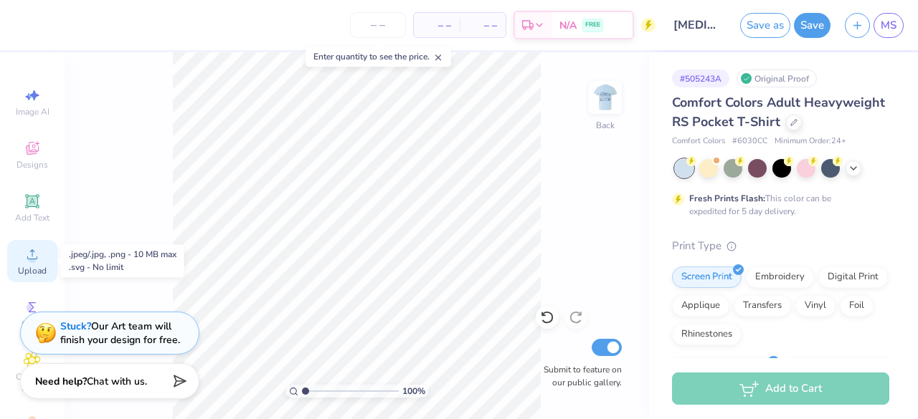
click at [28, 266] on span "Upload" at bounding box center [32, 270] width 29 height 11
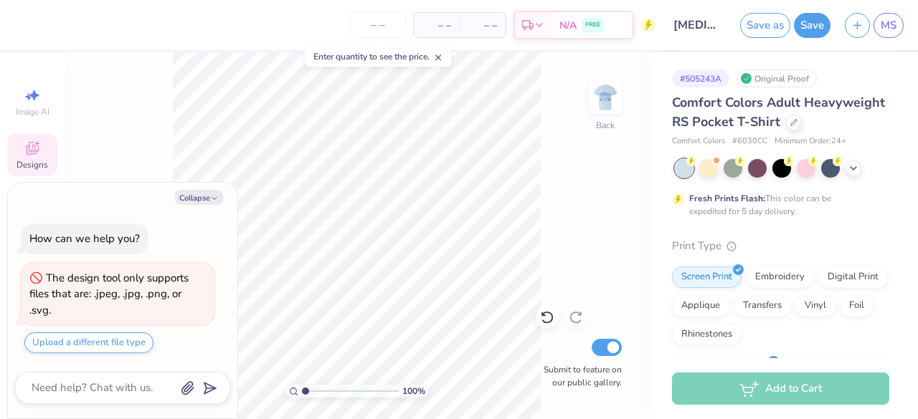
click at [24, 151] on icon at bounding box center [32, 148] width 17 height 17
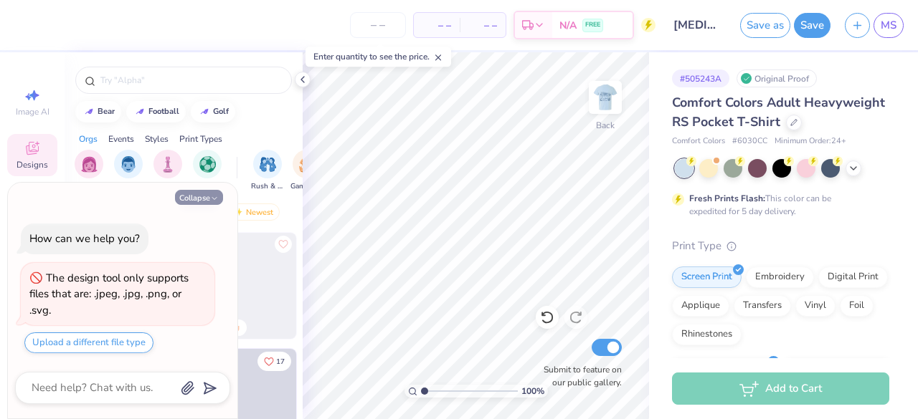
click at [208, 198] on button "Collapse" at bounding box center [199, 197] width 48 height 15
type textarea "x"
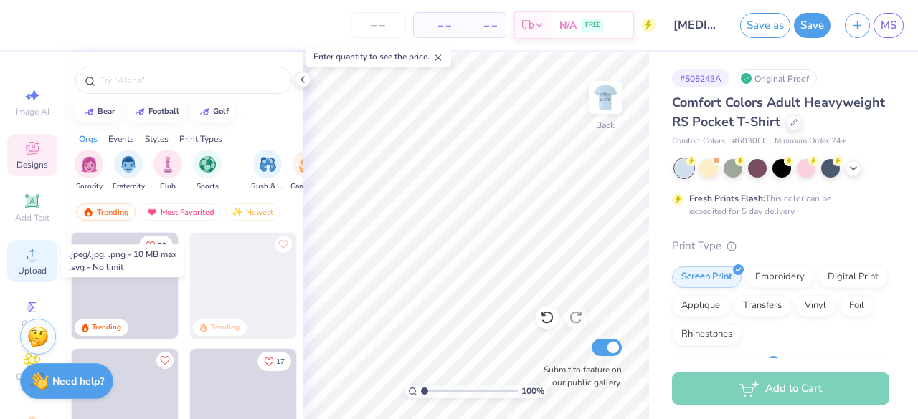
click at [44, 265] on div "Upload" at bounding box center [32, 261] width 50 height 42
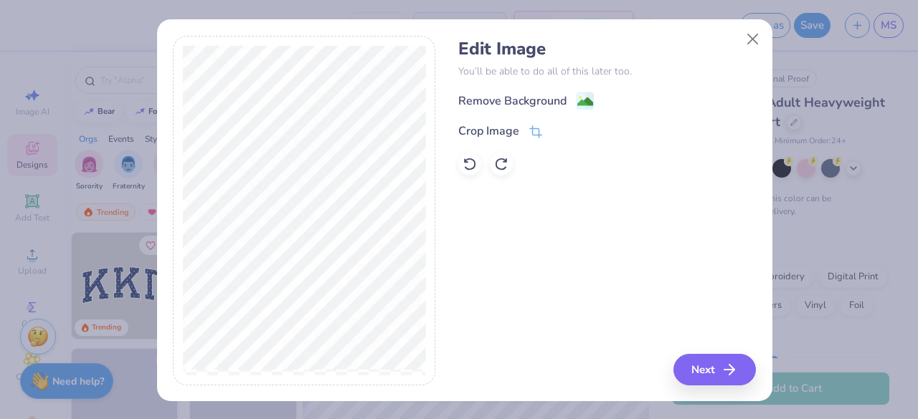
click at [532, 100] on div "Remove Background" at bounding box center [512, 100] width 108 height 17
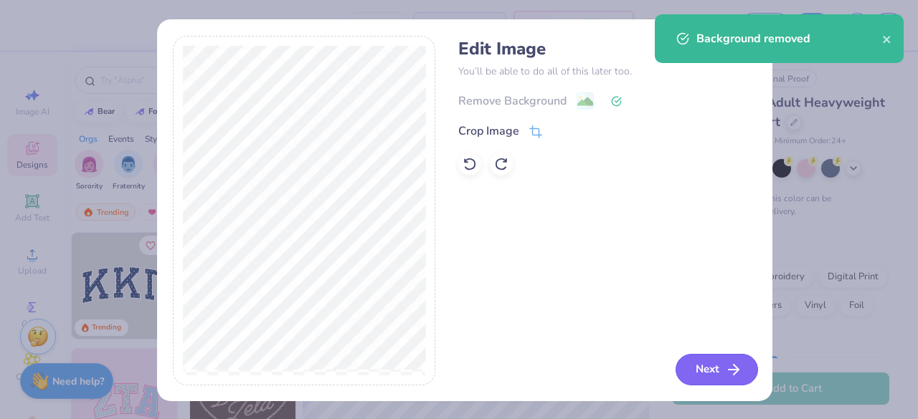
click at [718, 365] on button "Next" at bounding box center [716, 370] width 82 height 32
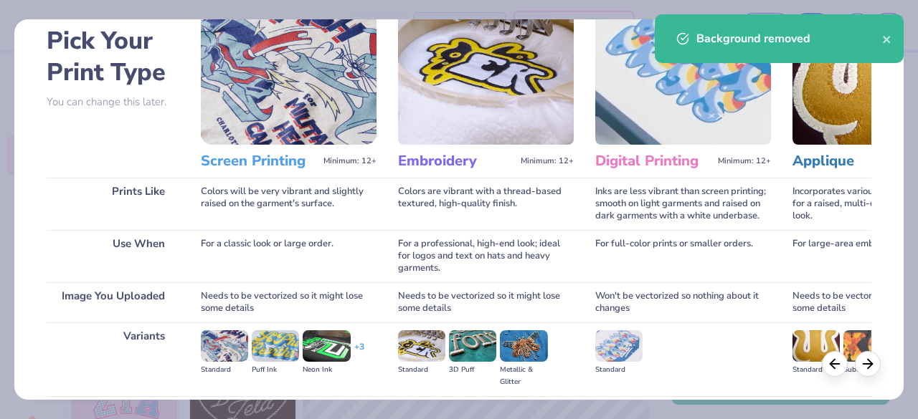
scroll to position [215, 0]
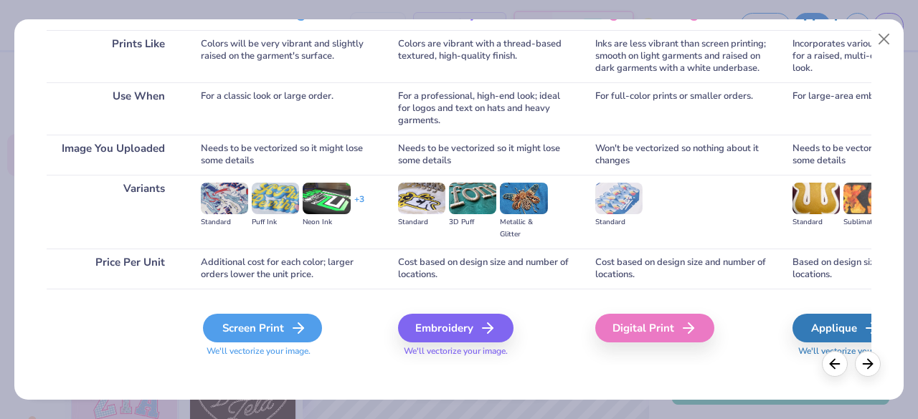
click at [272, 333] on div "Screen Print" at bounding box center [262, 328] width 119 height 29
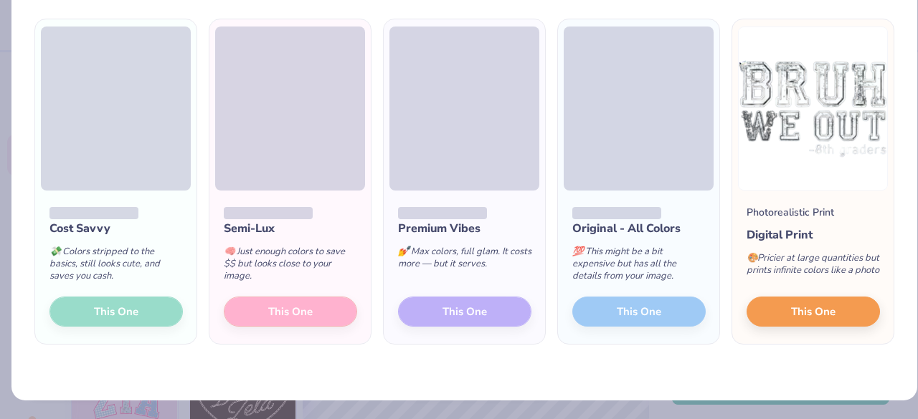
scroll to position [29, 0]
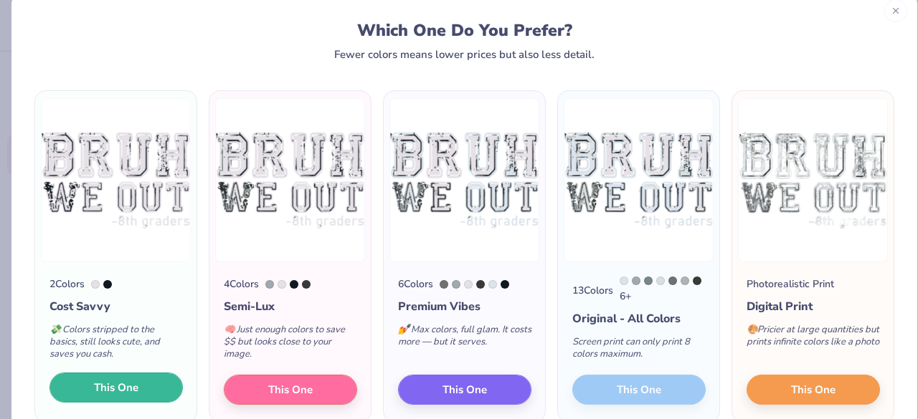
click at [141, 386] on button "This One" at bounding box center [115, 388] width 133 height 30
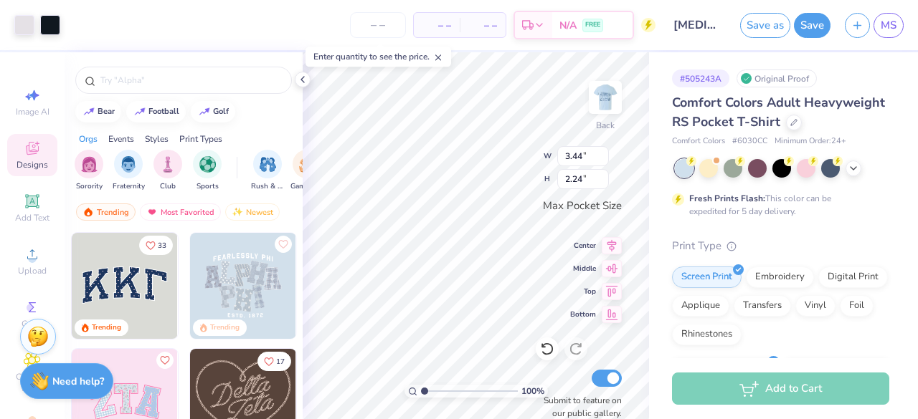
click at [651, 269] on div "# 505243A Original Proof Comfort Colors Adult Heavyweight RS Pocket T-Shirt Com…" at bounding box center [783, 367] width 269 height 630
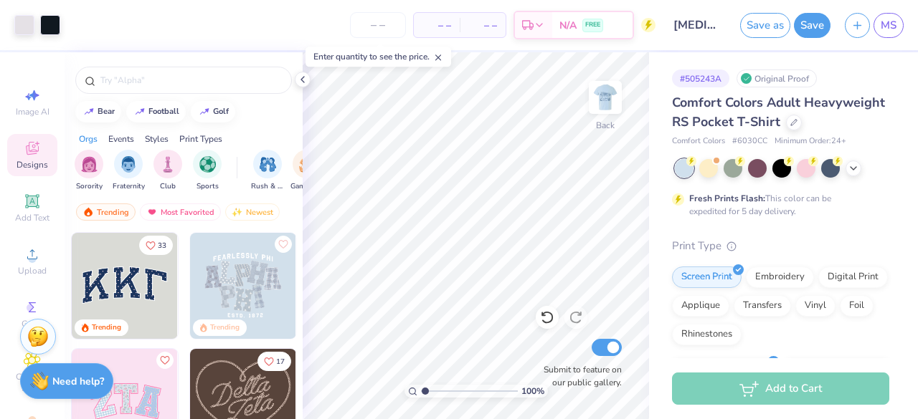
type input "1.93"
type textarea "x"
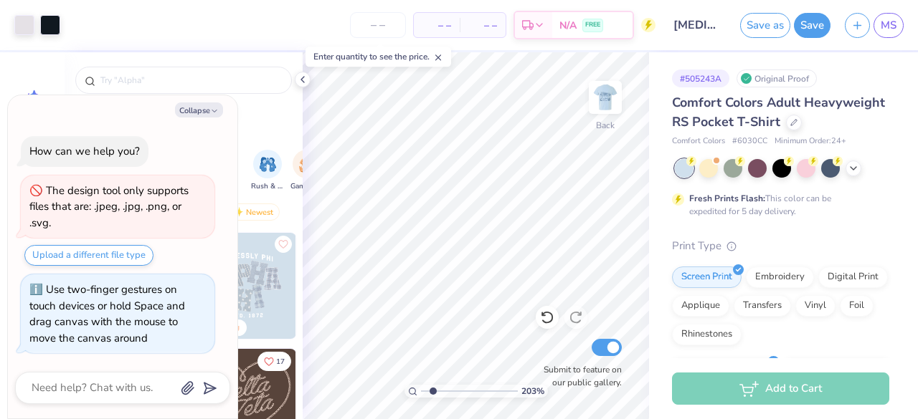
type input "2.03"
type textarea "x"
drag, startPoint x: 424, startPoint y: 393, endPoint x: 428, endPoint y: 381, distance: 12.7
click at [428, 385] on input "range" at bounding box center [469, 391] width 97 height 13
drag, startPoint x: 431, startPoint y: 391, endPoint x: 456, endPoint y: 384, distance: 25.9
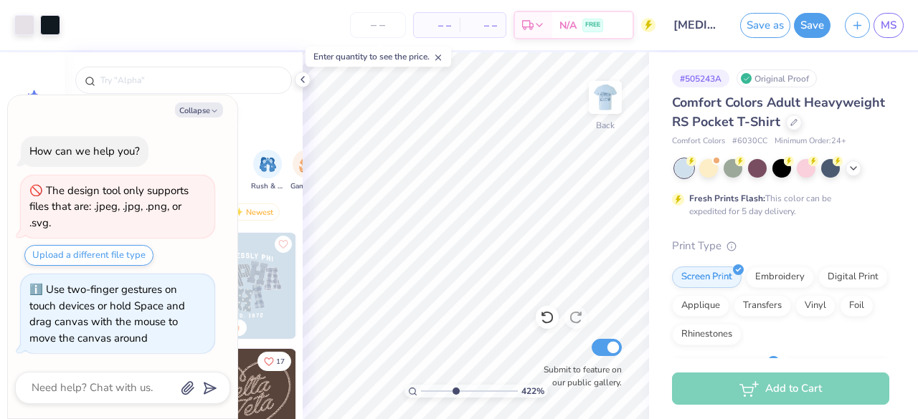
type input "4.36"
click at [456, 385] on input "range" at bounding box center [469, 391] width 97 height 13
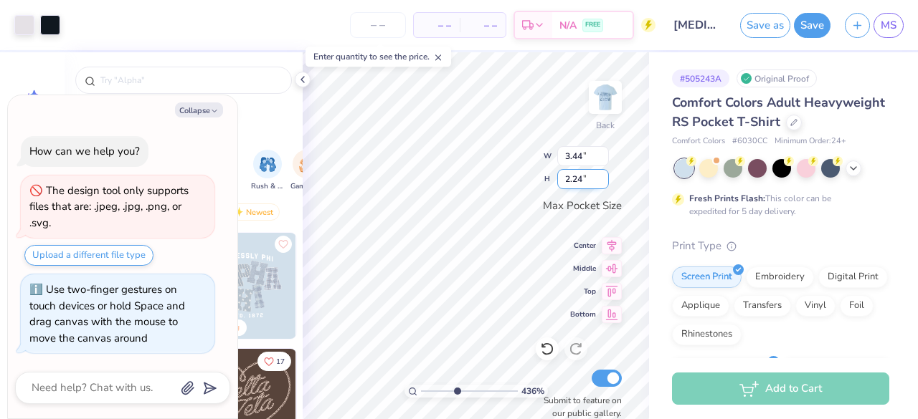
click at [592, 181] on div "436 % Back W 3.44 3.44 " H 2.24 2.24 " Max Pocket Size Center Middle Top Bottom…" at bounding box center [476, 235] width 346 height 367
type textarea "x"
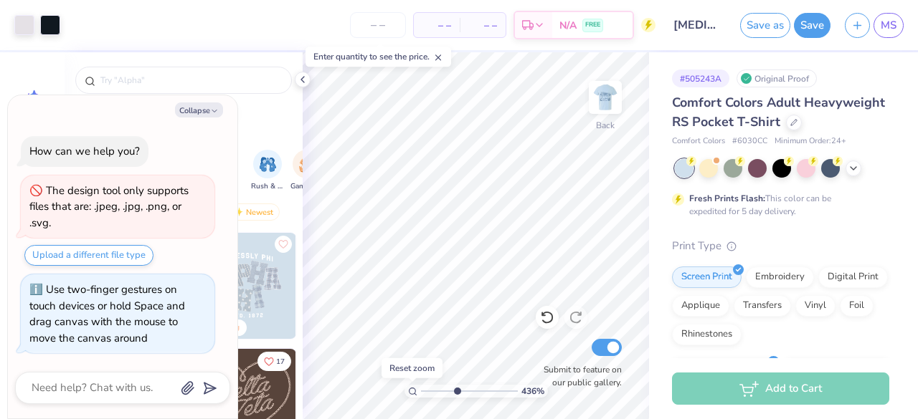
click at [413, 392] on icon at bounding box center [412, 391] width 9 height 9
type input "1"
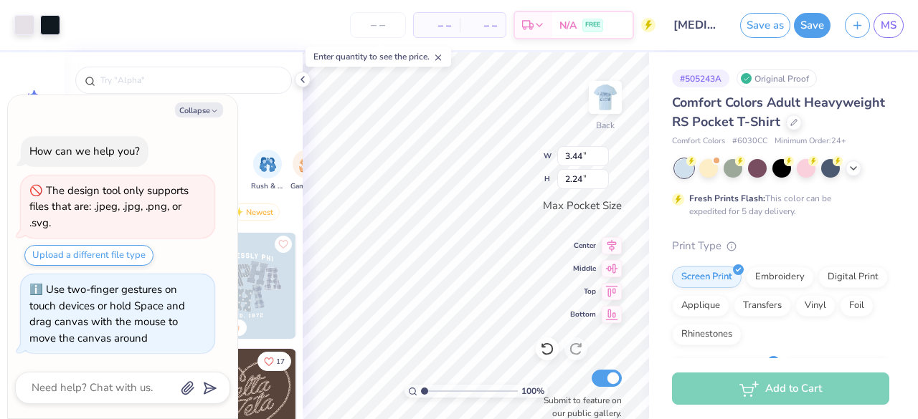
click at [859, 250] on div "Comfort Colors Adult Heavyweight RS Pocket T-Shirt Comfort Colors # 6030CC Mini…" at bounding box center [780, 387] width 217 height 589
click at [611, 93] on img at bounding box center [604, 97] width 57 height 57
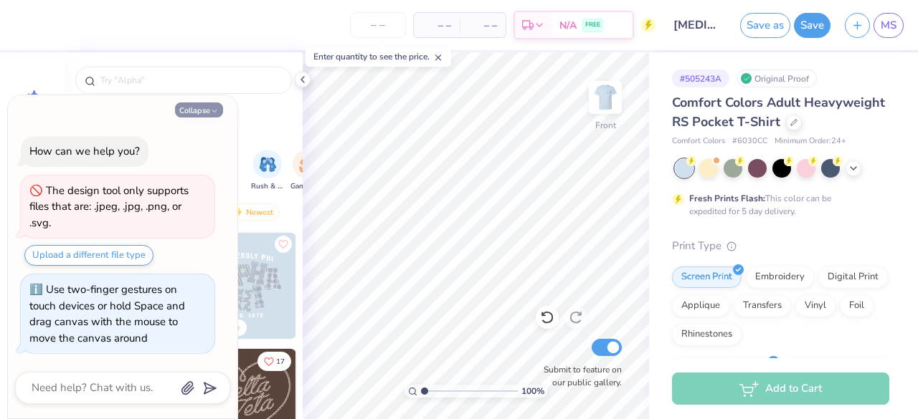
click at [206, 113] on button "Collapse" at bounding box center [199, 110] width 48 height 15
type textarea "x"
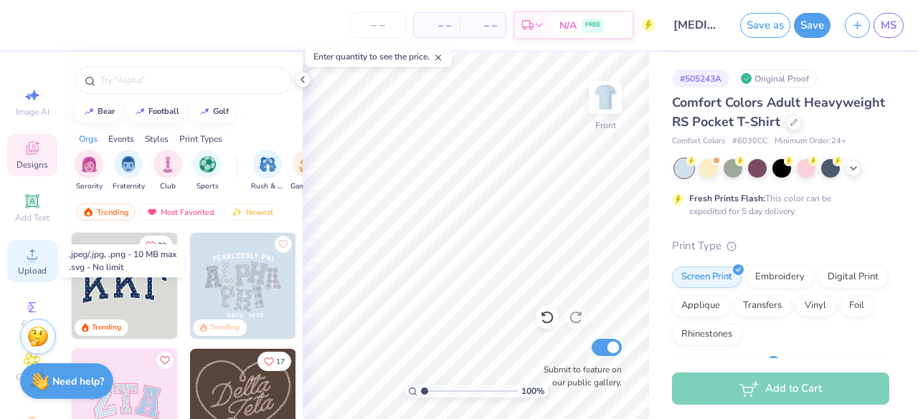
click at [24, 247] on icon at bounding box center [32, 254] width 17 height 17
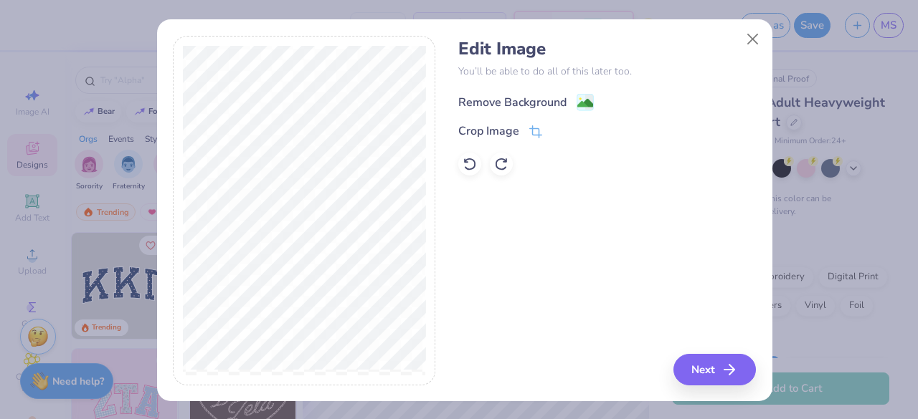
click at [511, 103] on div "Remove Background" at bounding box center [512, 102] width 108 height 17
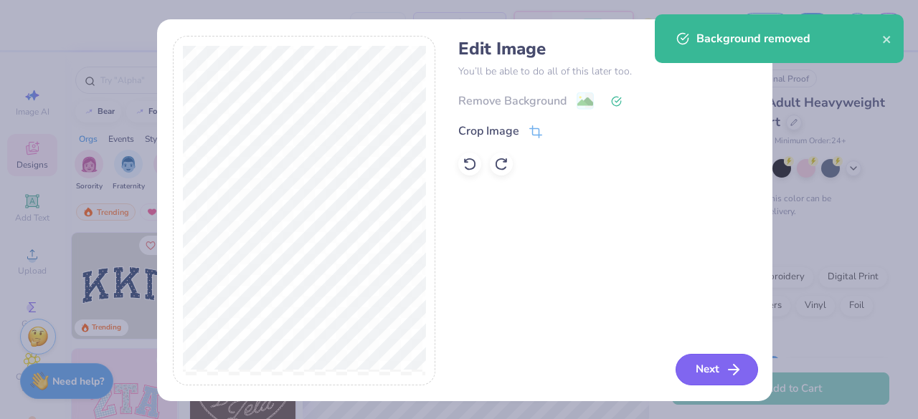
click at [706, 375] on button "Next" at bounding box center [716, 370] width 82 height 32
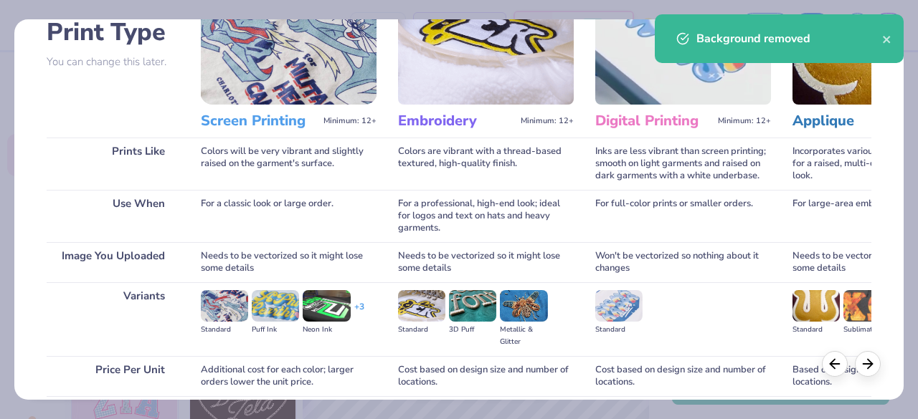
scroll to position [223, 0]
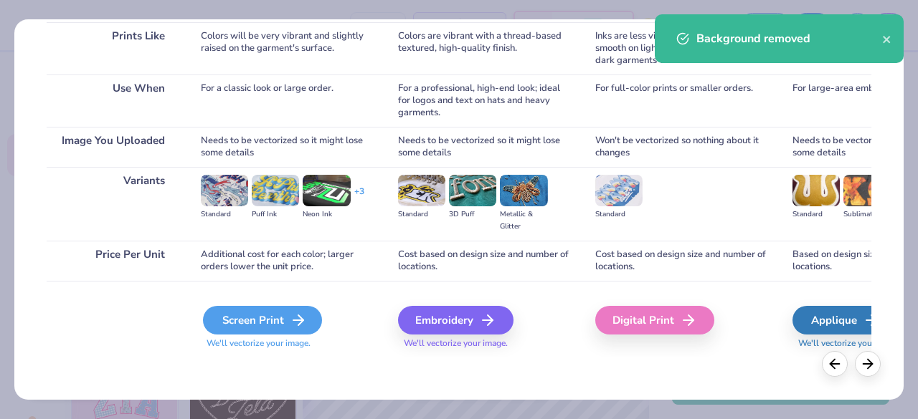
click at [251, 318] on div "Screen Print" at bounding box center [262, 320] width 119 height 29
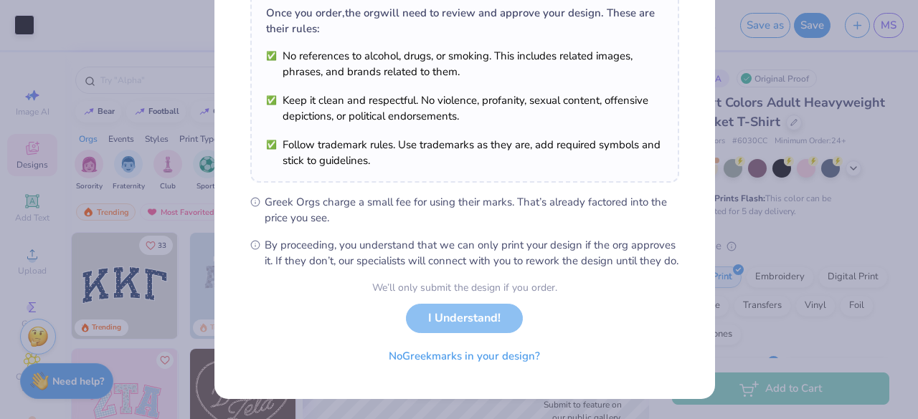
scroll to position [249, 0]
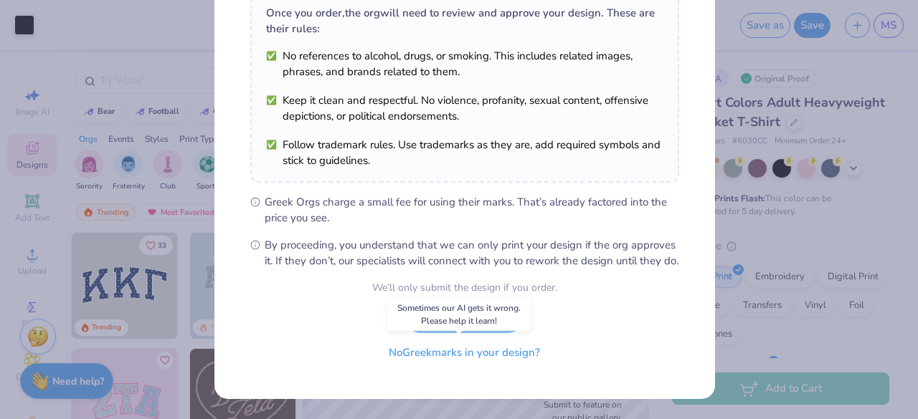
click at [430, 352] on button "No Greek marks in your design?" at bounding box center [464, 352] width 176 height 29
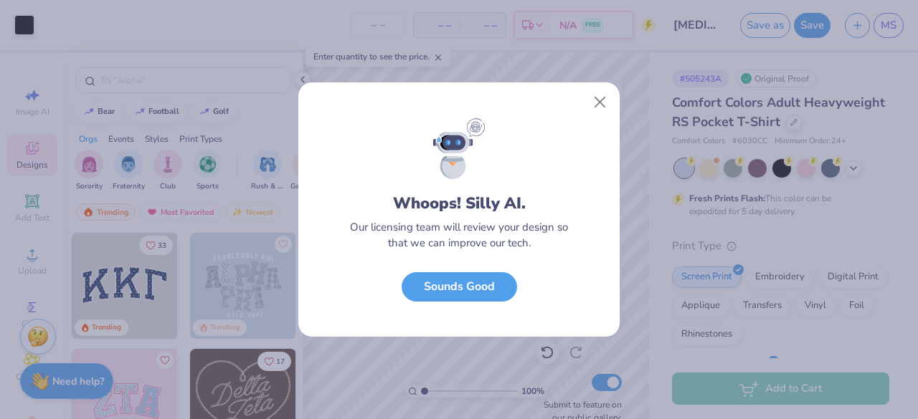
scroll to position [39, 0]
click at [457, 294] on button "Sounds Good" at bounding box center [458, 283] width 115 height 29
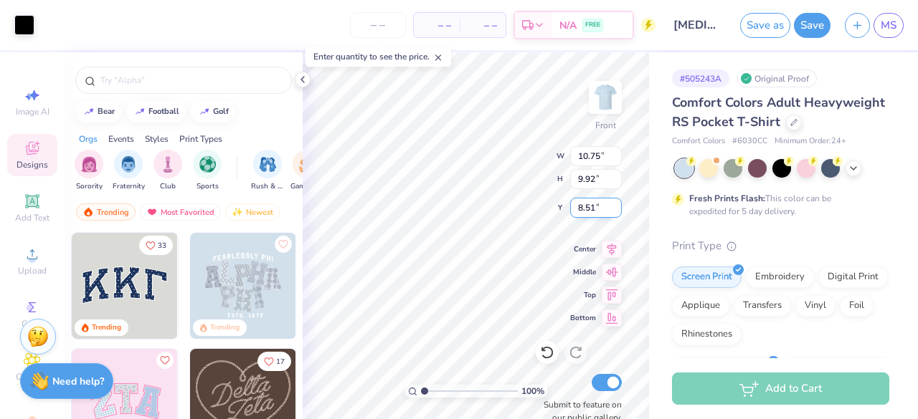
type input "10.75"
type input "9.92"
type input "8.51"
type input "12.44"
type input "11.48"
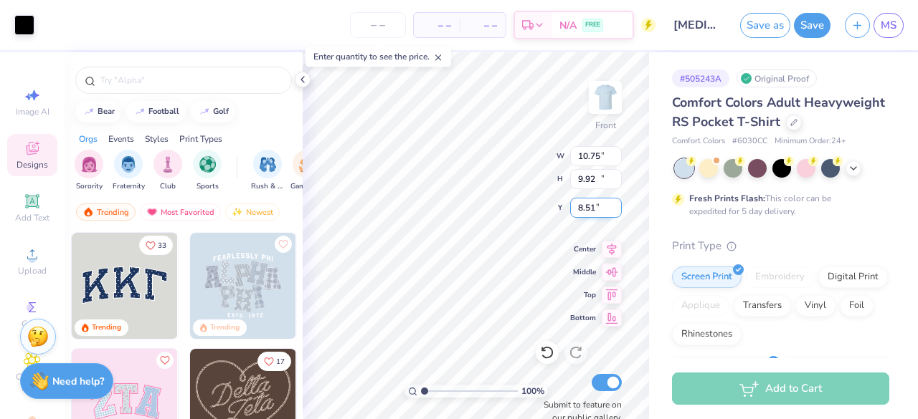
type input "6.96"
type input "12.90"
type input "11.90"
type input "7.69"
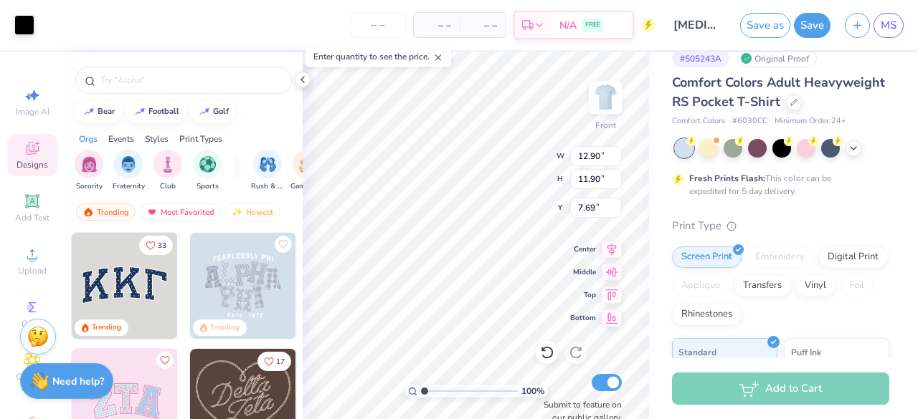
scroll to position [0, 0]
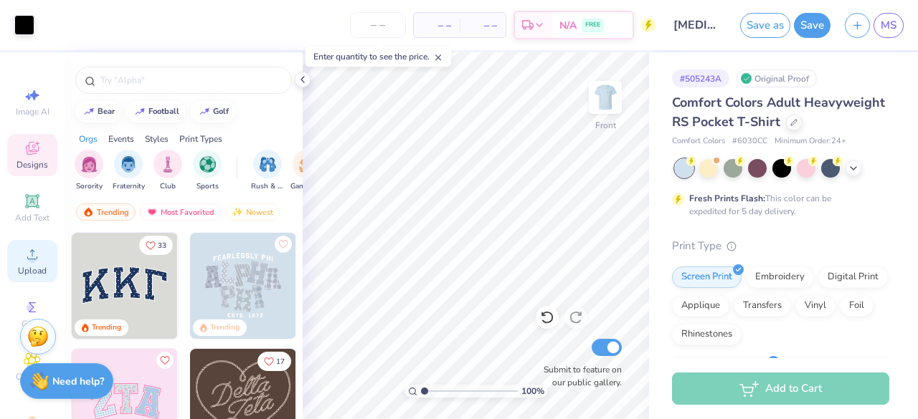
click at [24, 262] on icon at bounding box center [32, 254] width 17 height 17
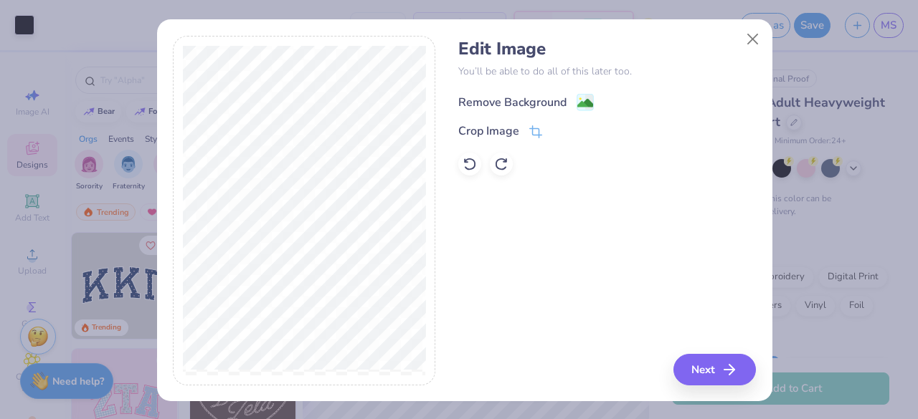
click at [496, 103] on div "Remove Background" at bounding box center [512, 102] width 108 height 17
click at [532, 131] on icon at bounding box center [536, 132] width 9 height 9
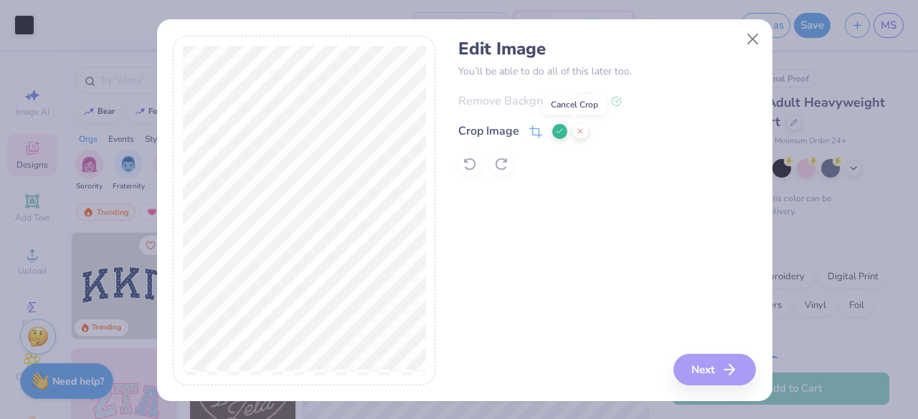
click at [576, 134] on icon at bounding box center [580, 131] width 9 height 9
click at [702, 372] on button "Next" at bounding box center [716, 370] width 82 height 32
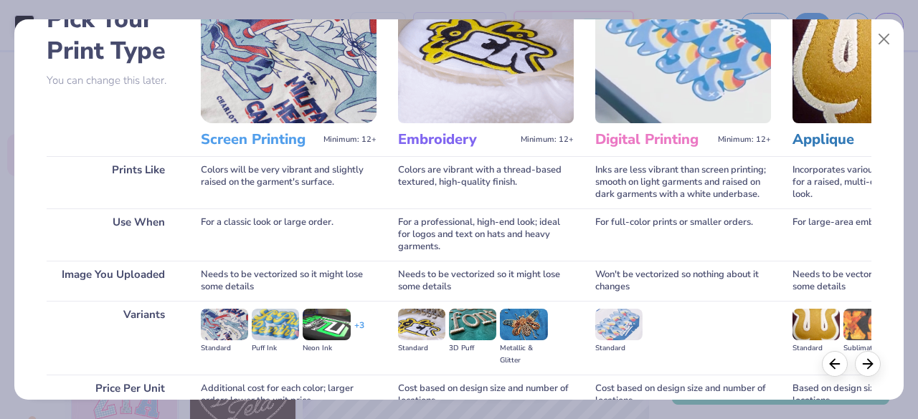
scroll to position [223, 0]
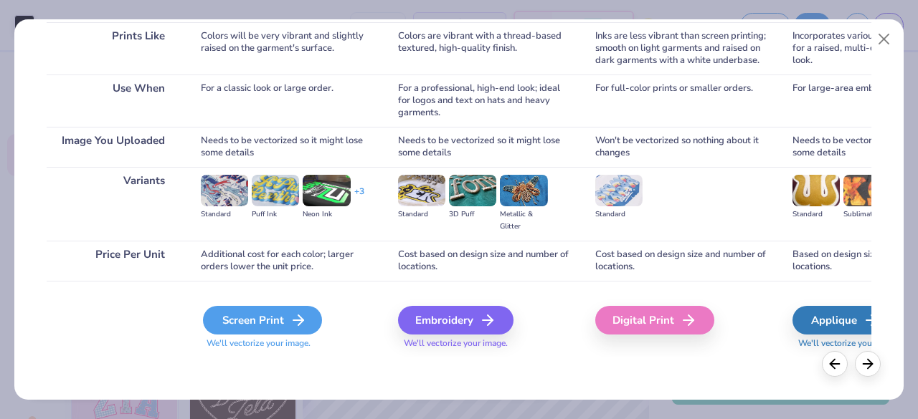
click at [244, 325] on div "Screen Print" at bounding box center [262, 320] width 119 height 29
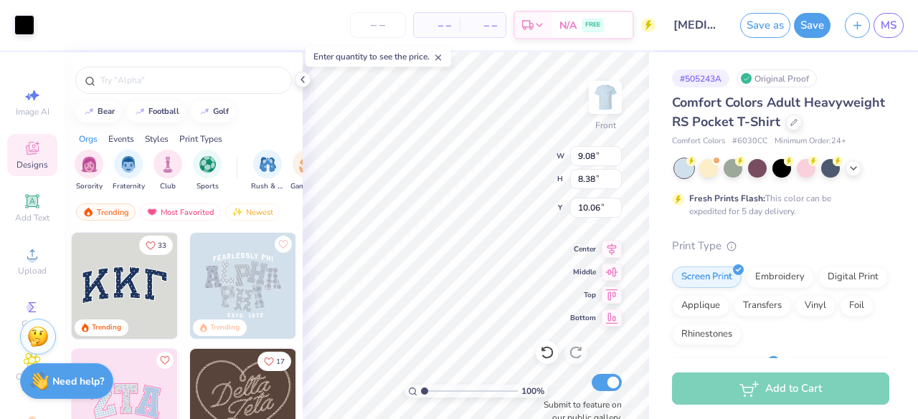
type input "5.55"
type input "5.12"
type input "13.32"
type input "11.18"
type input "10.31"
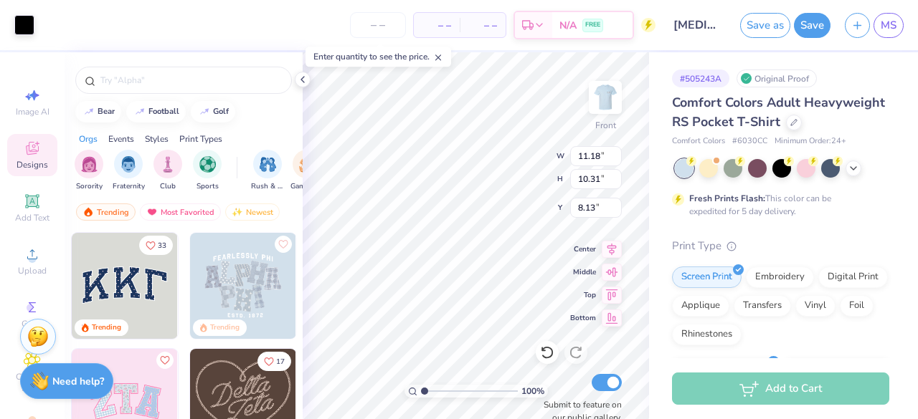
type input "8.13"
type input "12.42"
type input "11.46"
type input "7.75"
click at [900, 250] on div "# 505243A Original Proof Comfort Colors Adult Heavyweight RS Pocket T-Shirt Com…" at bounding box center [783, 367] width 269 height 630
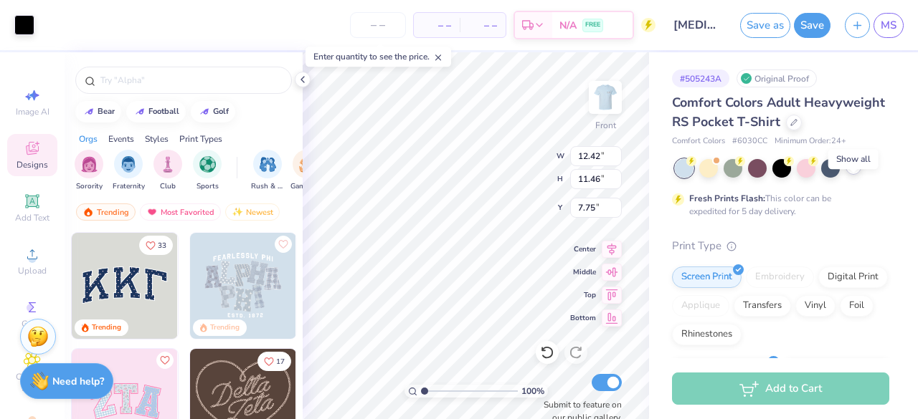
click at [855, 173] on icon at bounding box center [852, 166] width 11 height 11
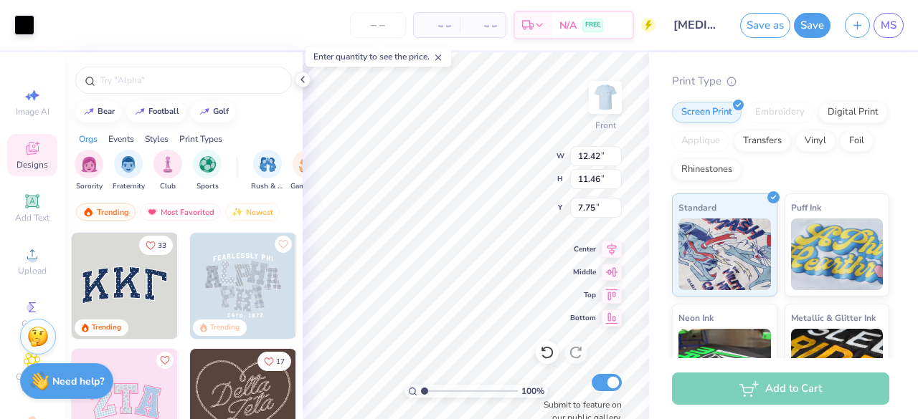
scroll to position [489, 0]
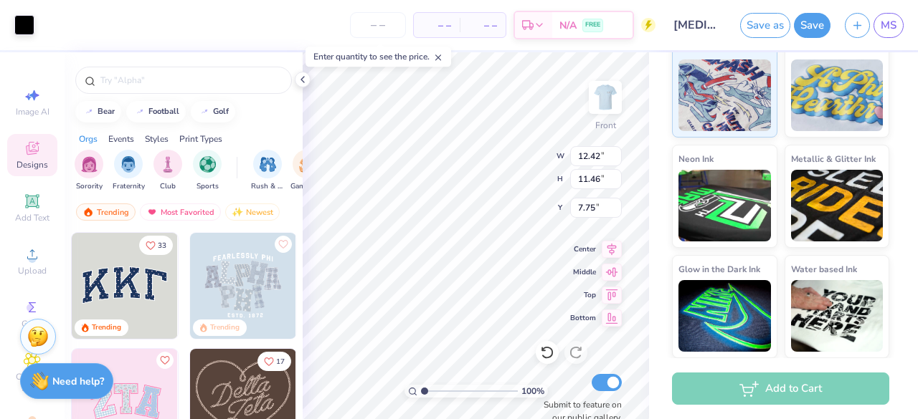
type input "8.52"
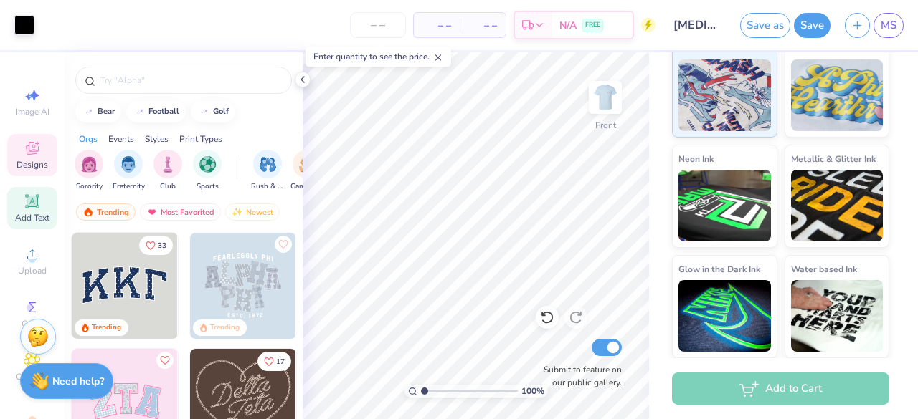
click at [16, 211] on div "Add Text" at bounding box center [32, 208] width 50 height 42
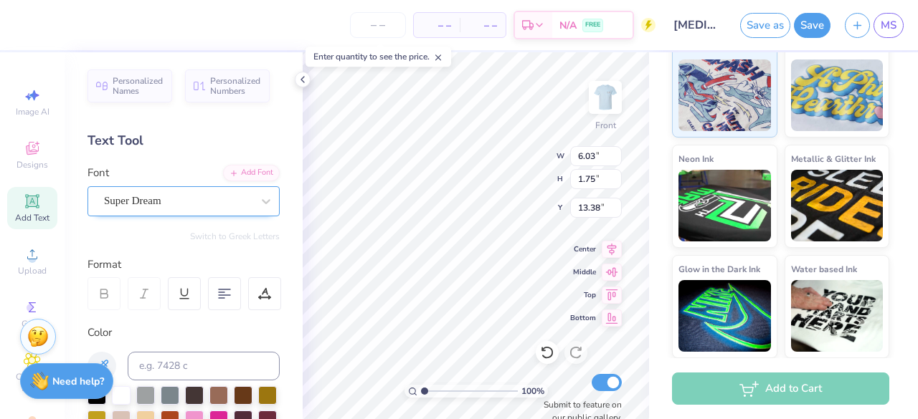
click at [225, 200] on div "Super Dream" at bounding box center [178, 201] width 151 height 22
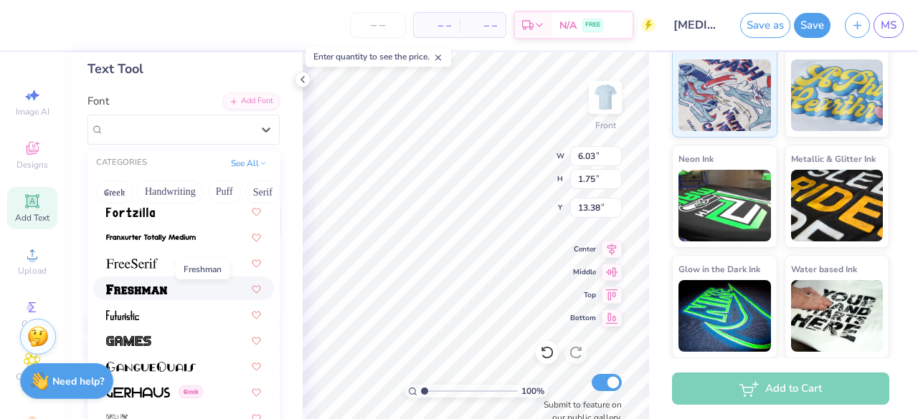
scroll to position [3298, 0]
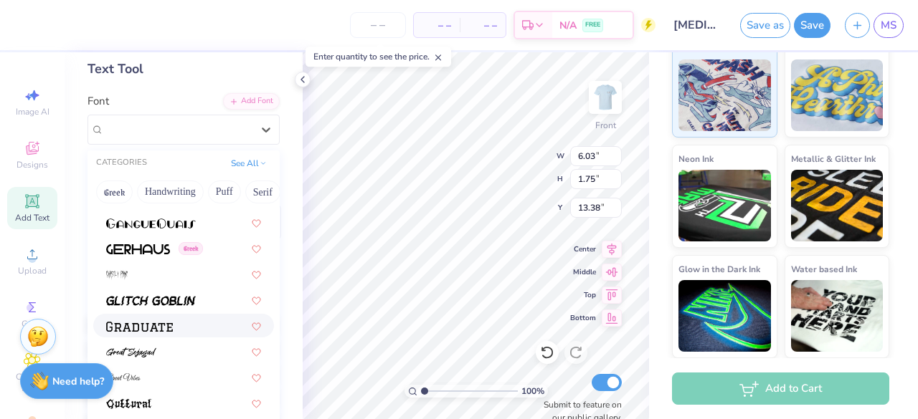
click at [155, 326] on img at bounding box center [139, 327] width 67 height 10
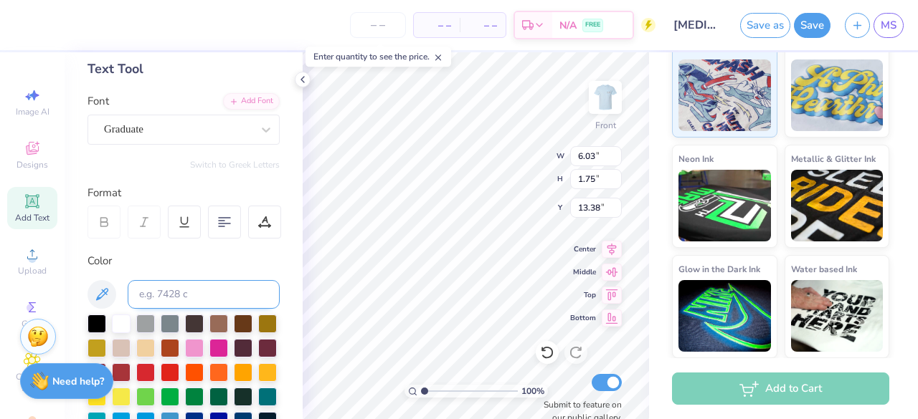
type input "5.99"
type input "1.87"
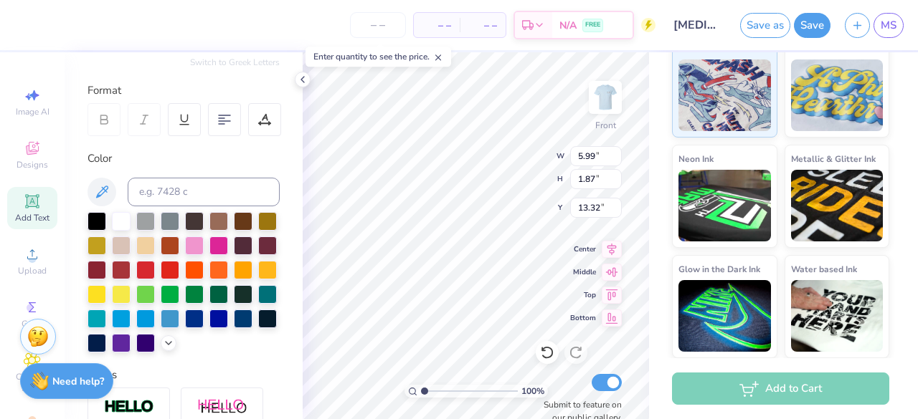
scroll to position [215, 0]
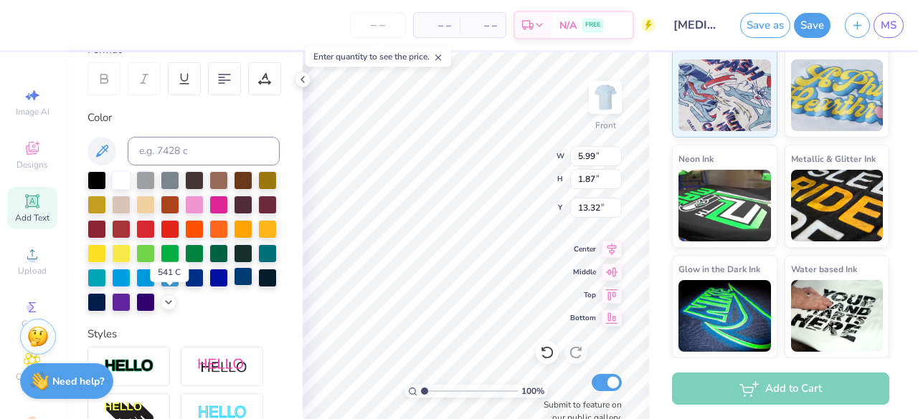
click at [234, 286] on div at bounding box center [243, 276] width 19 height 19
type input "5.60"
type textarea "BRUH"
type input "21.50"
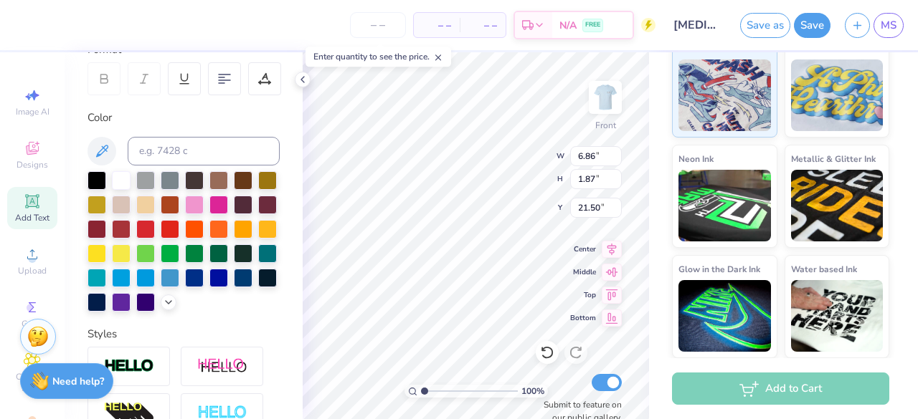
scroll to position [11, 4]
type textarea "We Out -8th Graders"
click at [618, 252] on icon at bounding box center [611, 247] width 20 height 17
type input "14.32"
type input "3.78"
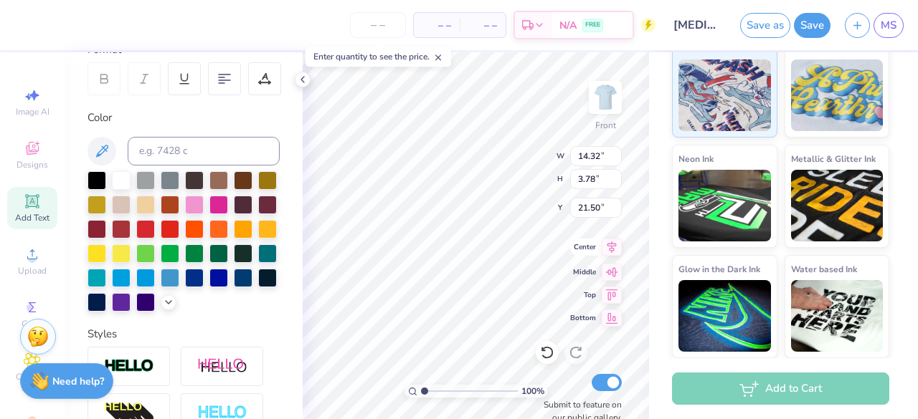
type input "20.54"
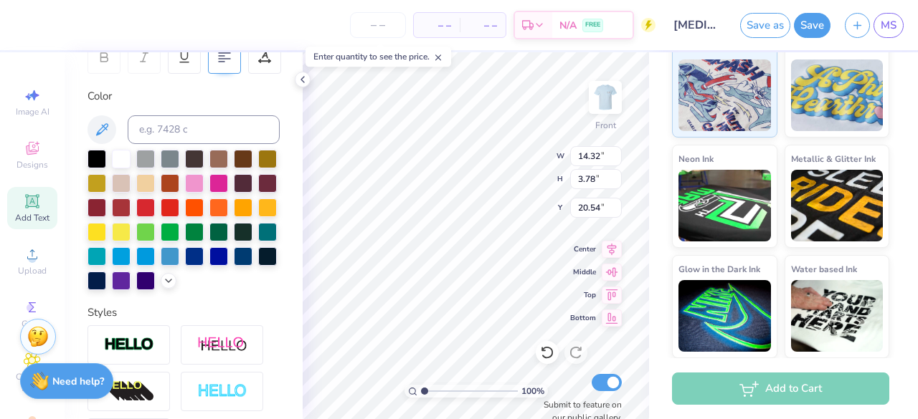
scroll to position [215, 0]
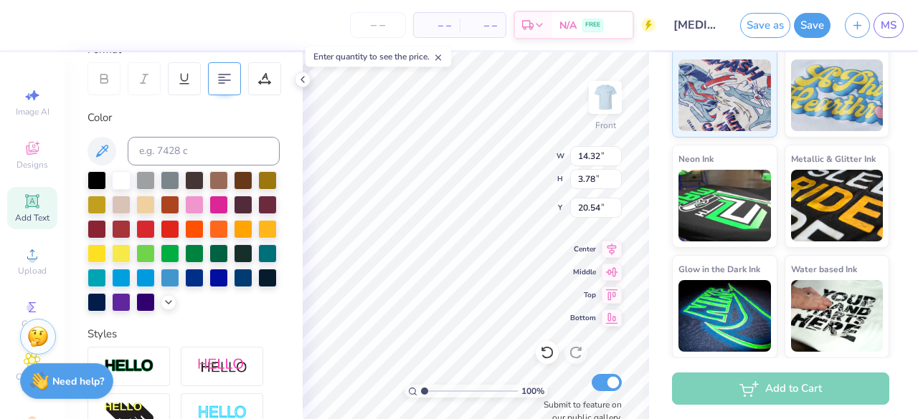
click at [232, 78] on div at bounding box center [224, 78] width 33 height 33
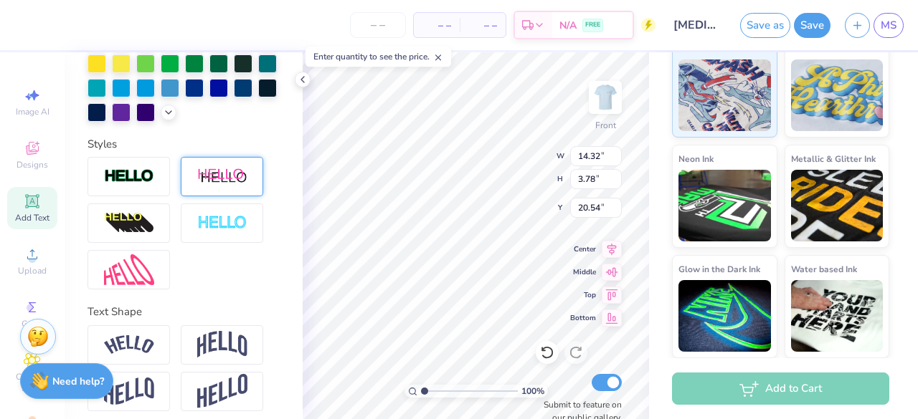
scroll to position [437, 0]
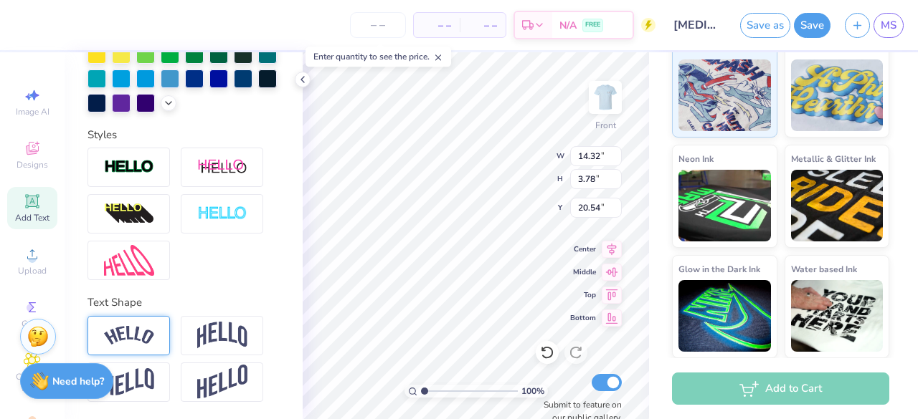
click at [140, 333] on img at bounding box center [129, 335] width 50 height 19
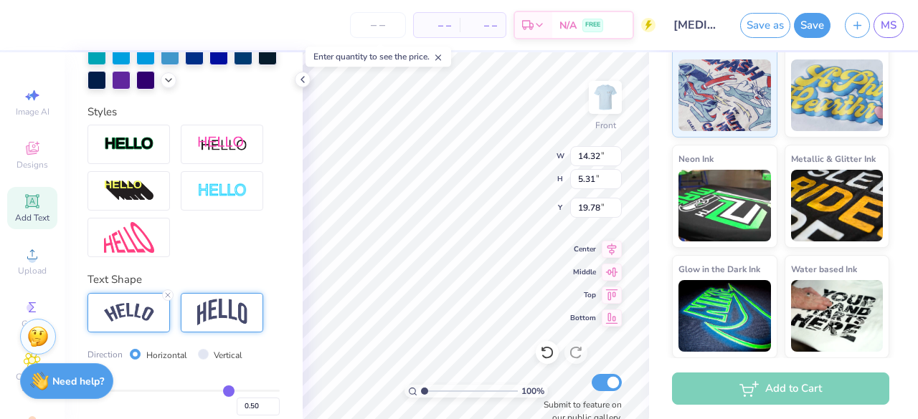
scroll to position [520, 0]
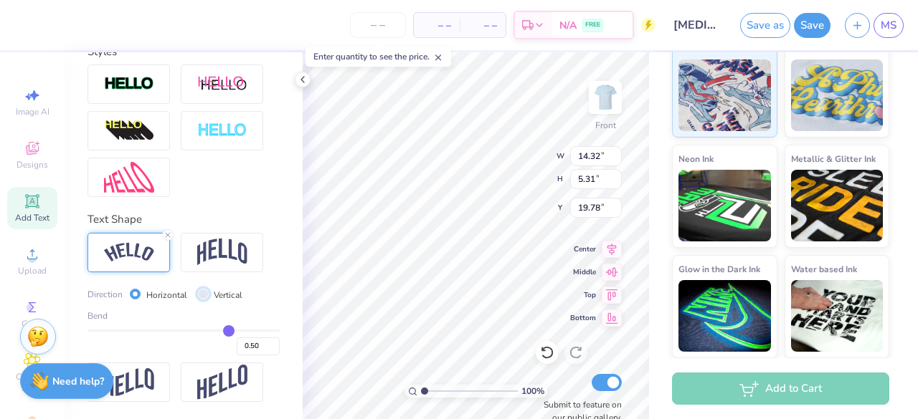
click at [206, 295] on input "Vertical" at bounding box center [203, 294] width 11 height 11
radio input "true"
type input "12.21"
type input "19.18"
type input "8.79"
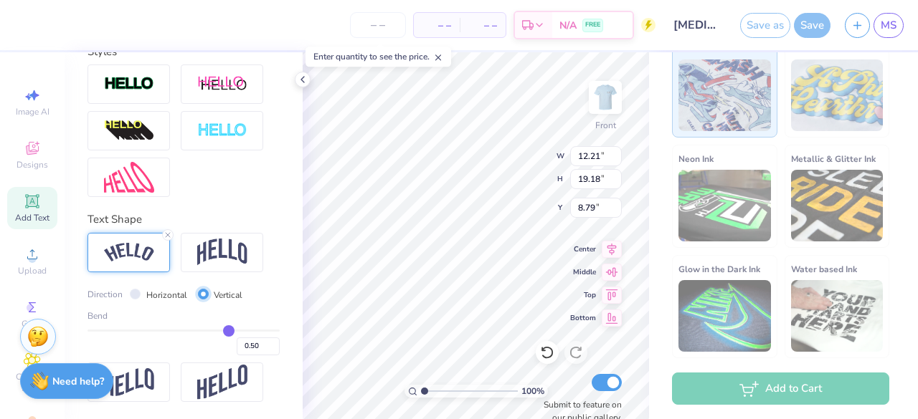
click at [204, 295] on input "Vertical" at bounding box center [203, 294] width 11 height 11
click at [140, 293] on div "Horizontal" at bounding box center [158, 295] width 57 height 16
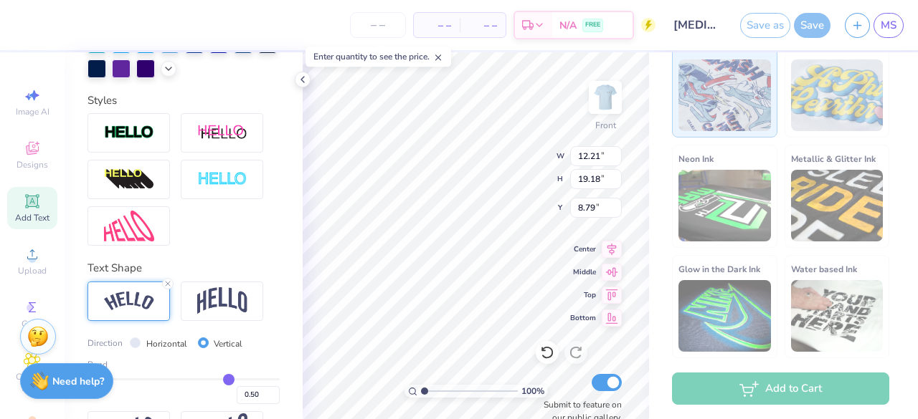
click at [153, 320] on div at bounding box center [128, 301] width 82 height 39
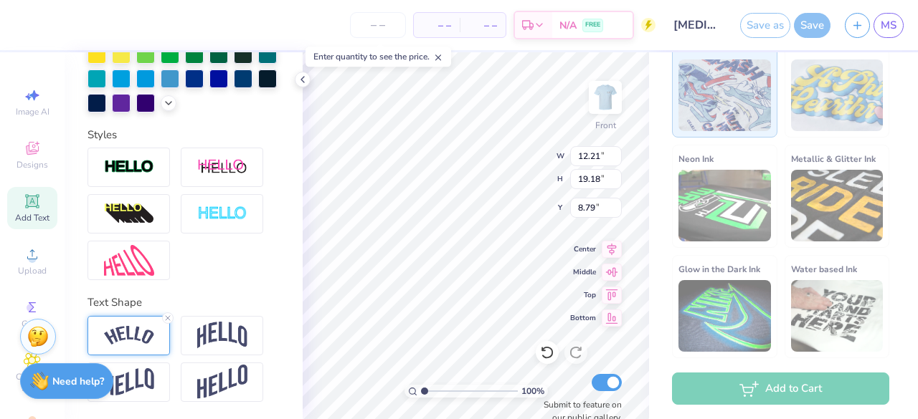
scroll to position [437, 0]
click at [169, 316] on icon at bounding box center [167, 318] width 9 height 9
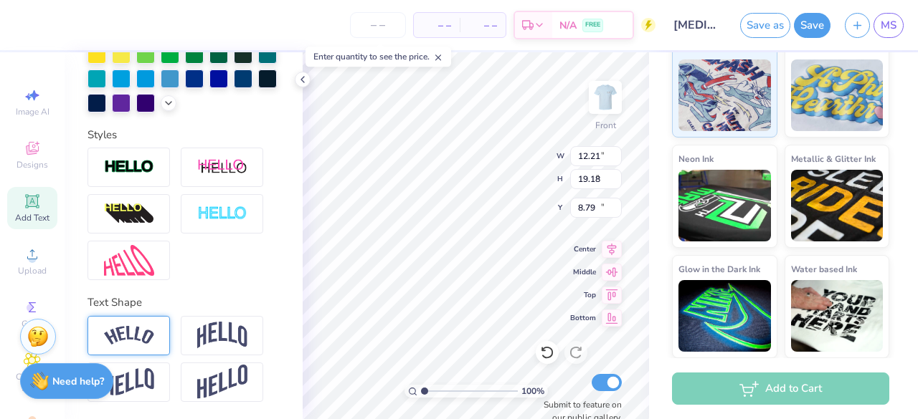
type input "13.13"
type input "3.50"
type input "16.63"
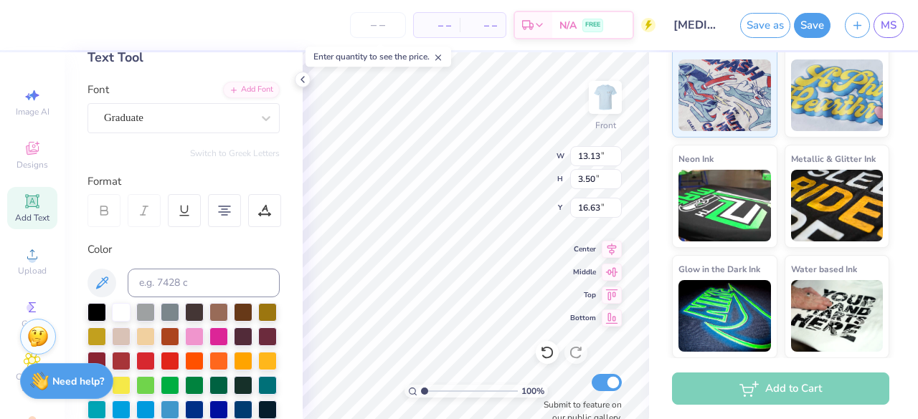
scroll to position [79, 0]
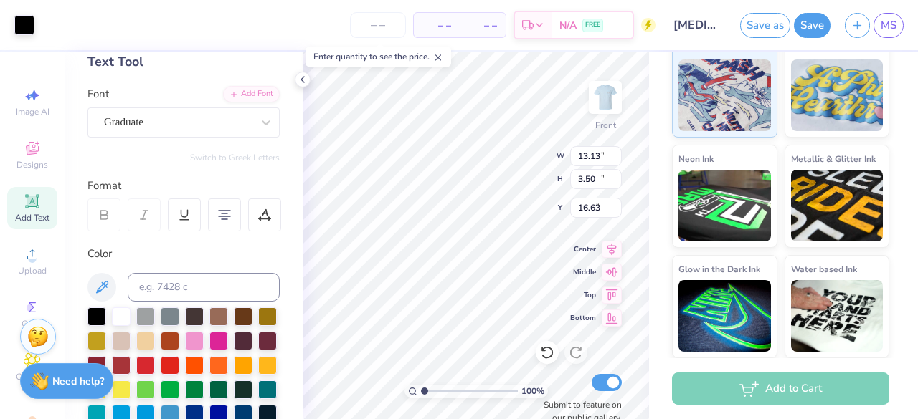
type input "12.42"
type input "11.46"
type input "6.54"
type input "19.70"
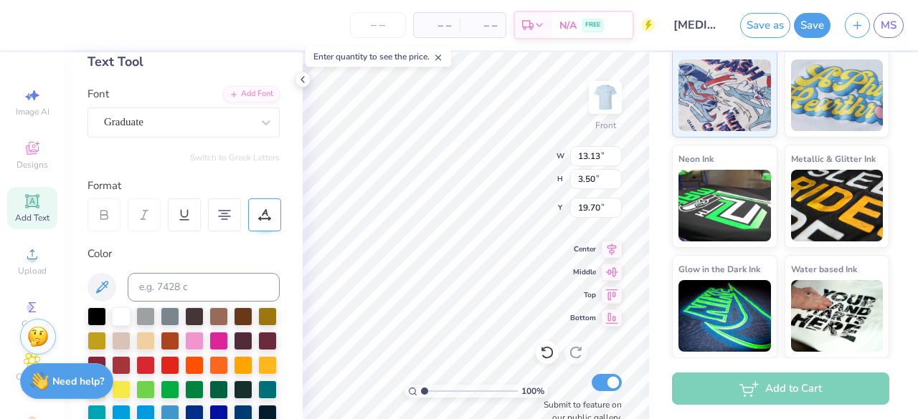
click at [266, 222] on div at bounding box center [264, 215] width 33 height 33
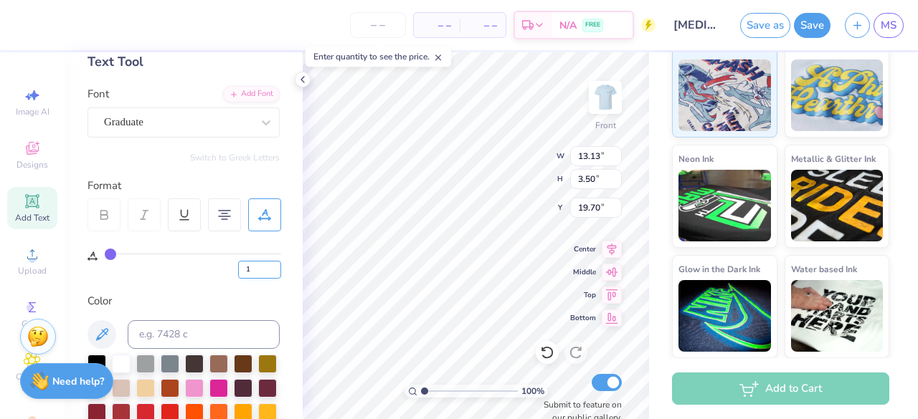
click at [273, 265] on input "1" at bounding box center [259, 270] width 43 height 18
click at [280, 276] on input "1" at bounding box center [259, 270] width 43 height 18
type input "0"
click at [277, 272] on input "0" at bounding box center [259, 270] width 43 height 18
click at [216, 130] on div at bounding box center [178, 122] width 148 height 19
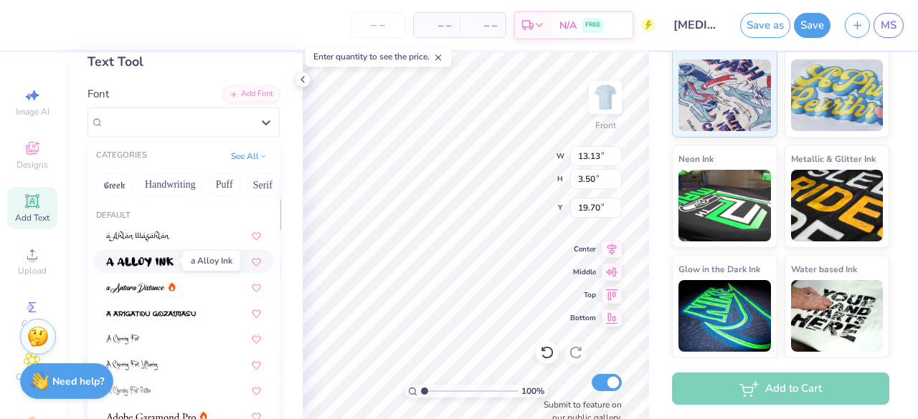
click at [171, 257] on img at bounding box center [139, 262] width 67 height 10
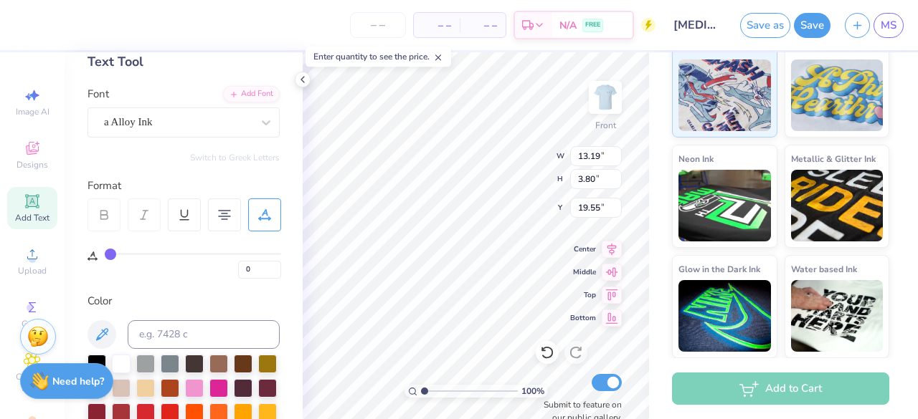
type input "20.87"
type input "12.42"
type input "11.46"
type input "8.52"
type input "6.86"
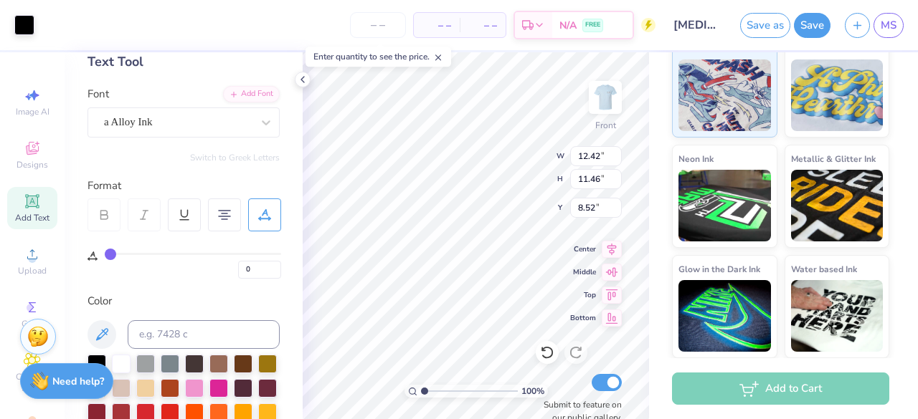
type input "1.87"
type input "5.60"
click at [259, 127] on icon at bounding box center [266, 122] width 14 height 14
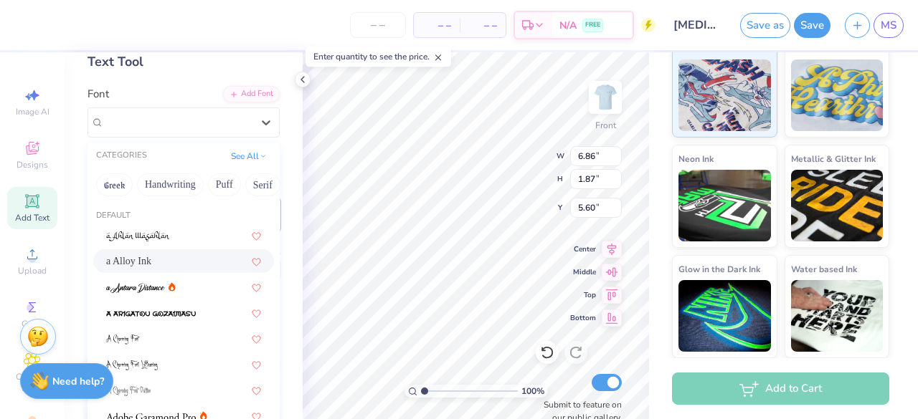
click at [187, 259] on div "a Alloy Ink" at bounding box center [183, 261] width 155 height 15
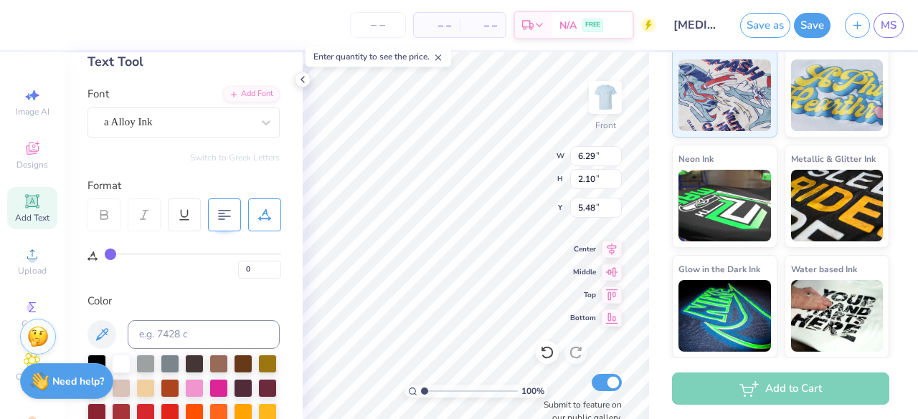
click at [239, 211] on div at bounding box center [224, 215] width 33 height 33
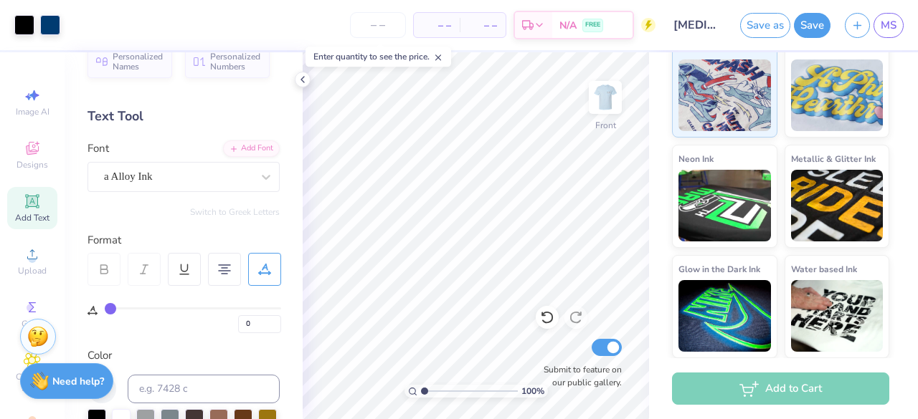
scroll to position [0, 0]
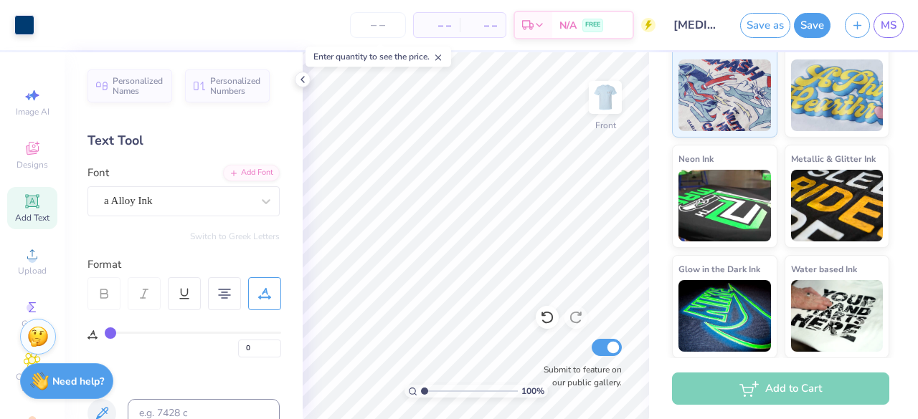
click at [27, 206] on icon at bounding box center [32, 201] width 17 height 17
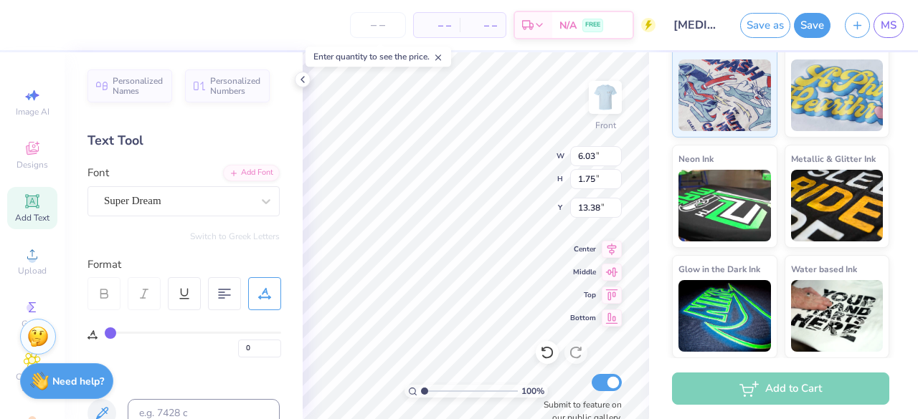
scroll to position [11, 1]
type textarea "26"
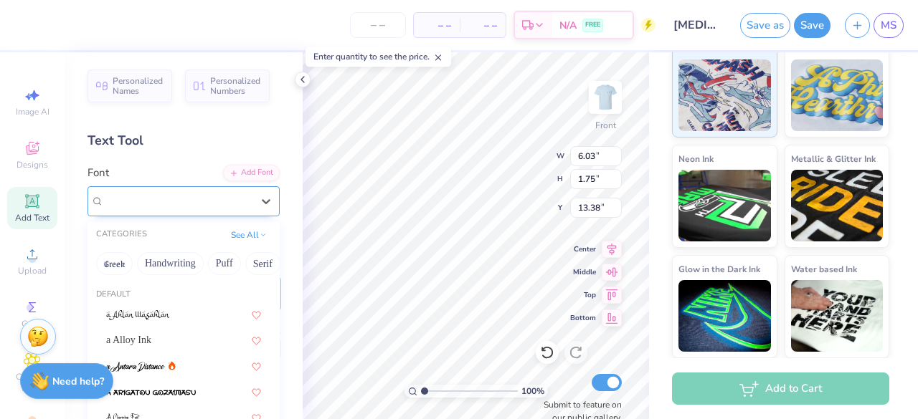
click at [212, 195] on div "Super Dream" at bounding box center [178, 201] width 151 height 22
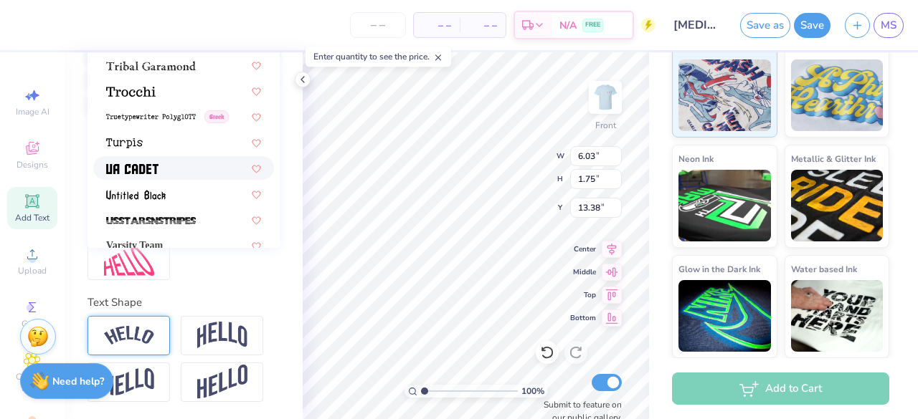
scroll to position [7295, 0]
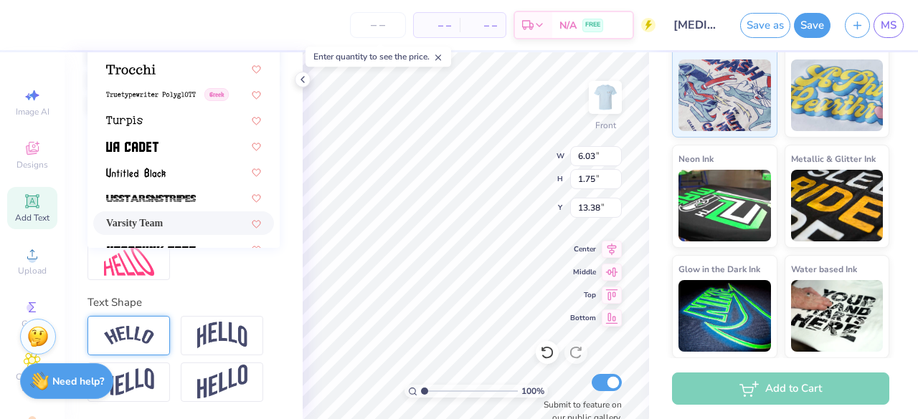
click at [163, 216] on span "Varsity Team" at bounding box center [134, 223] width 57 height 15
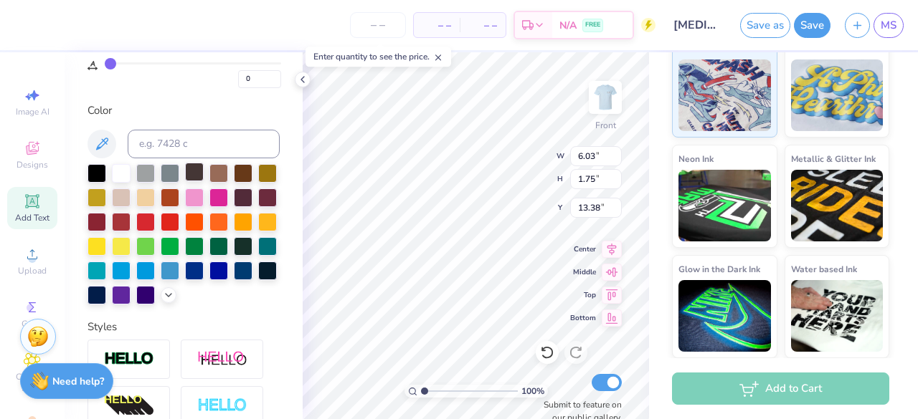
scroll to position [270, 0]
click at [185, 279] on div at bounding box center [194, 269] width 19 height 19
type input "2.43"
type input "1.74"
type input "7.55"
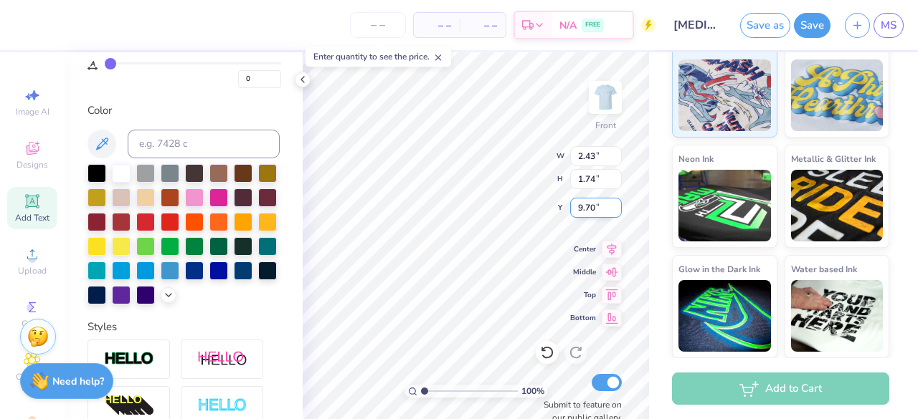
type input "5.42"
type input "11.54"
type input "10.43"
type input "7.49"
type input "9.21"
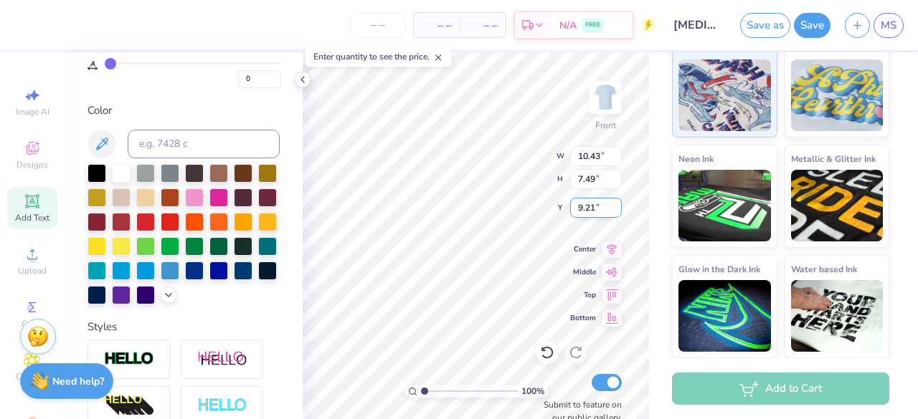
type input "12.60"
type input "9.05"
type input "9.40"
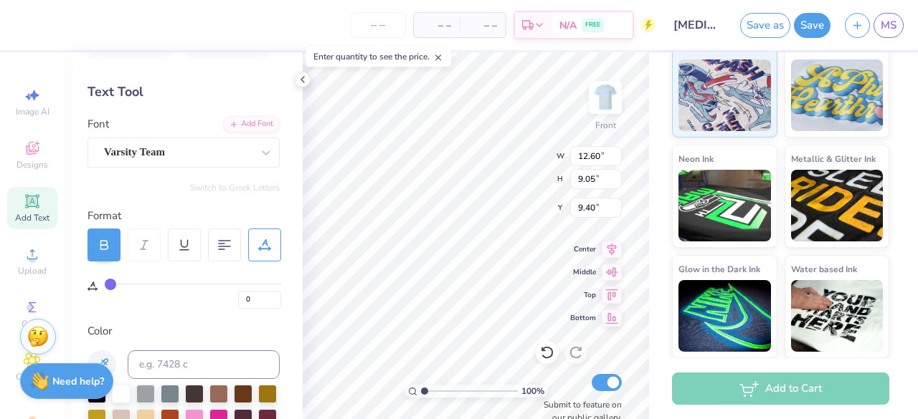
scroll to position [0, 0]
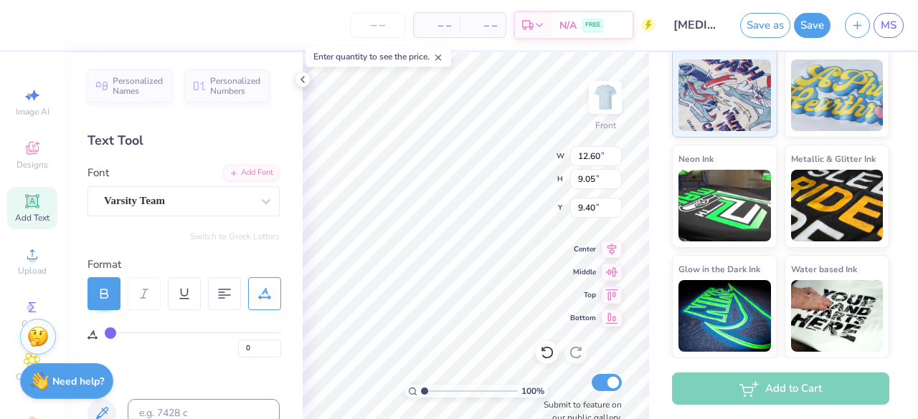
click at [239, 203] on div "Varsity Team" at bounding box center [178, 201] width 151 height 22
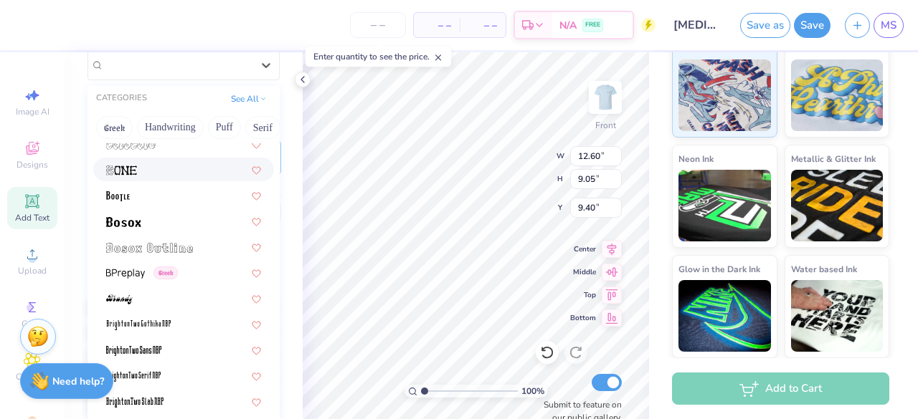
scroll to position [932, 0]
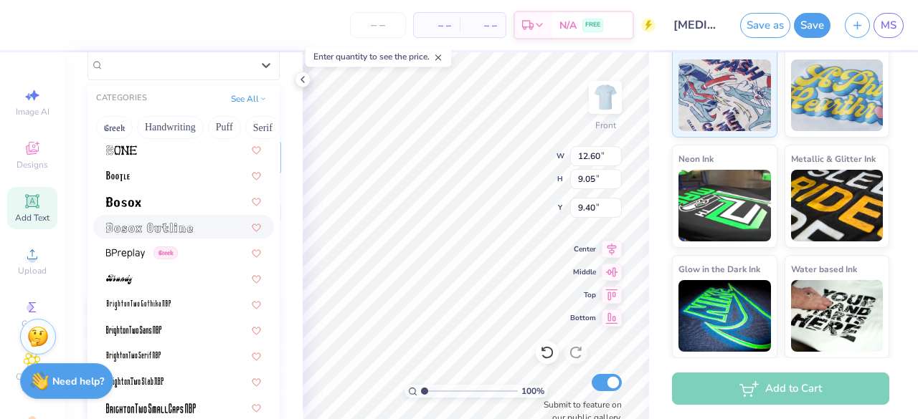
click at [163, 230] on img at bounding box center [149, 228] width 87 height 10
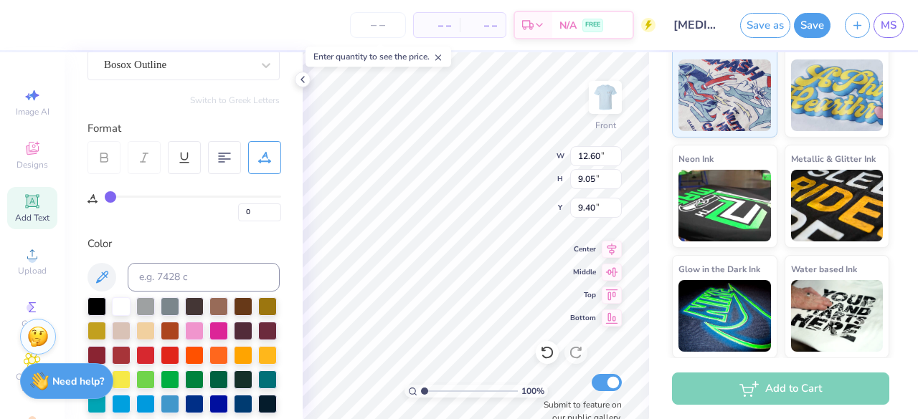
type input "11.20"
type input "7.85"
type input "10.00"
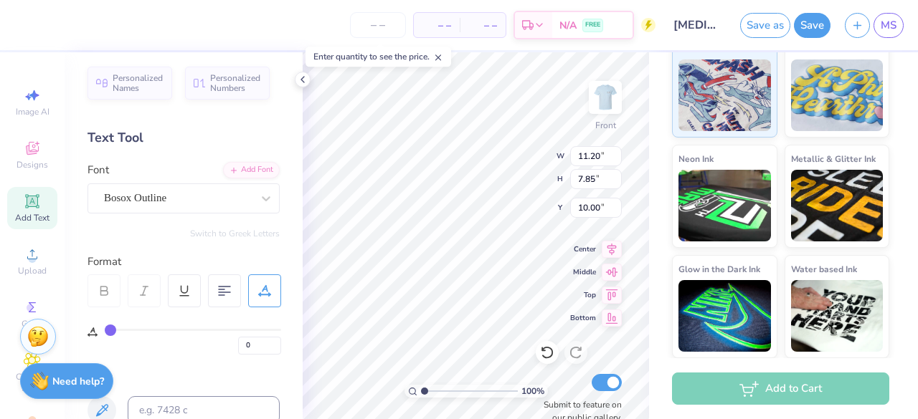
scroll to position [0, 0]
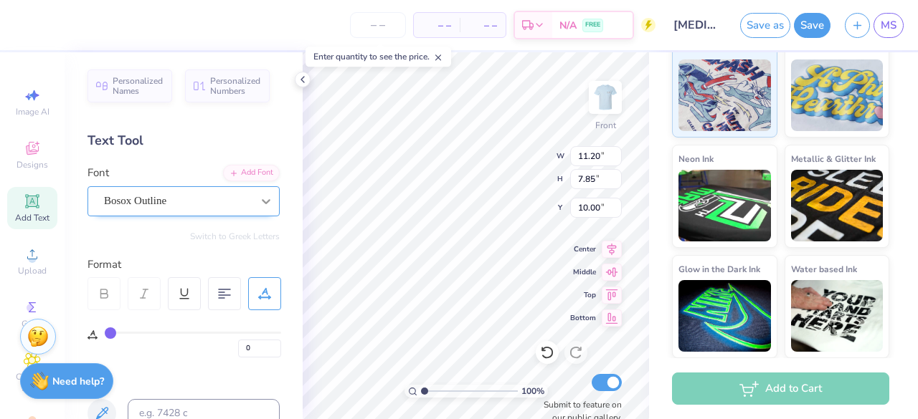
click at [253, 203] on div at bounding box center [266, 202] width 26 height 26
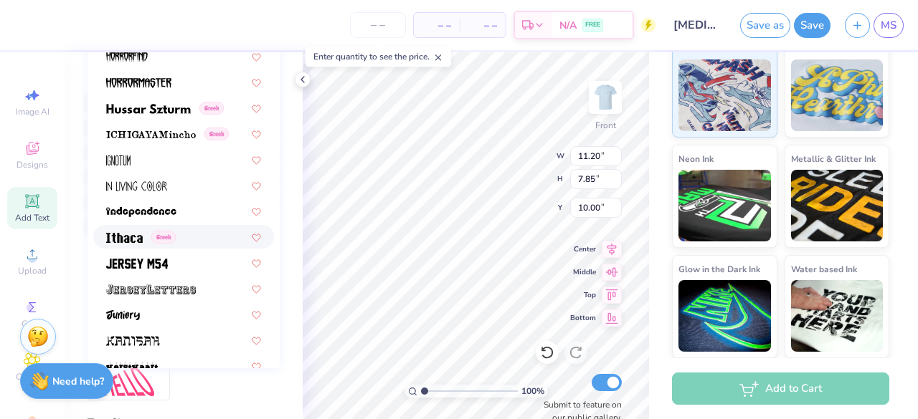
scroll to position [3656, 0]
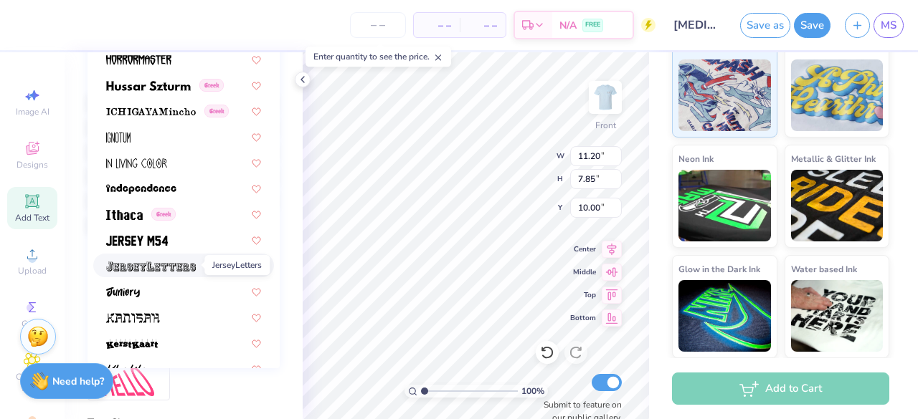
click at [166, 262] on img at bounding box center [151, 267] width 90 height 10
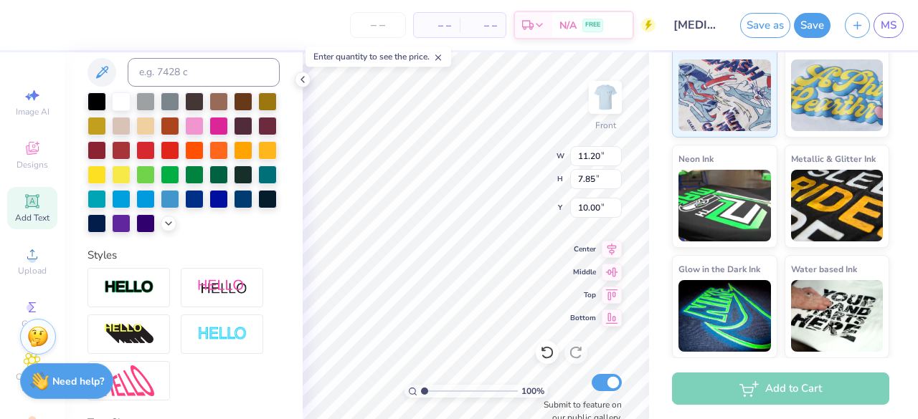
type input "14.32"
type input "10.80"
type input "8.52"
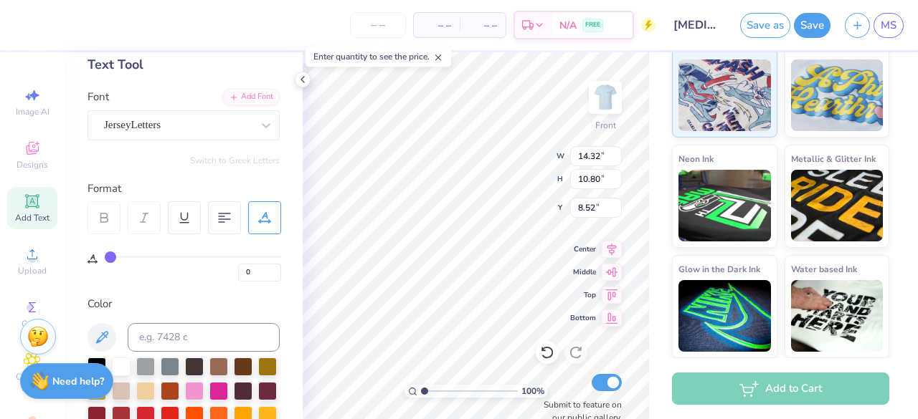
scroll to position [54, 0]
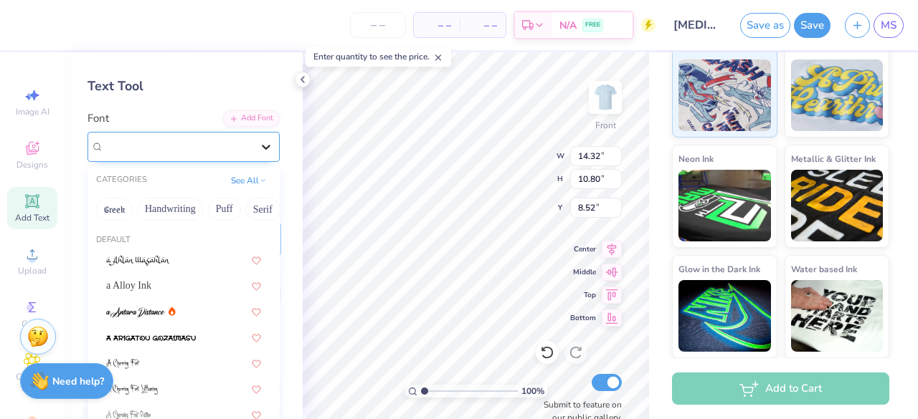
click at [259, 141] on icon at bounding box center [266, 147] width 14 height 14
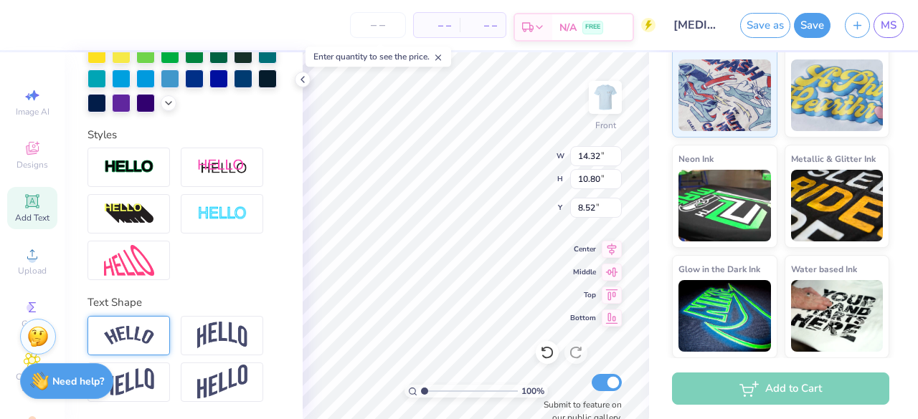
scroll to position [11, 1]
type textarea "2"
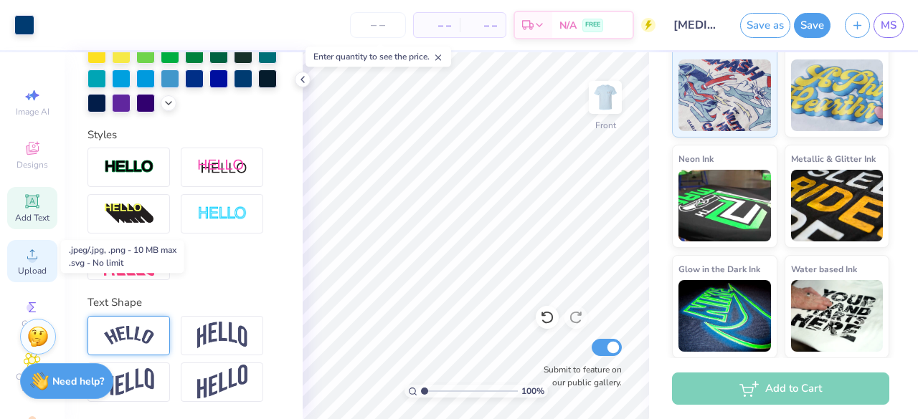
click at [16, 260] on div "Upload" at bounding box center [32, 261] width 50 height 42
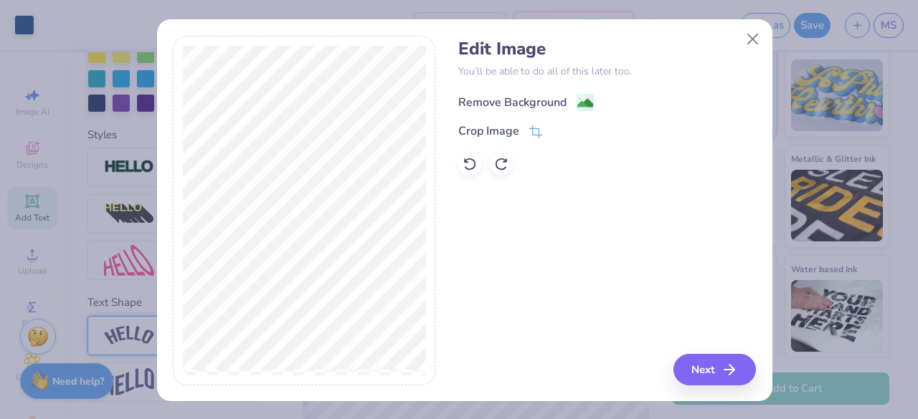
click at [512, 101] on div "Remove Background" at bounding box center [512, 102] width 108 height 17
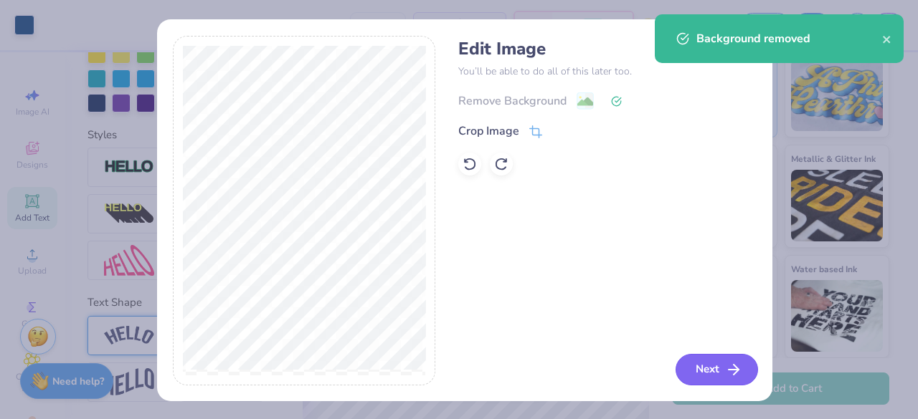
click at [716, 374] on button "Next" at bounding box center [716, 370] width 82 height 32
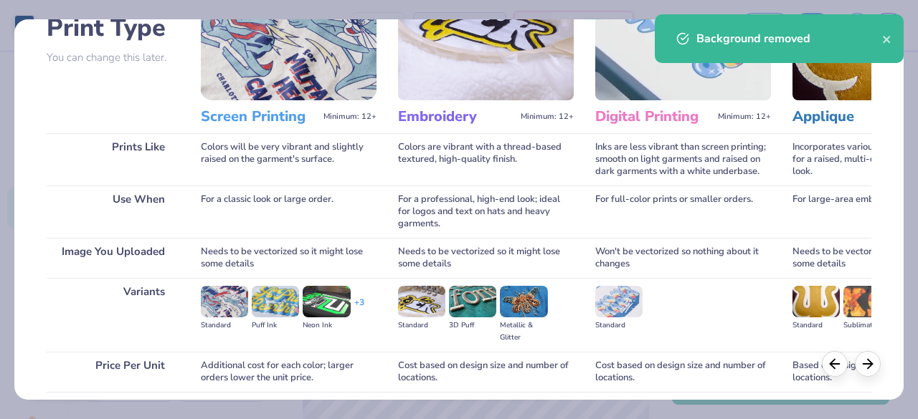
scroll to position [223, 0]
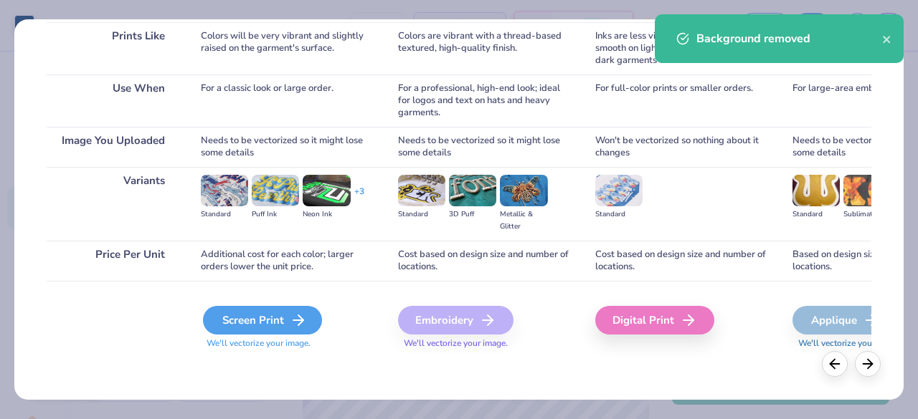
click at [238, 318] on div "Screen Print" at bounding box center [262, 320] width 119 height 29
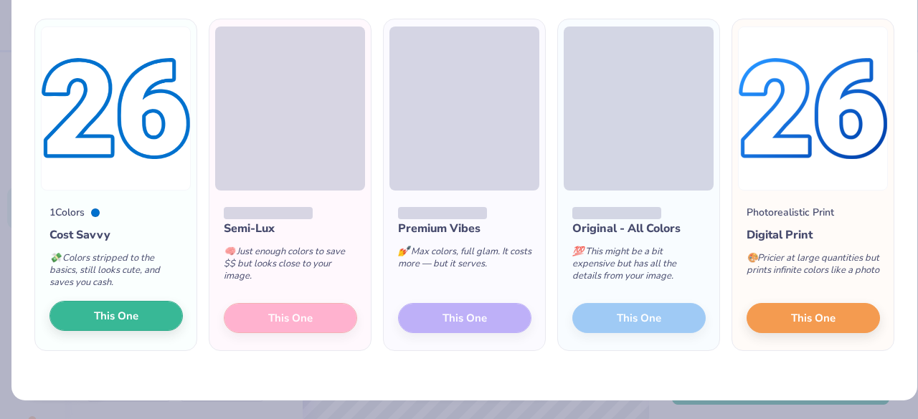
scroll to position [100, 0]
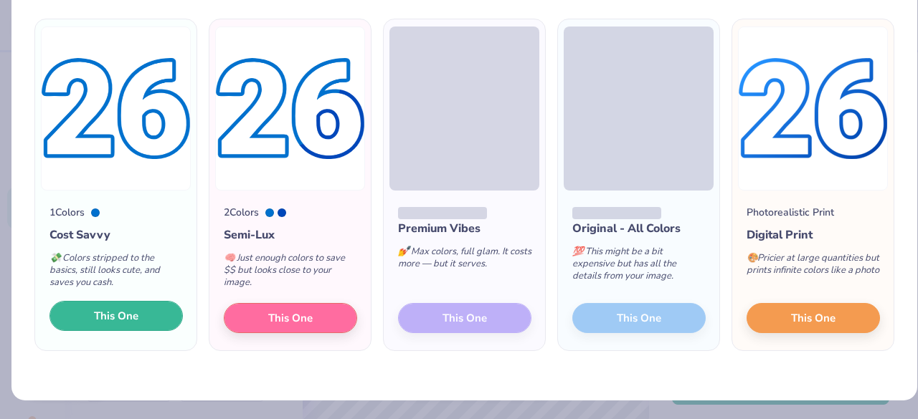
click at [117, 317] on span "This One" at bounding box center [116, 316] width 44 height 16
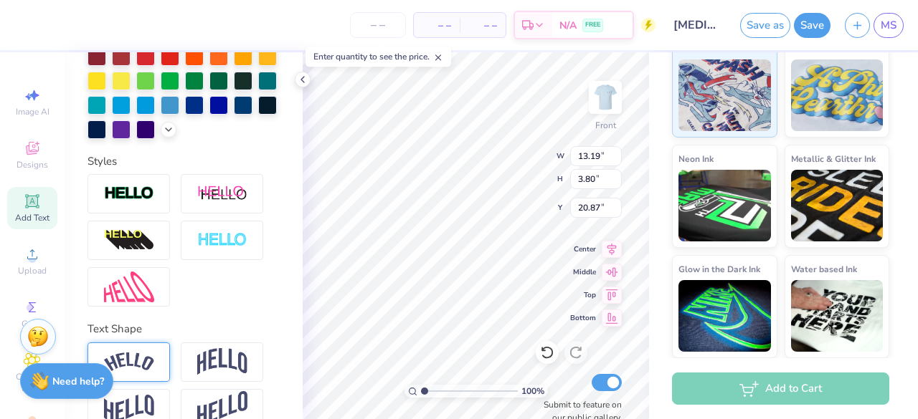
scroll to position [413, 0]
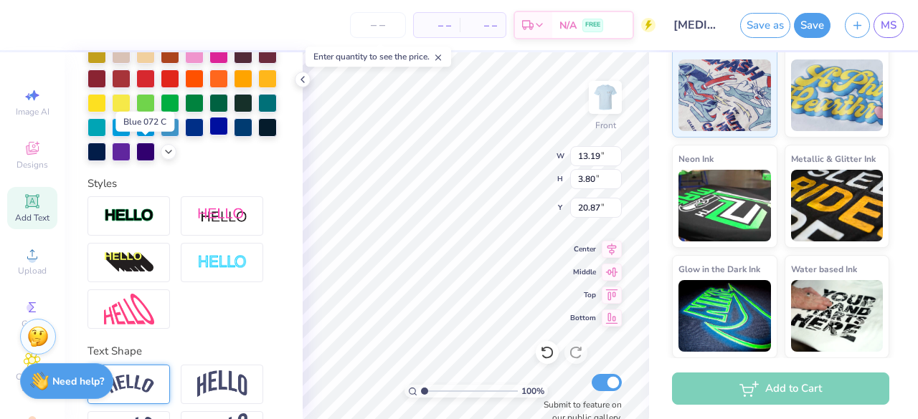
click at [209, 135] on div at bounding box center [218, 126] width 19 height 19
type input "6.29"
type input "2.10"
type input "5.48"
click at [209, 135] on div at bounding box center [218, 126] width 19 height 19
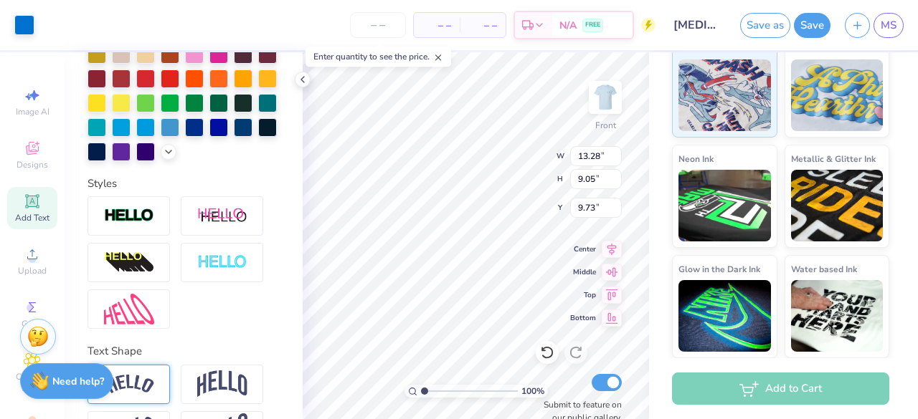
type input "13.28"
type input "9.05"
type input "9.73"
type input "6.29"
type input "2.10"
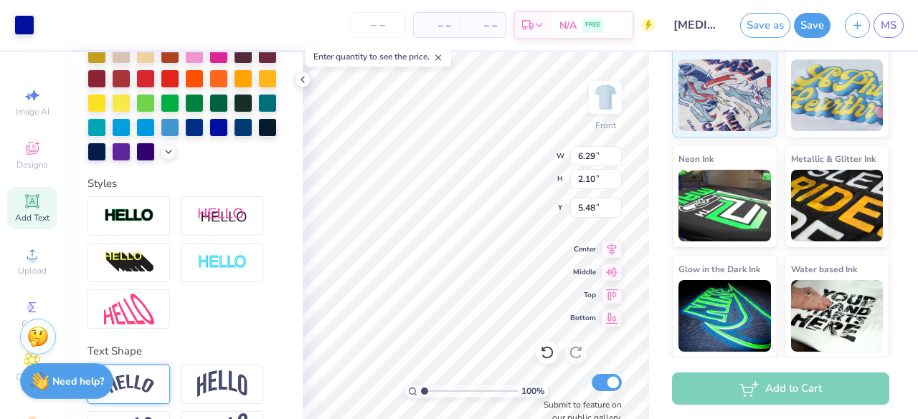
type input "5.57"
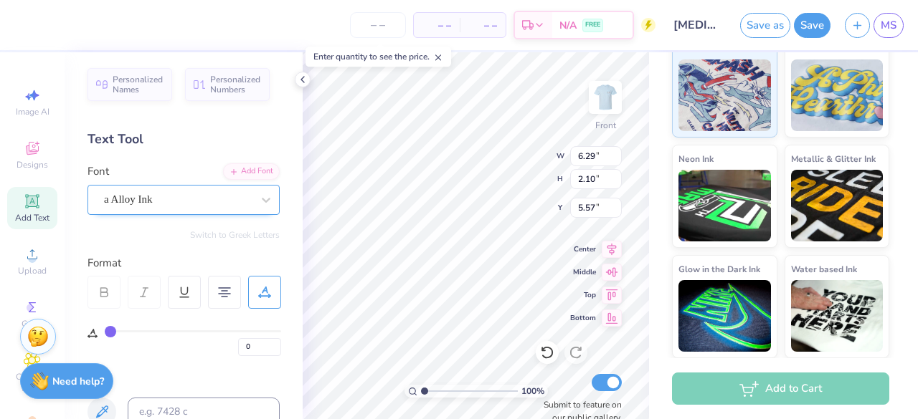
scroll to position [0, 0]
click at [236, 199] on div "a Alloy Ink" at bounding box center [178, 201] width 151 height 22
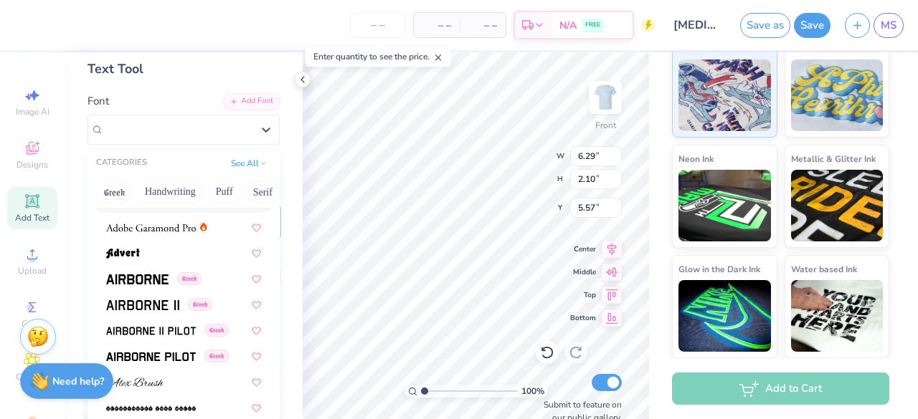
scroll to position [215, 0]
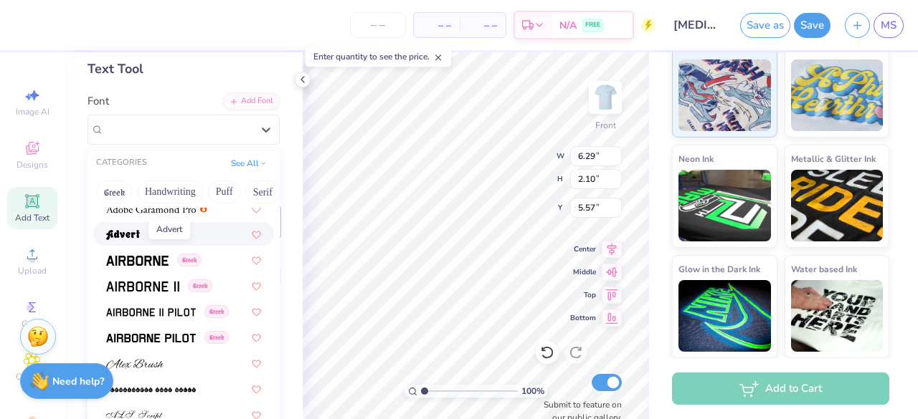
click at [132, 228] on span at bounding box center [123, 234] width 34 height 15
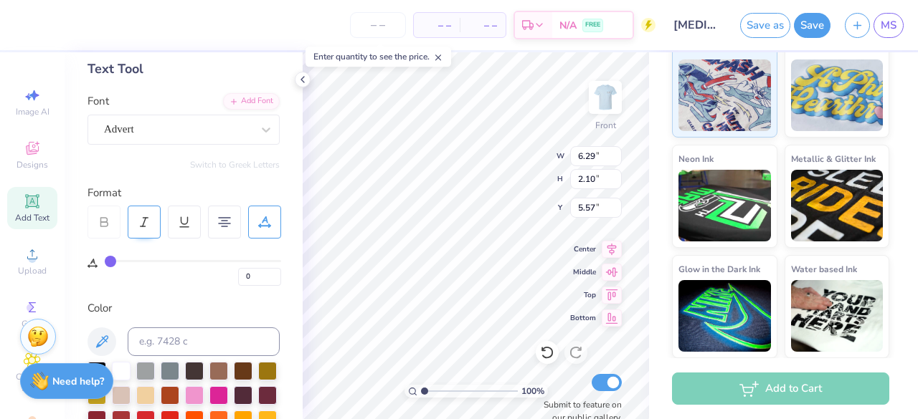
type input "6.62"
type input "2.36"
type input "5.44"
click at [205, 140] on div "Advert" at bounding box center [178, 129] width 151 height 22
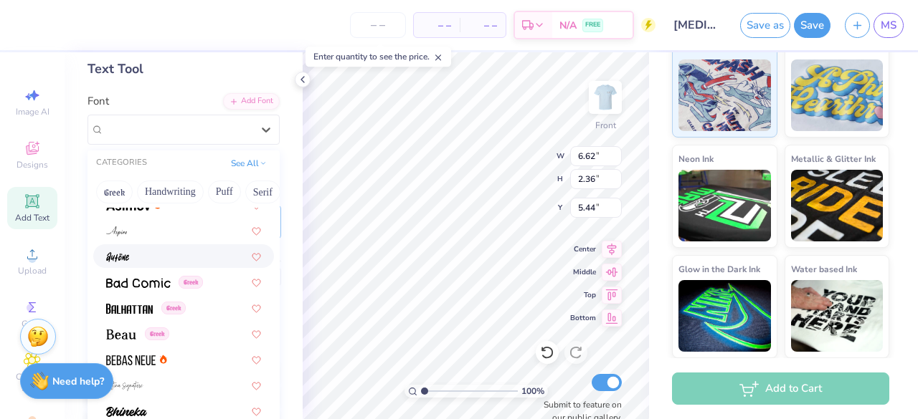
scroll to position [574, 0]
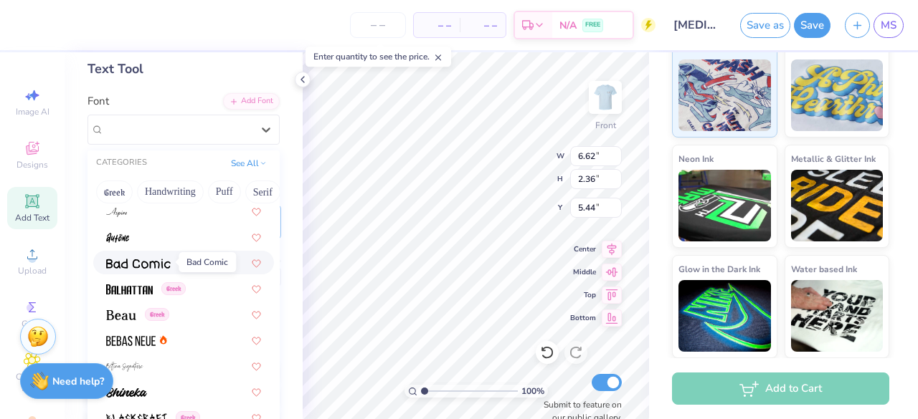
click at [143, 262] on img at bounding box center [138, 264] width 65 height 10
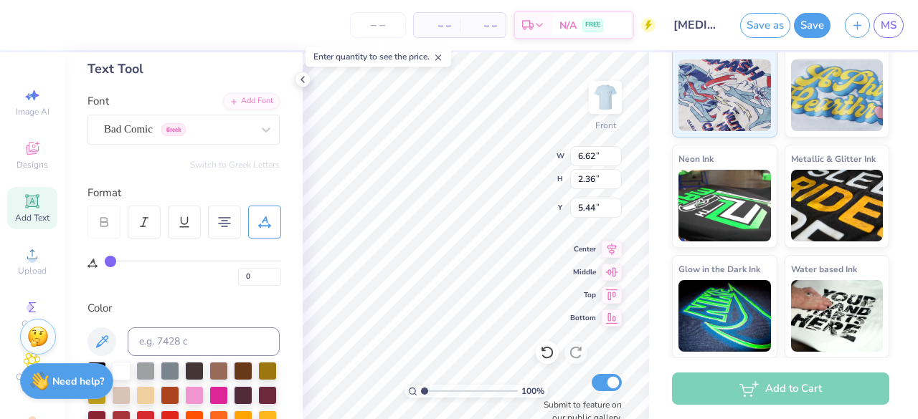
type input "6.25"
type input "1.81"
type input "5.72"
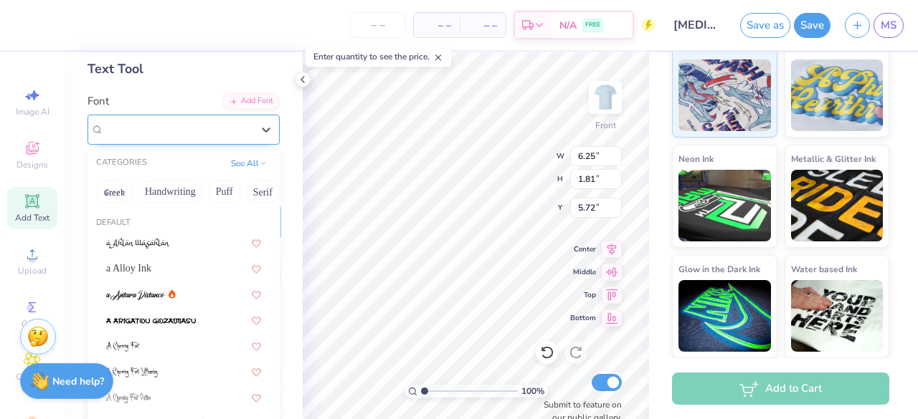
click at [206, 133] on div "Bad Comic Greek" at bounding box center [178, 129] width 151 height 22
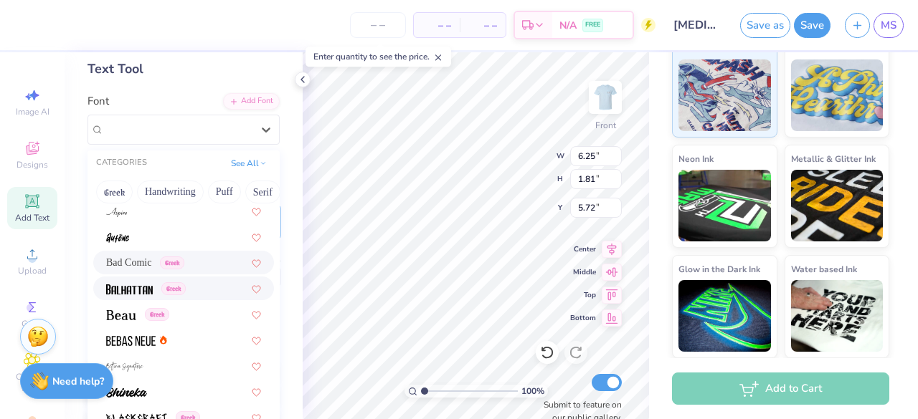
click at [136, 285] on img at bounding box center [129, 290] width 47 height 10
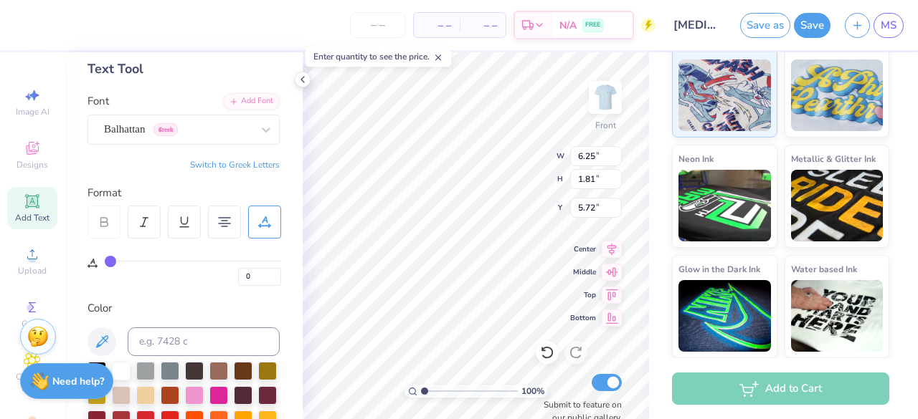
type input "4.20"
type input "2.02"
type input "5.61"
type input "13.19"
type input "3.80"
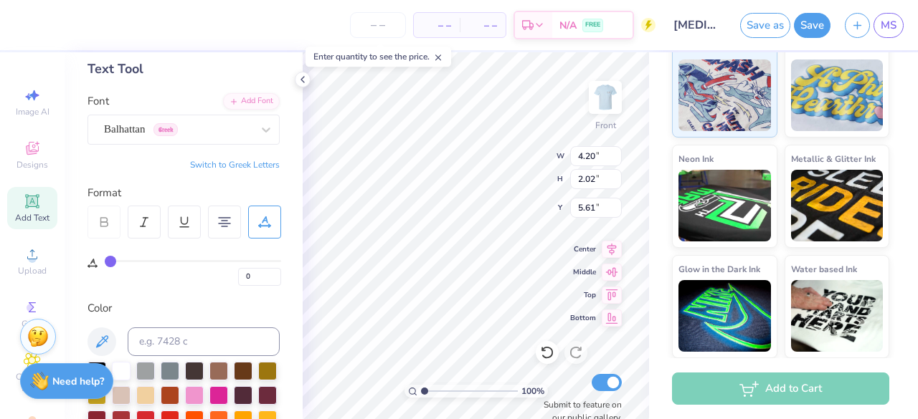
type input "20.87"
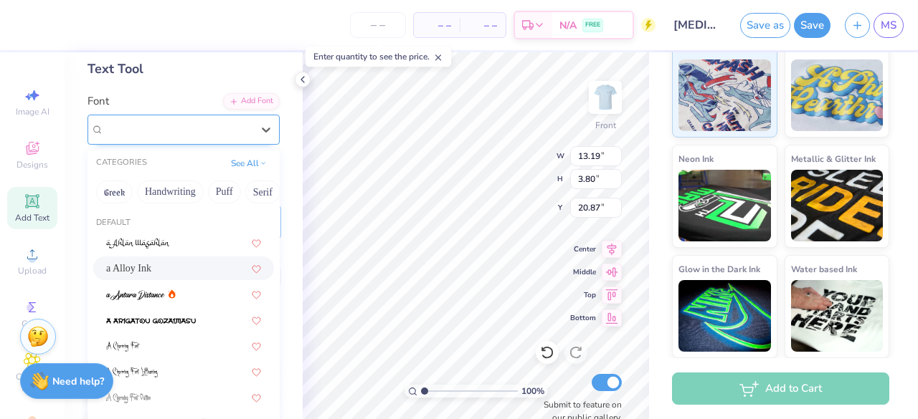
click at [230, 128] on div "a Alloy Ink" at bounding box center [178, 129] width 151 height 22
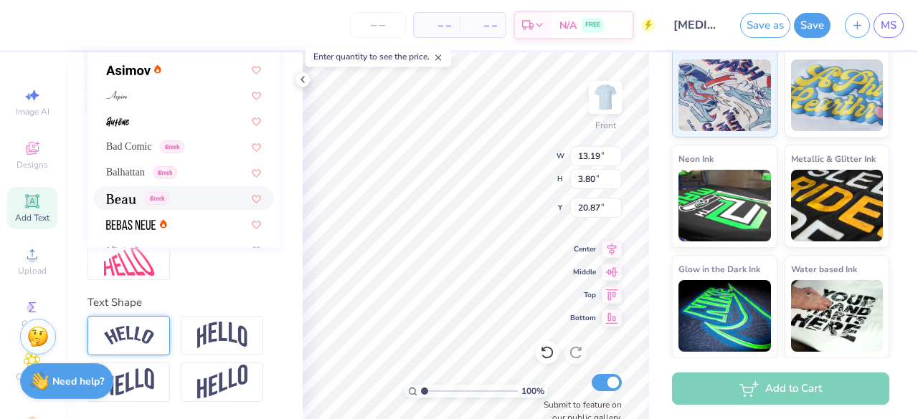
scroll to position [287, 0]
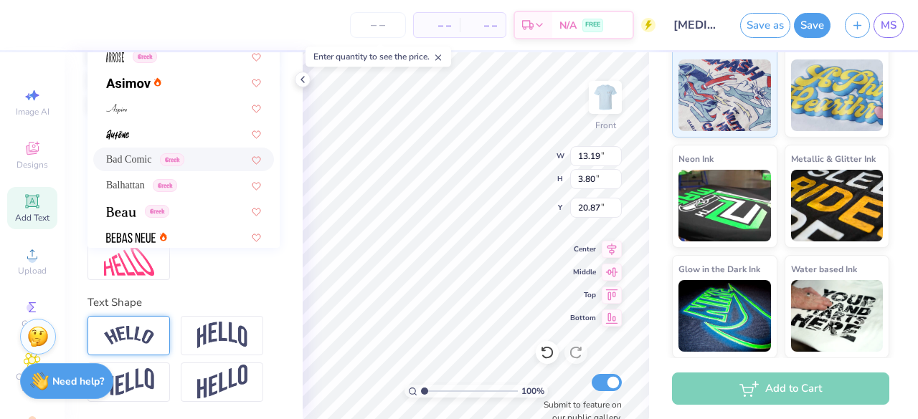
click at [145, 152] on span "Bad Comic" at bounding box center [128, 159] width 45 height 15
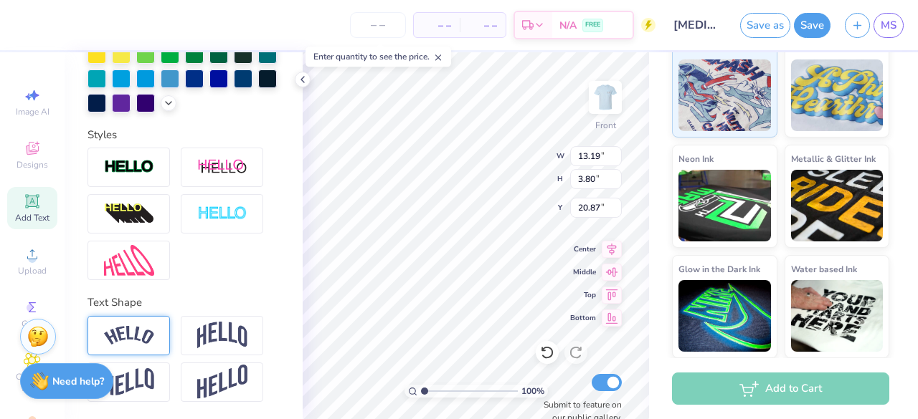
type input "10.55"
type input "3.45"
type input "21.04"
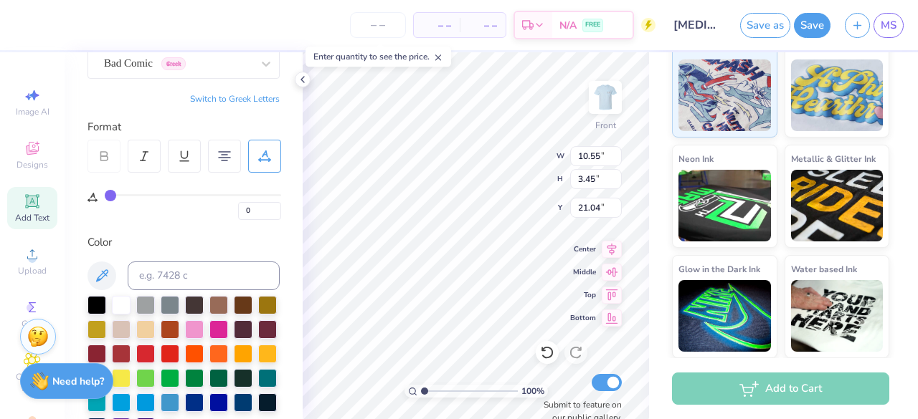
scroll to position [54, 0]
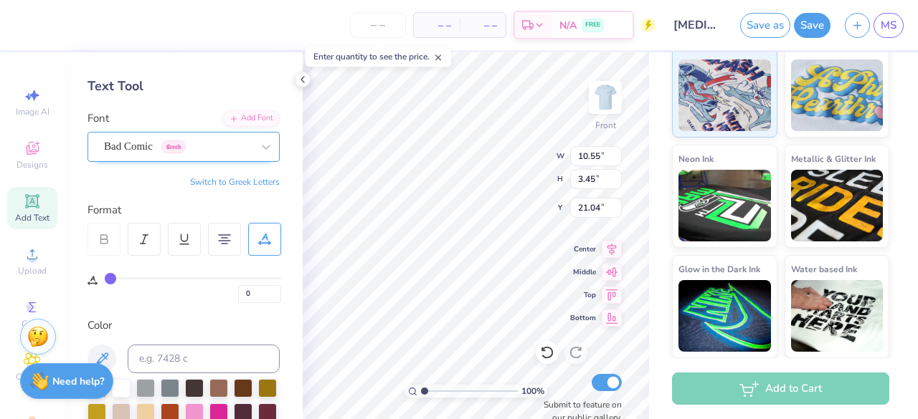
click at [236, 148] on div "Bad Comic Greek" at bounding box center [178, 146] width 151 height 22
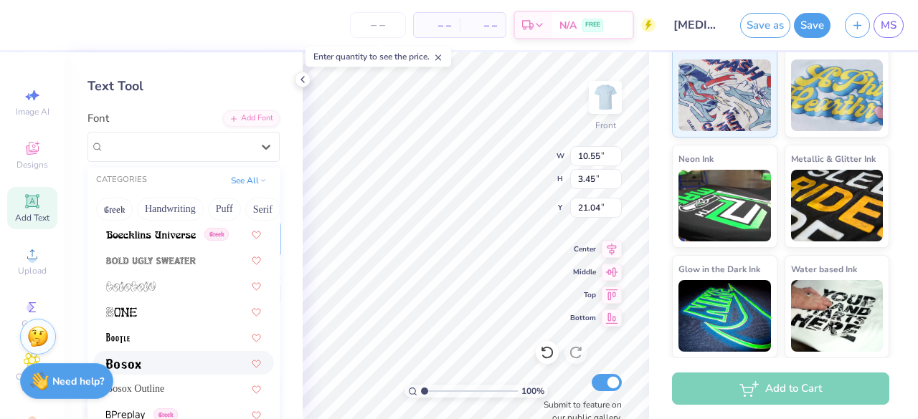
scroll to position [789, 0]
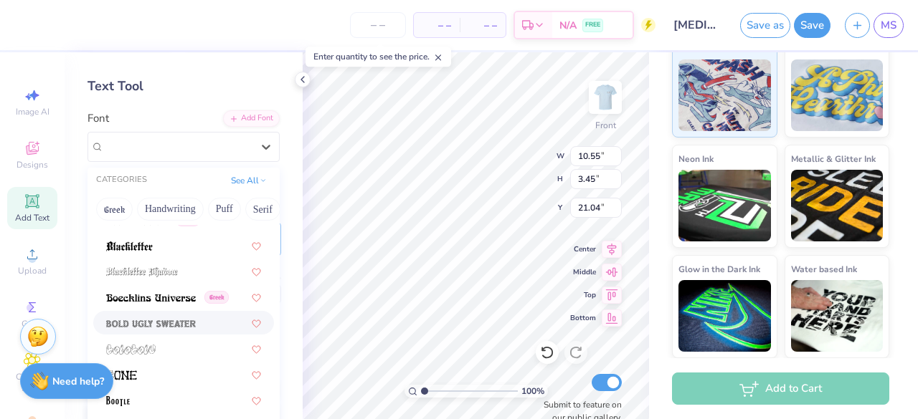
click at [187, 323] on img at bounding box center [151, 324] width 90 height 10
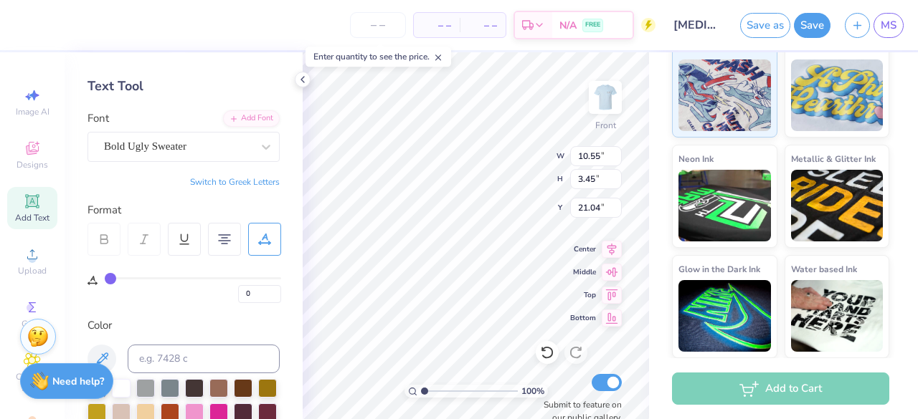
type input "11.66"
type input "3.44"
type input "21.05"
type input "4.20"
type input "2.02"
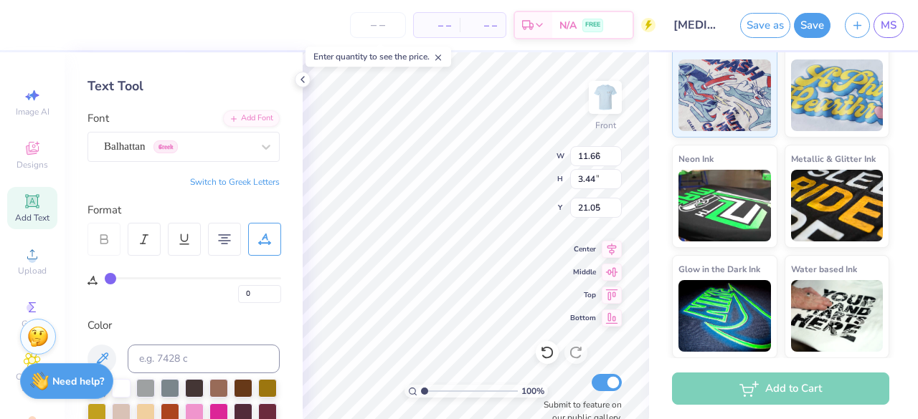
type input "5.61"
click at [227, 147] on div "Balhattan Greek" at bounding box center [178, 146] width 151 height 22
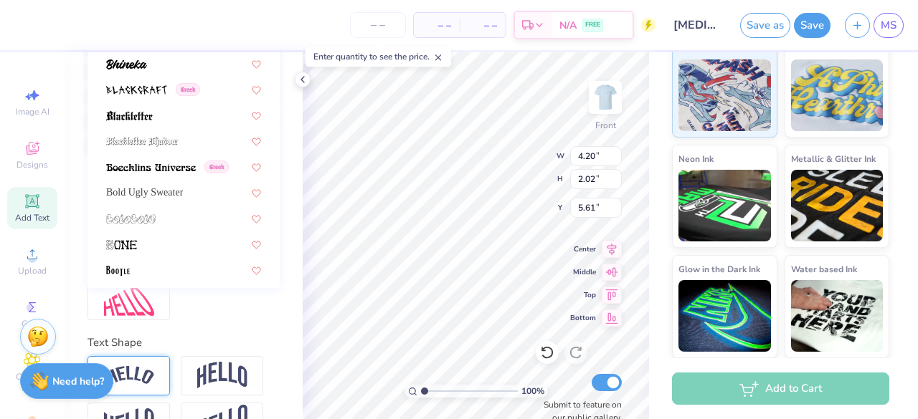
scroll to position [574, 0]
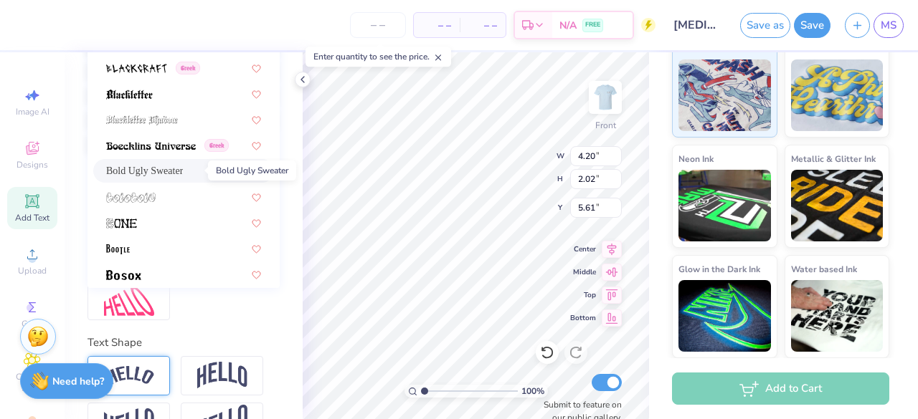
click at [181, 168] on span "Bold Ugly Sweater" at bounding box center [144, 170] width 77 height 15
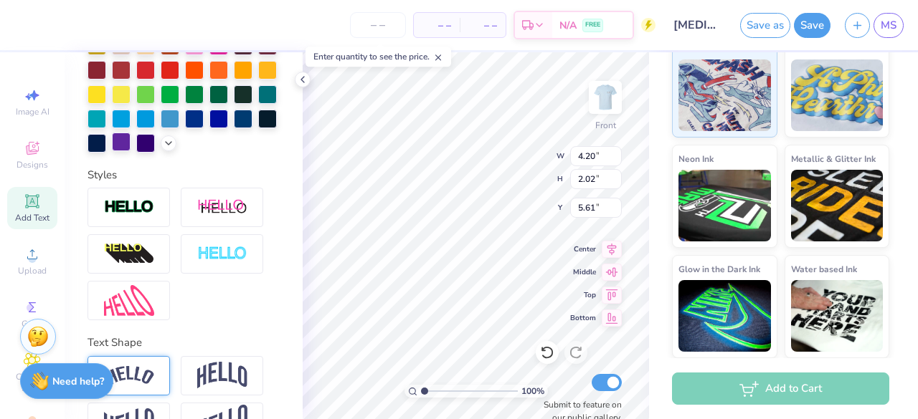
type input "6.03"
type input "1.77"
type input "5.73"
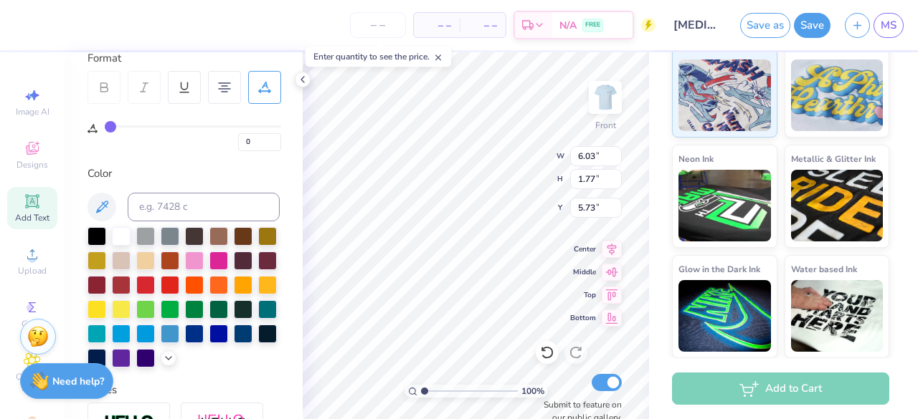
scroll to position [63, 0]
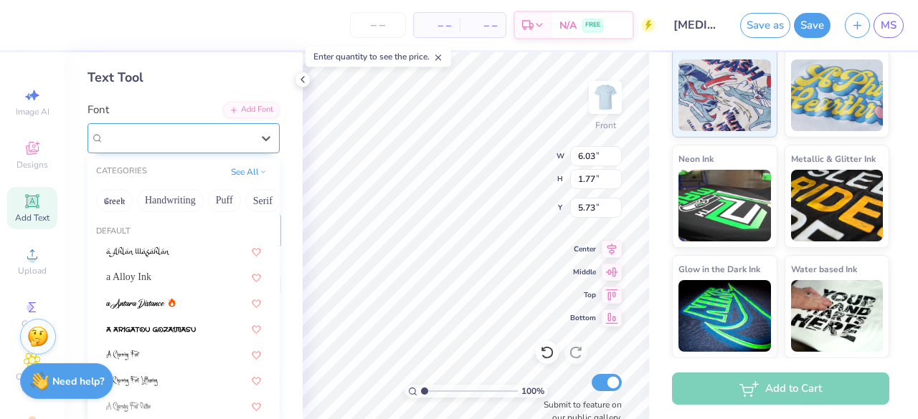
click at [217, 142] on div "Bold Ugly Sweater" at bounding box center [178, 138] width 151 height 22
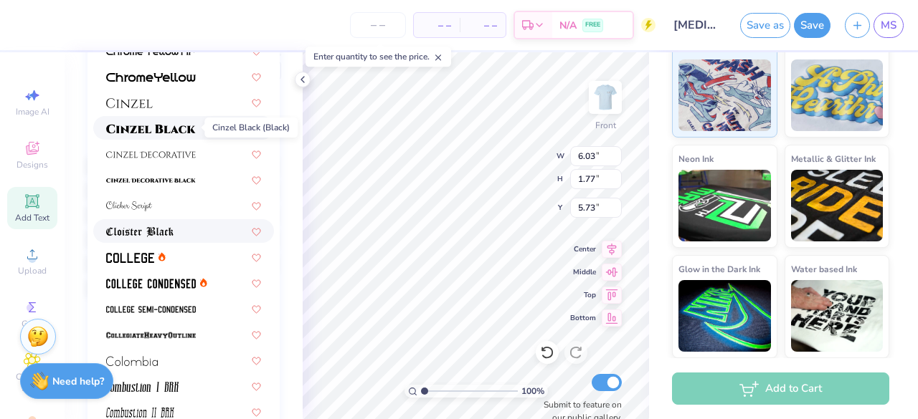
scroll to position [1721, 0]
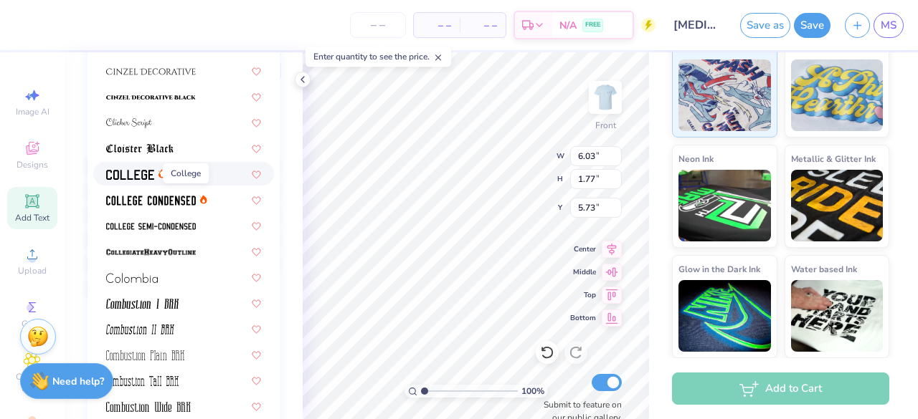
click at [113, 168] on span at bounding box center [130, 173] width 48 height 15
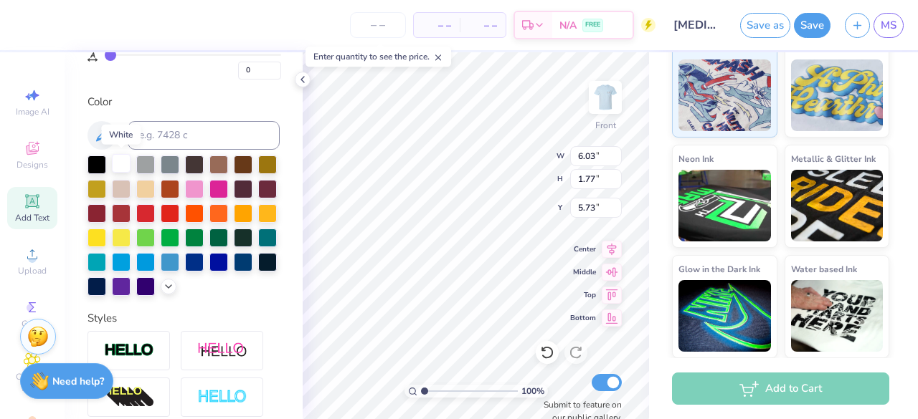
type input "5.47"
type input "1.70"
type input "5.77"
type input "11.66"
type input "3.44"
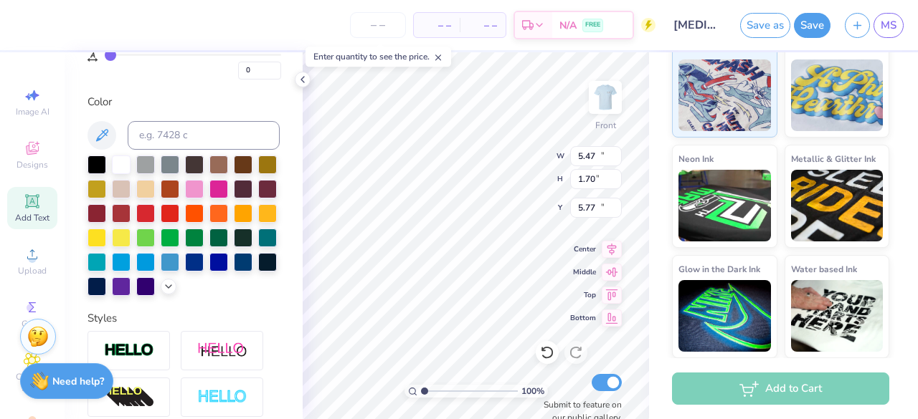
type input "21.05"
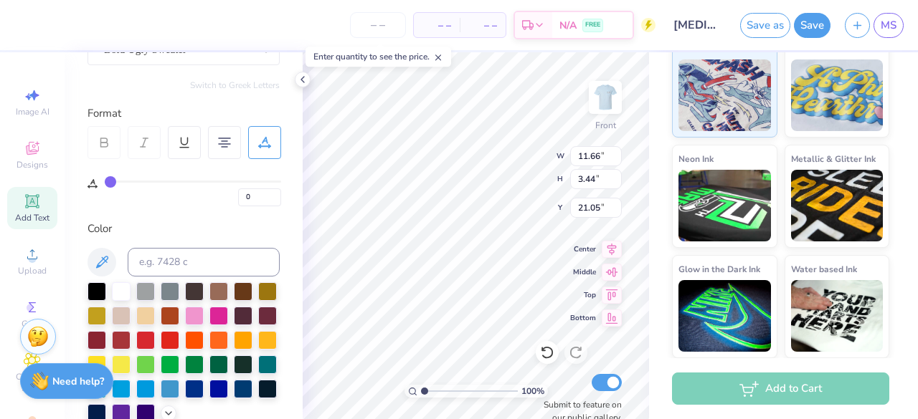
scroll to position [63, 0]
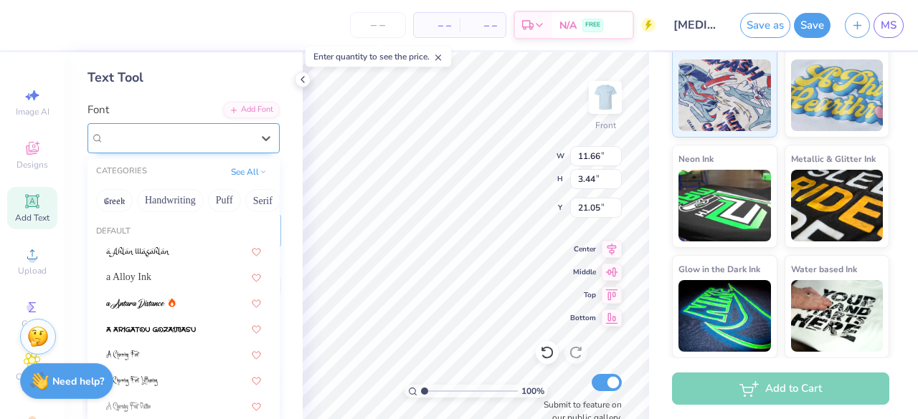
click at [206, 132] on div "Bold Ugly Sweater" at bounding box center [178, 138] width 151 height 22
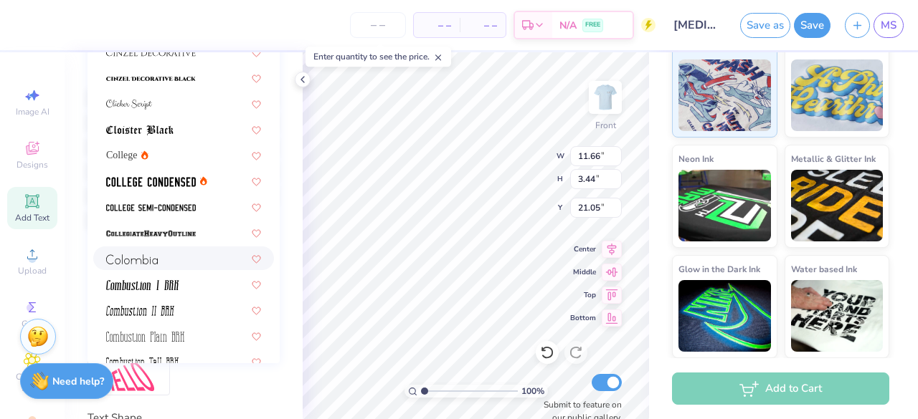
scroll to position [1649, 0]
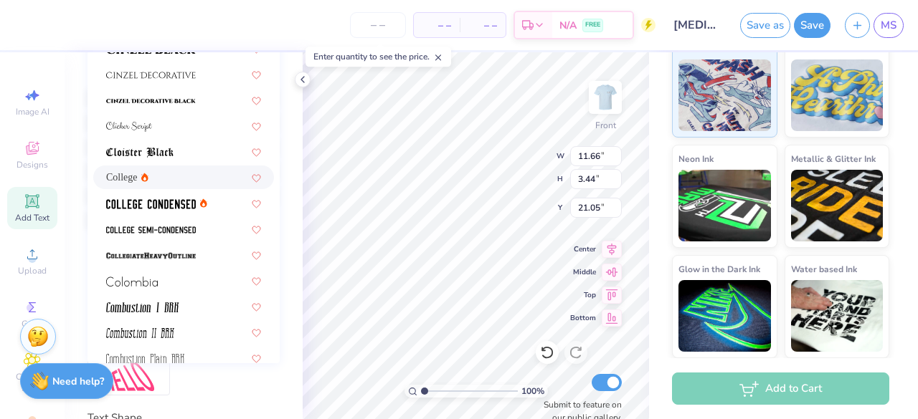
click at [160, 176] on div "College" at bounding box center [183, 177] width 155 height 15
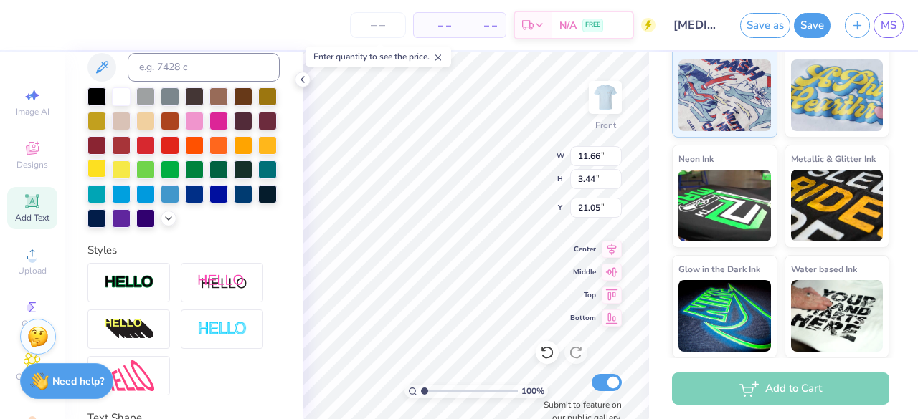
type input "10.26"
type input "3.38"
type input "21.08"
type input "20.14"
type input "5.47"
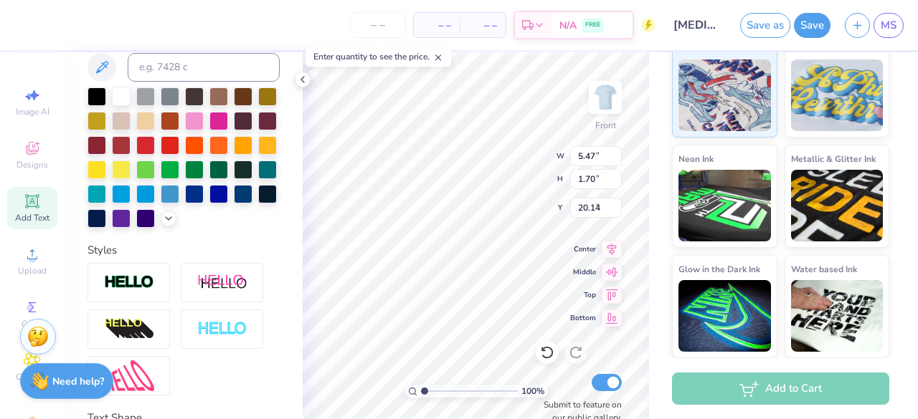
type input "1.70"
type input "7.13"
click at [161, 202] on div at bounding box center [170, 193] width 19 height 19
click at [130, 193] on div at bounding box center [121, 193] width 19 height 19
click at [155, 194] on div at bounding box center [145, 193] width 19 height 19
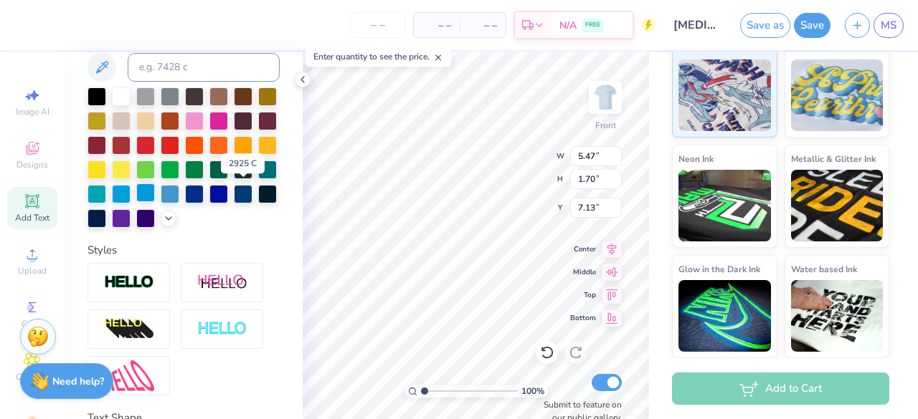
click at [155, 194] on div at bounding box center [145, 193] width 19 height 19
click at [209, 202] on div at bounding box center [218, 193] width 19 height 19
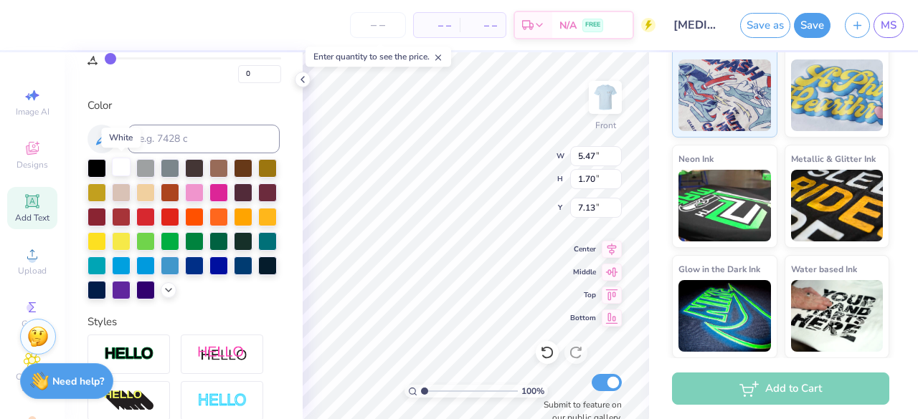
click at [119, 168] on div at bounding box center [121, 167] width 19 height 19
type input "10.26"
type input "3.38"
type input "20.14"
click at [120, 168] on div at bounding box center [121, 167] width 19 height 19
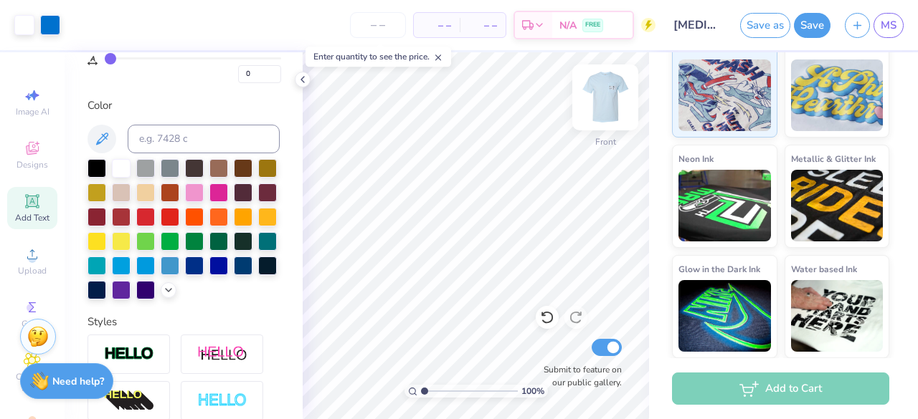
click at [602, 111] on img at bounding box center [604, 97] width 57 height 57
click at [20, 263] on div "Upload" at bounding box center [32, 261] width 50 height 42
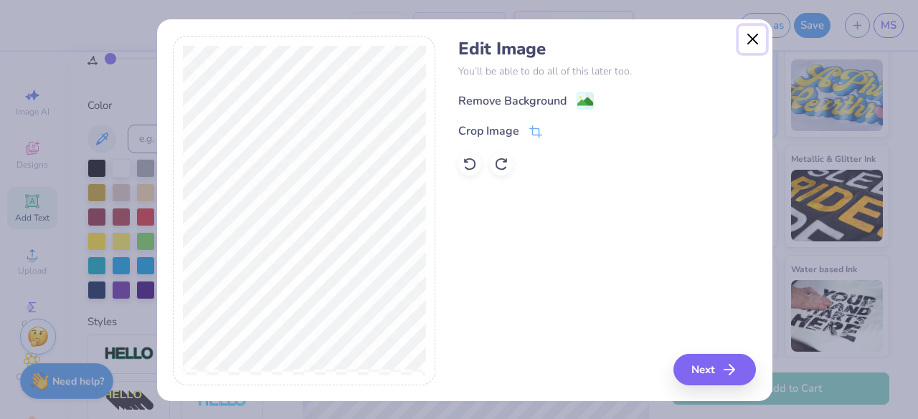
click at [744, 44] on button "Close" at bounding box center [751, 39] width 27 height 27
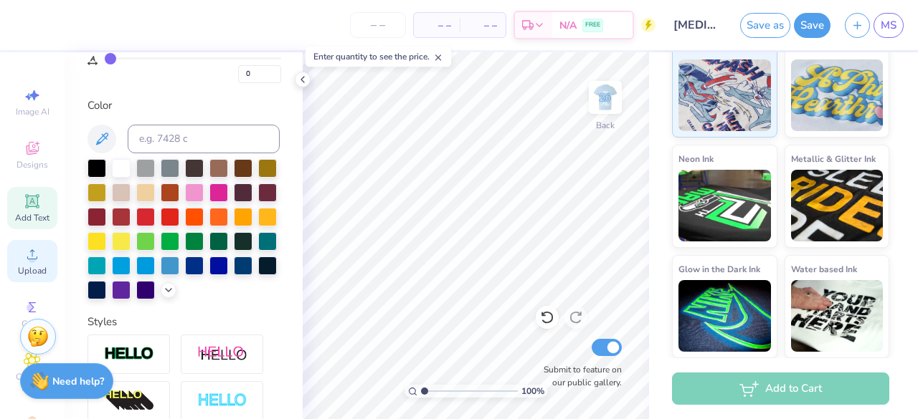
click at [29, 256] on circle at bounding box center [32, 259] width 8 height 8
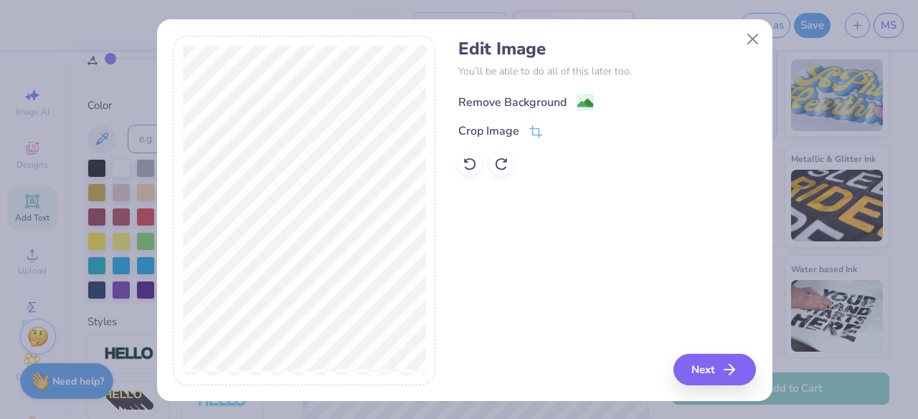
click at [502, 100] on div "Remove Background" at bounding box center [512, 102] width 108 height 17
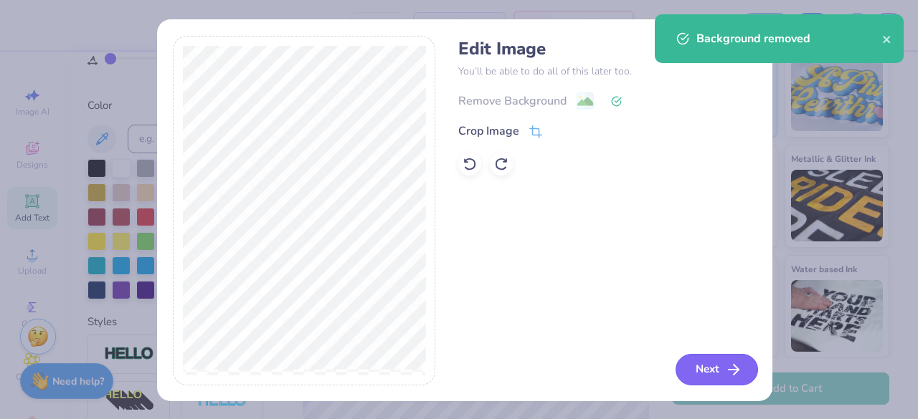
click at [703, 365] on button "Next" at bounding box center [716, 370] width 82 height 32
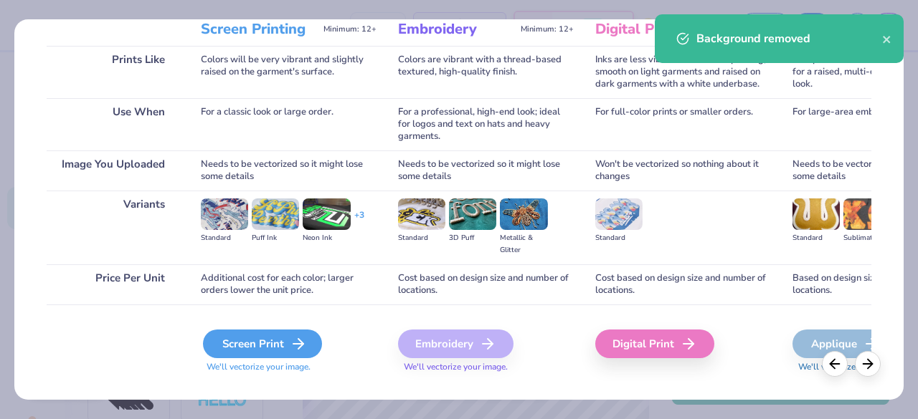
scroll to position [215, 0]
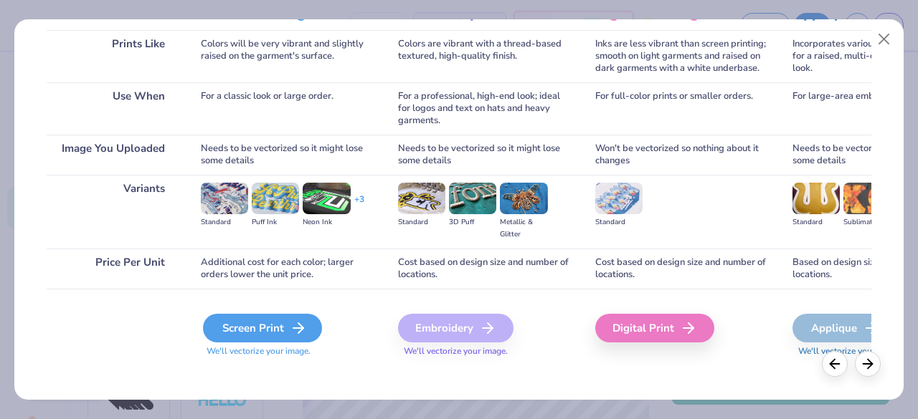
click at [271, 323] on div "Screen Print" at bounding box center [262, 328] width 119 height 29
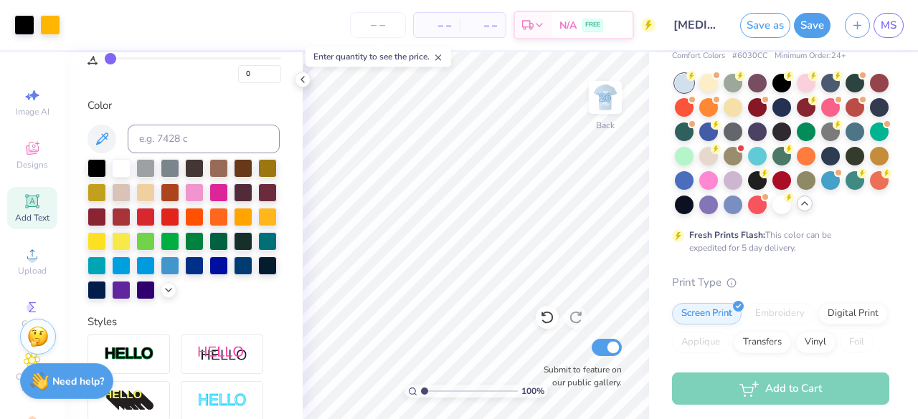
scroll to position [59, 0]
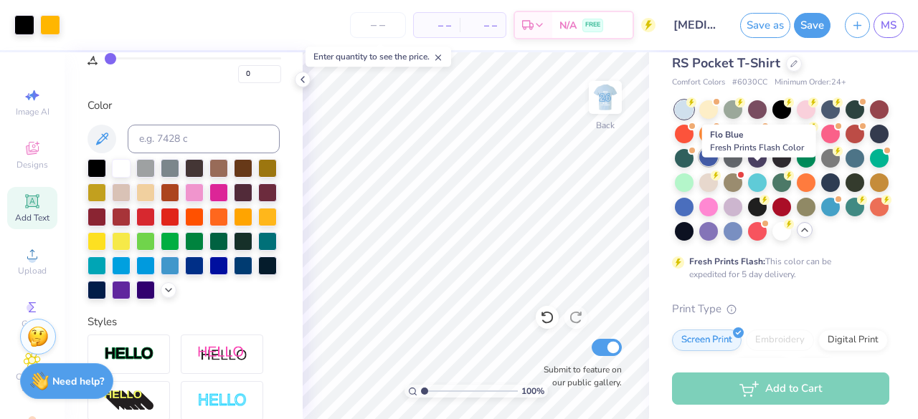
click at [718, 166] on div at bounding box center [708, 157] width 19 height 19
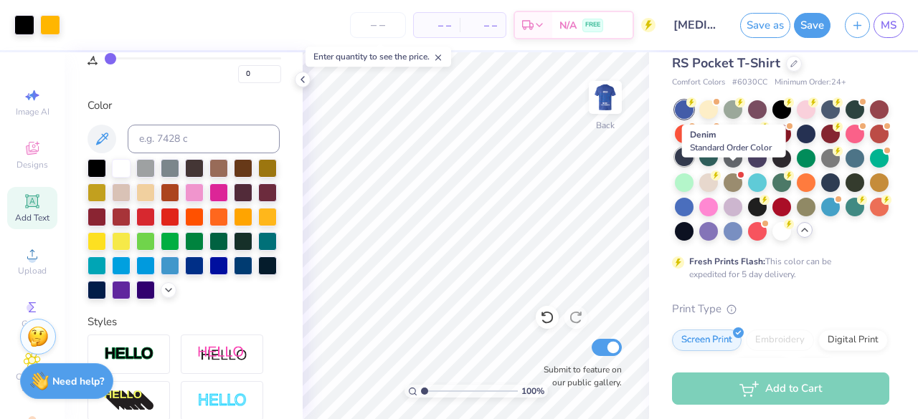
click at [693, 166] on div at bounding box center [684, 157] width 19 height 19
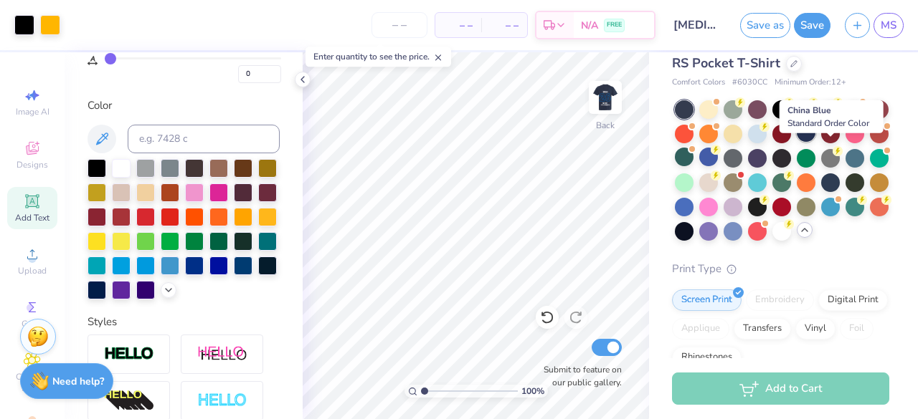
click at [815, 142] on div at bounding box center [805, 132] width 19 height 19
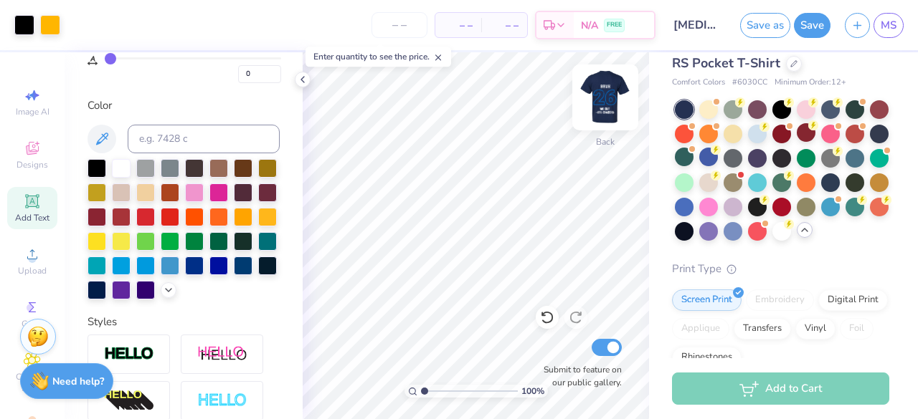
click at [607, 97] on img at bounding box center [604, 97] width 57 height 57
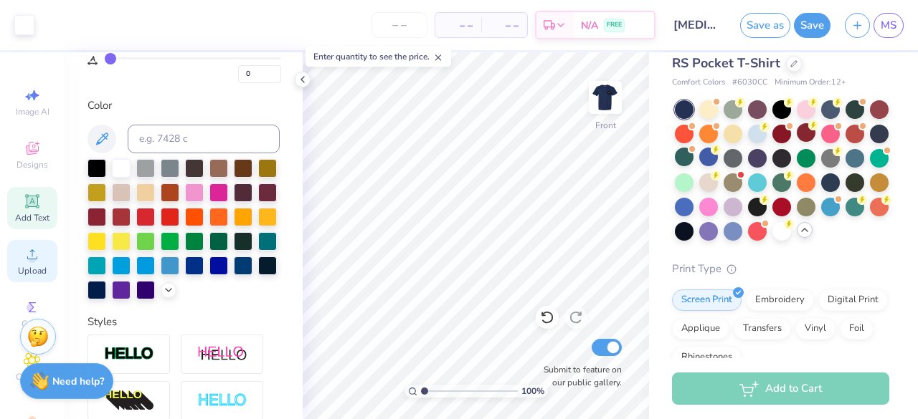
click at [24, 257] on icon at bounding box center [32, 254] width 17 height 17
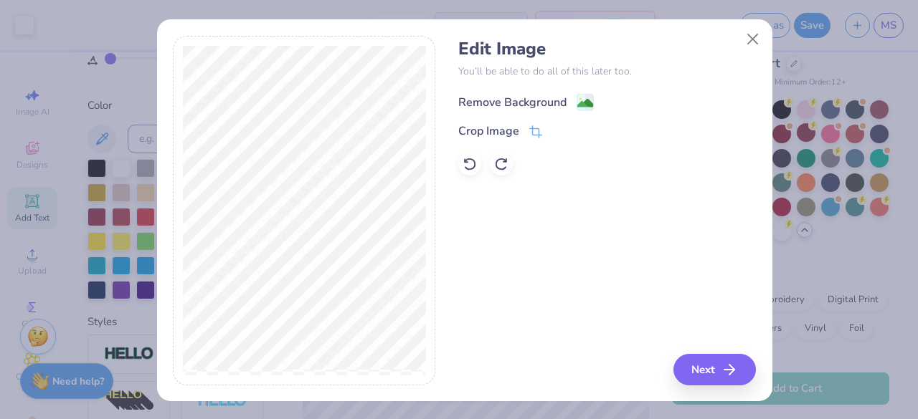
click at [503, 100] on div "Remove Background" at bounding box center [512, 102] width 108 height 17
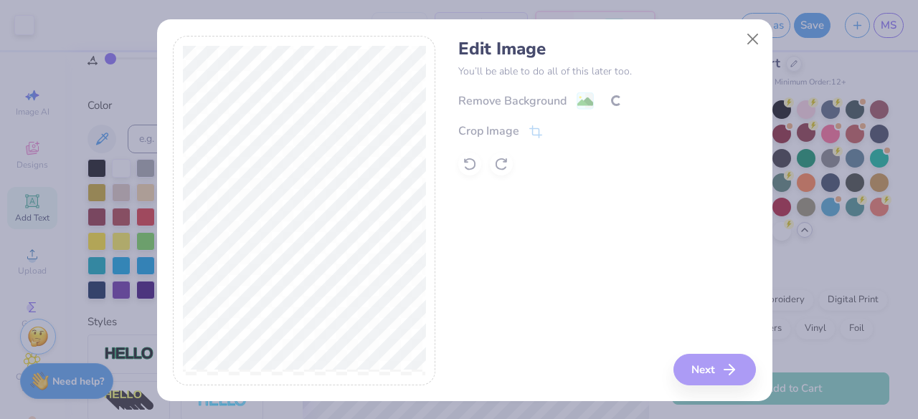
click at [528, 131] on div "Remove Background Crop Image" at bounding box center [607, 134] width 298 height 84
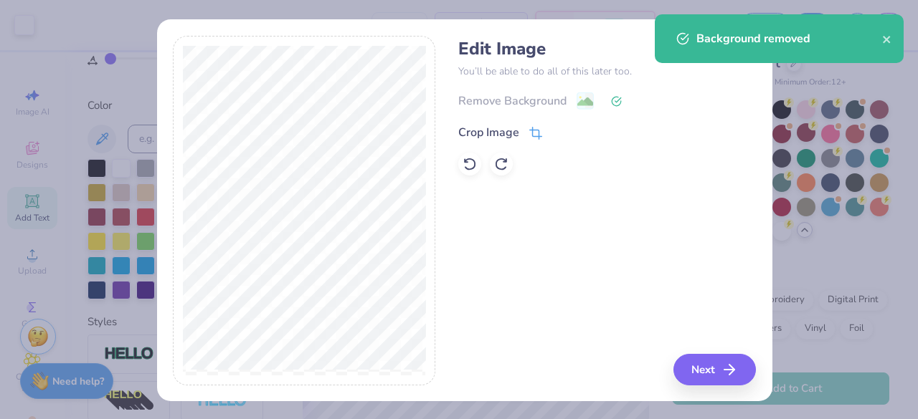
click at [518, 130] on div "Crop Image" at bounding box center [500, 132] width 84 height 17
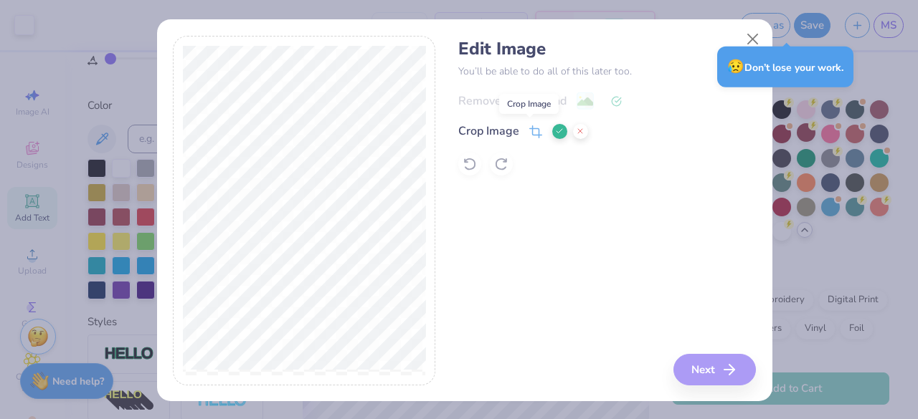
click at [532, 133] on icon at bounding box center [536, 130] width 9 height 9
click at [555, 134] on icon at bounding box center [559, 131] width 9 height 9
click at [705, 368] on button "Next" at bounding box center [716, 370] width 82 height 32
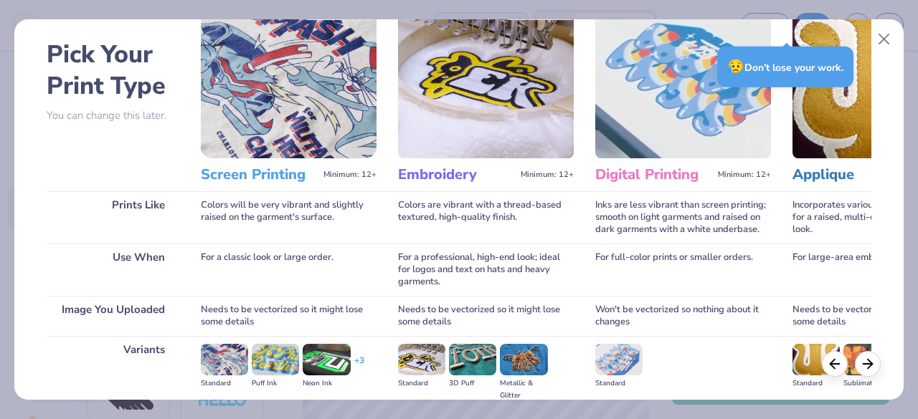
scroll to position [215, 0]
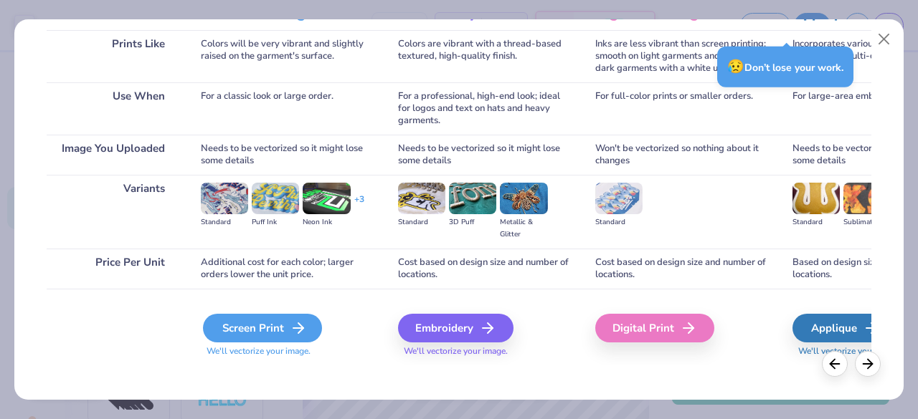
click at [245, 329] on div "Screen Print" at bounding box center [262, 328] width 119 height 29
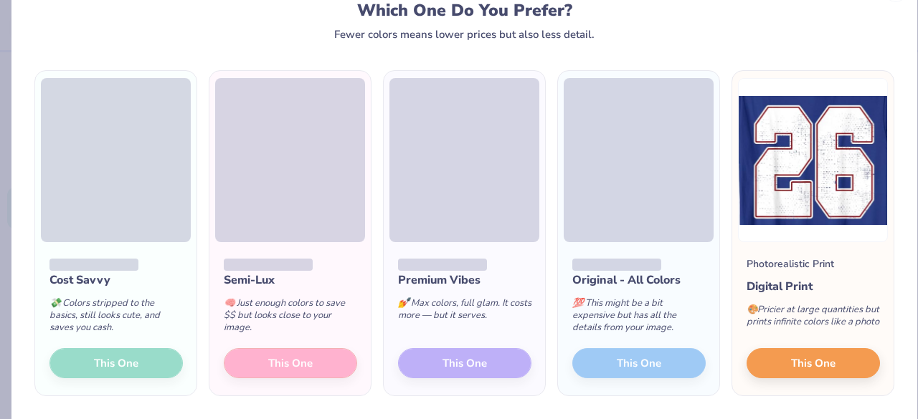
scroll to position [100, 0]
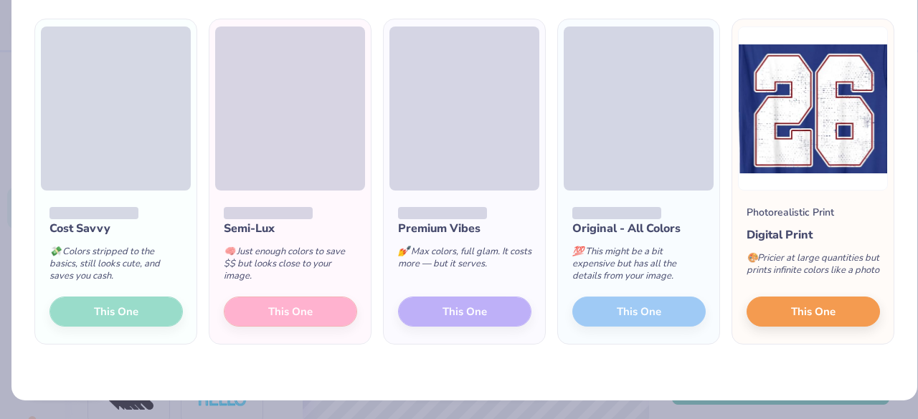
click at [120, 319] on div "Cost Savvy 💸 Colors stripped to the basics, still looks cute, and saves you cas…" at bounding box center [115, 267] width 161 height 153
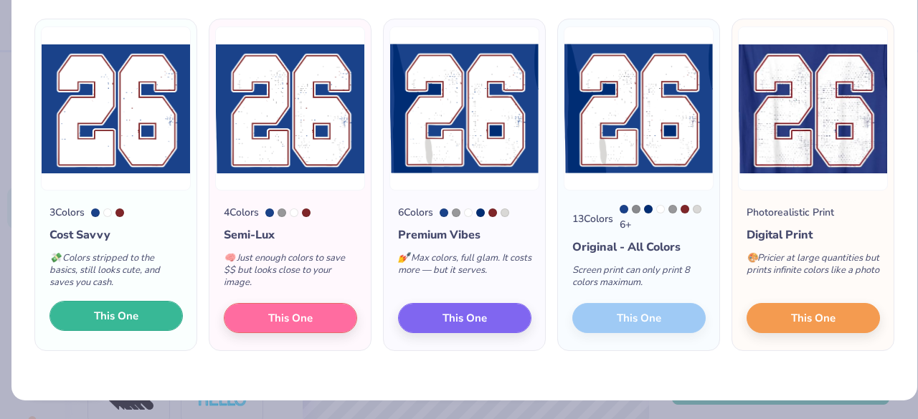
click at [127, 306] on button "This One" at bounding box center [115, 316] width 133 height 30
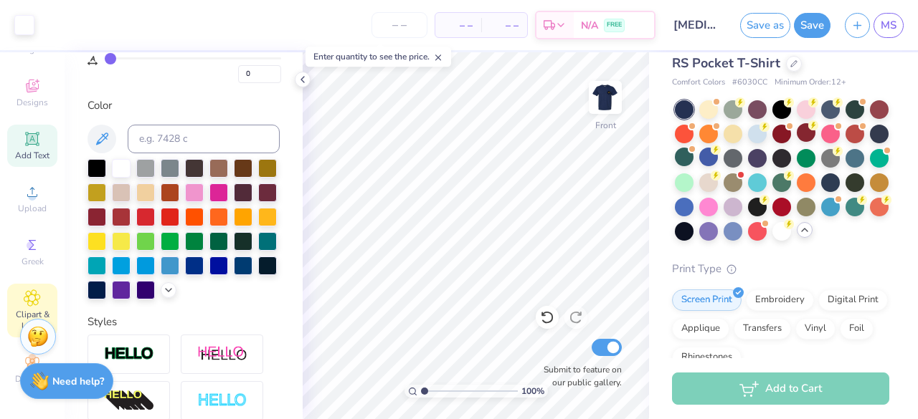
scroll to position [73, 0]
click at [24, 290] on icon at bounding box center [32, 298] width 16 height 17
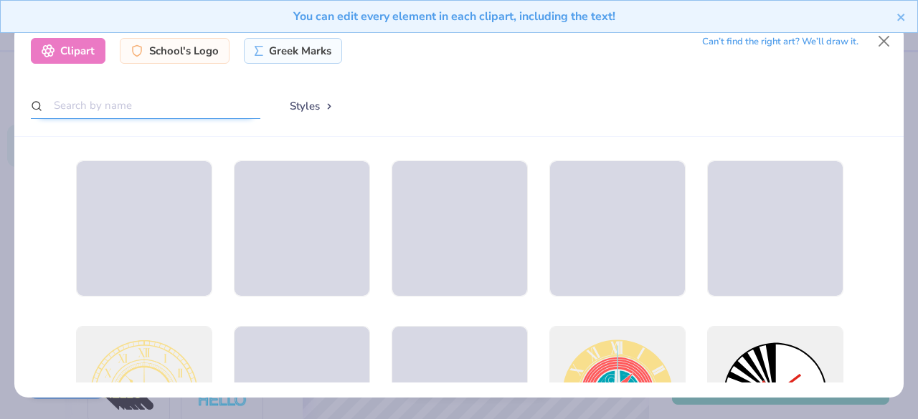
click at [103, 111] on input "text" at bounding box center [145, 105] width 229 height 27
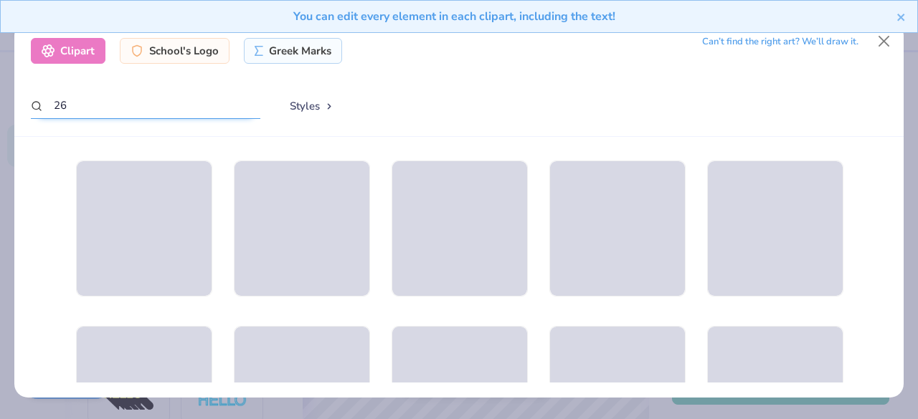
type input "26"
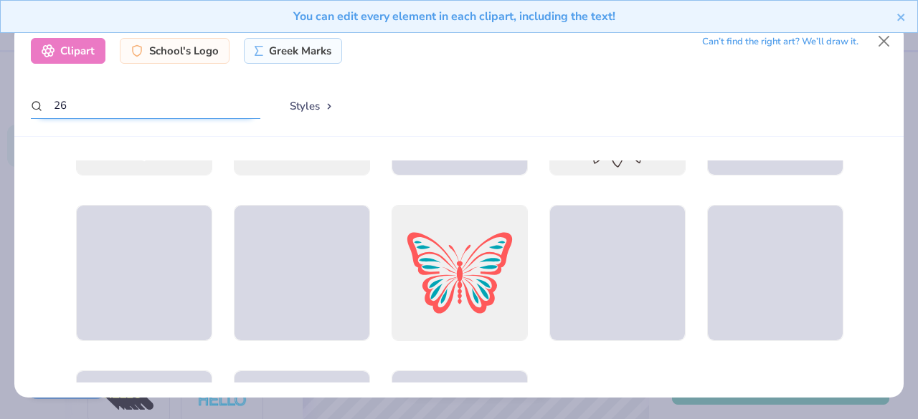
scroll to position [0, 0]
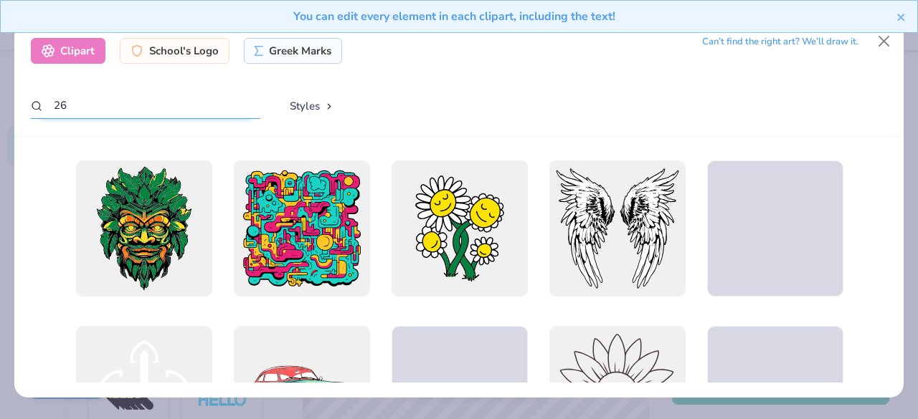
click at [104, 111] on input "26" at bounding box center [145, 105] width 229 height 27
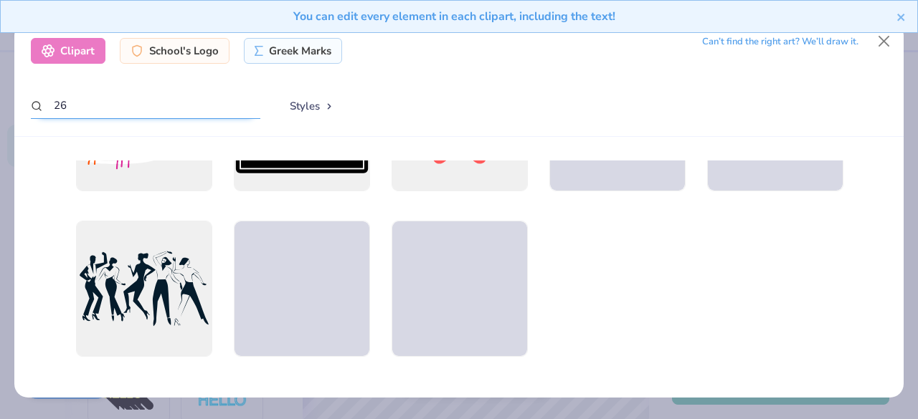
scroll to position [439, 0]
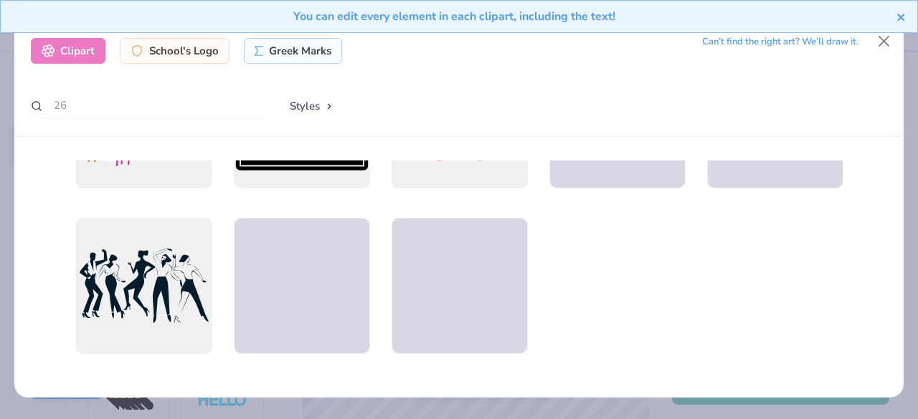
click at [900, 15] on icon "close" at bounding box center [901, 16] width 10 height 11
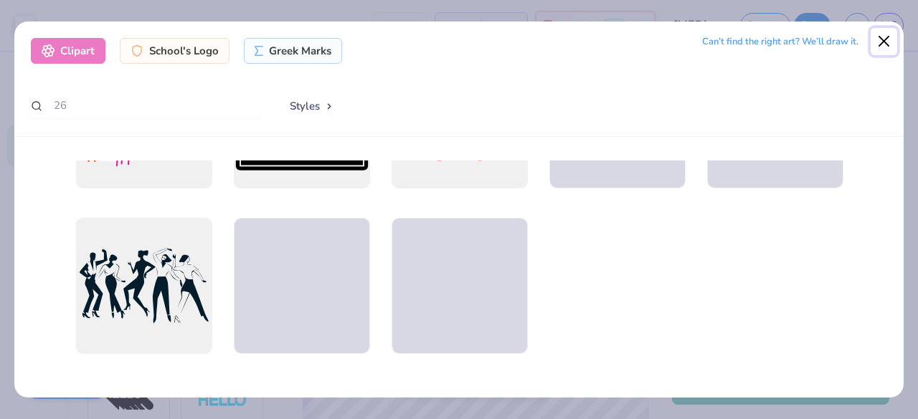
click at [882, 39] on button "Close" at bounding box center [883, 41] width 27 height 27
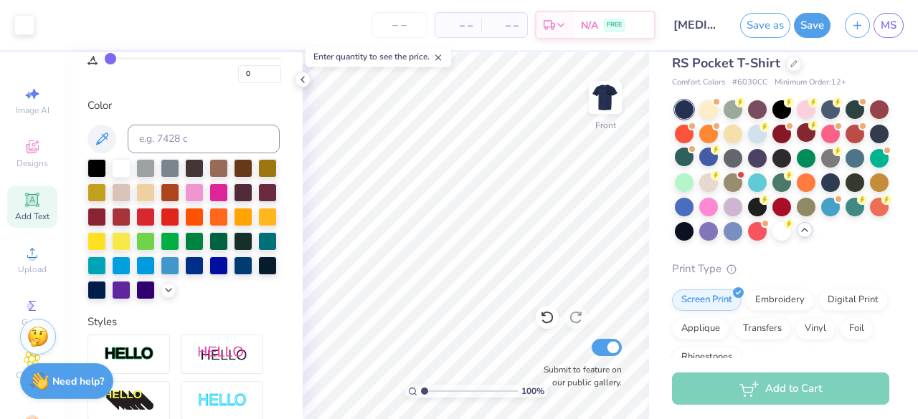
scroll to position [0, 0]
click at [34, 217] on span "Add Text" at bounding box center [32, 217] width 34 height 11
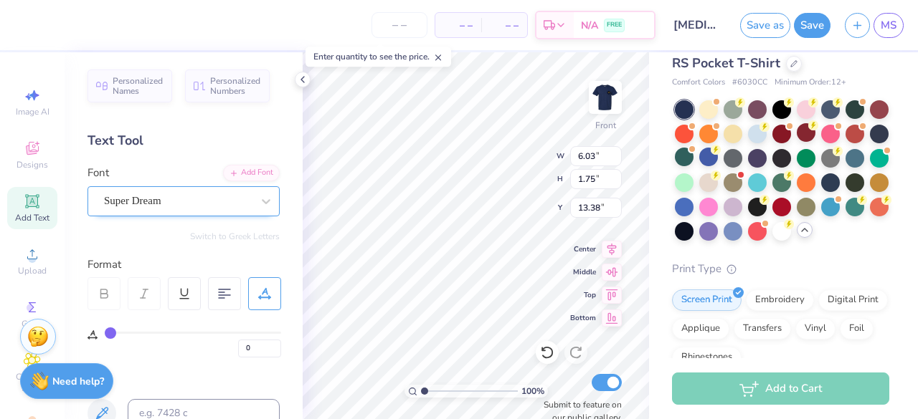
type textarea "26"
click at [221, 201] on div "Super Dream" at bounding box center [178, 201] width 151 height 22
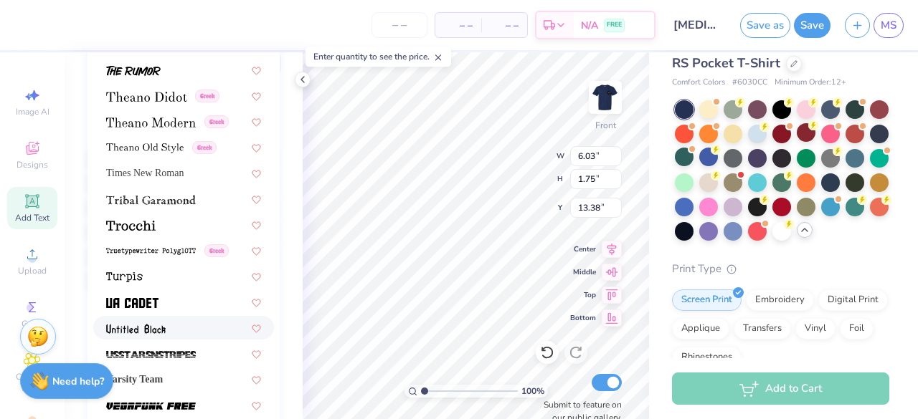
scroll to position [7386, 0]
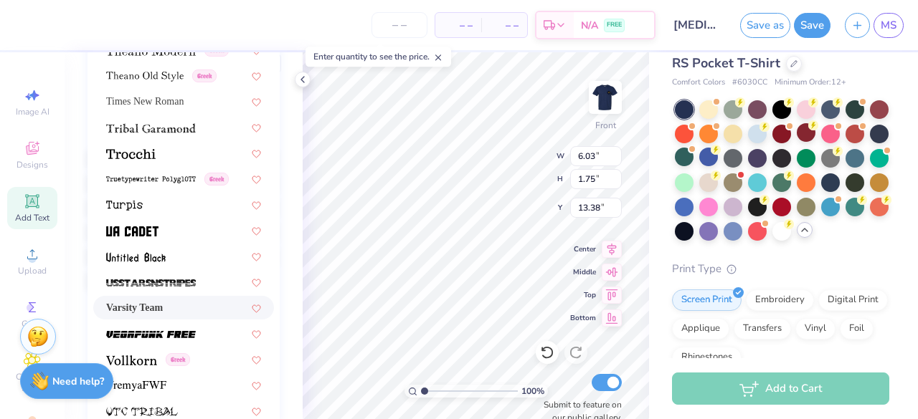
click at [190, 312] on div "Varsity Team" at bounding box center [183, 307] width 155 height 15
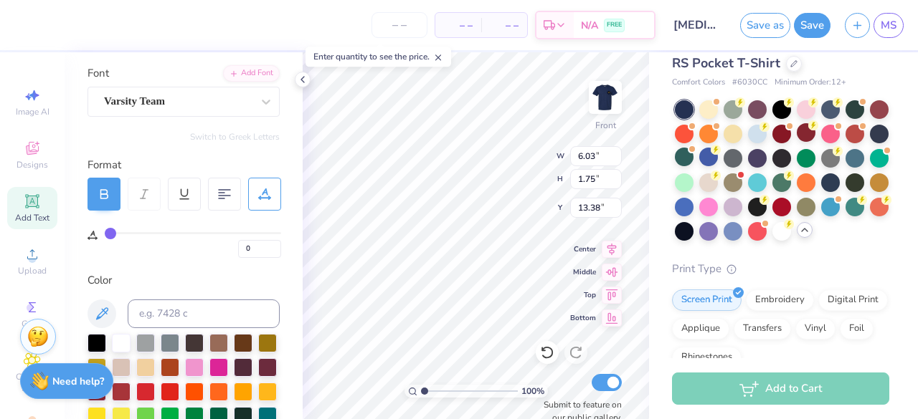
scroll to position [0, 0]
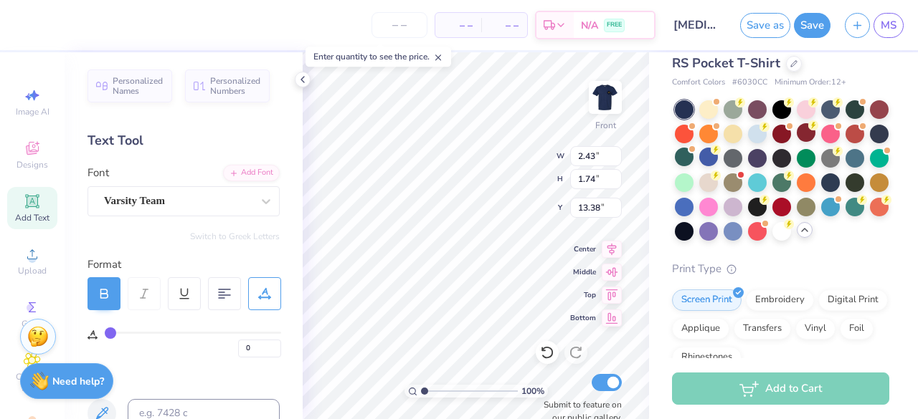
type input "2.43"
type input "1.74"
type input "7.63"
type input "5.48"
type input "12.23"
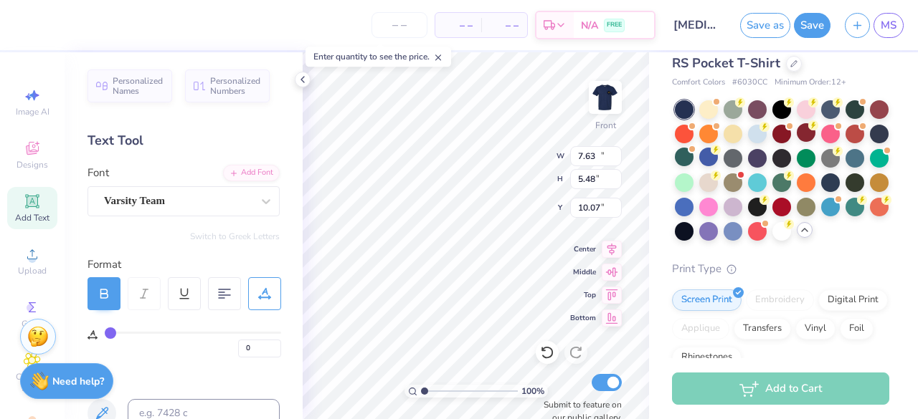
type input "8.78"
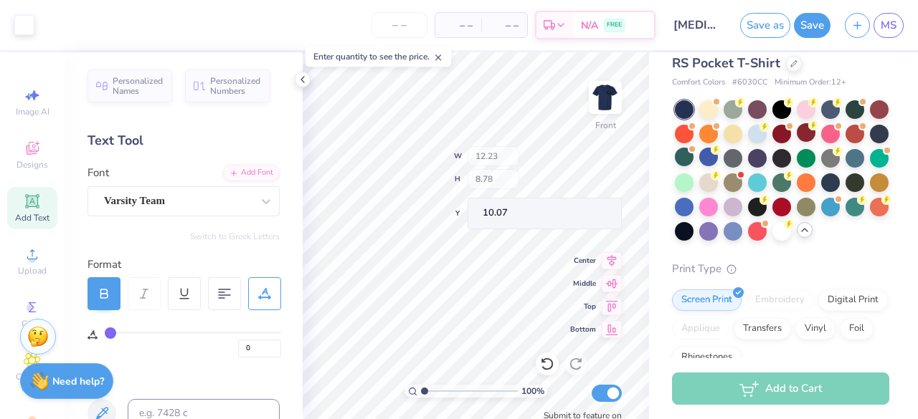
type input "9.86"
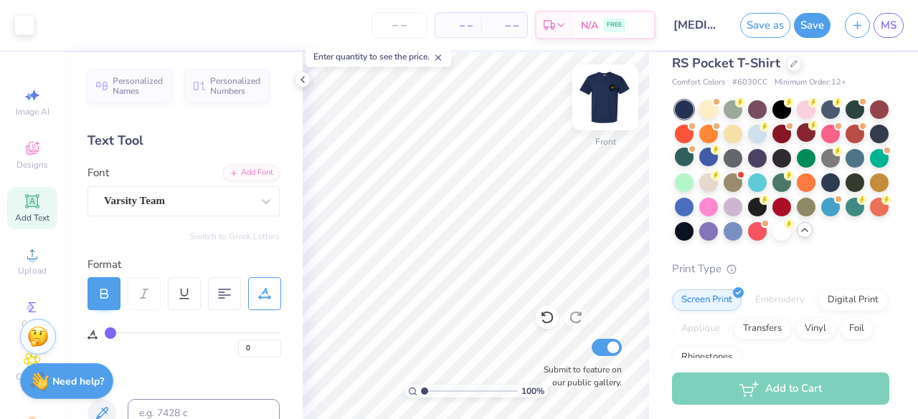
click at [598, 110] on img at bounding box center [604, 97] width 57 height 57
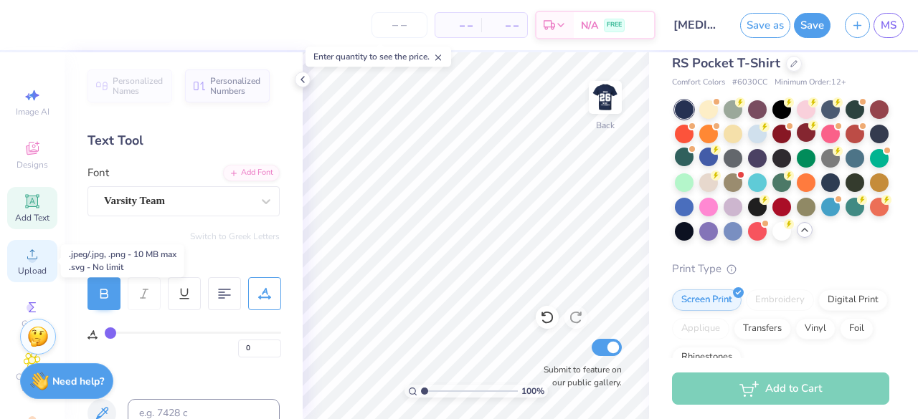
click at [29, 265] on span "Upload" at bounding box center [32, 270] width 29 height 11
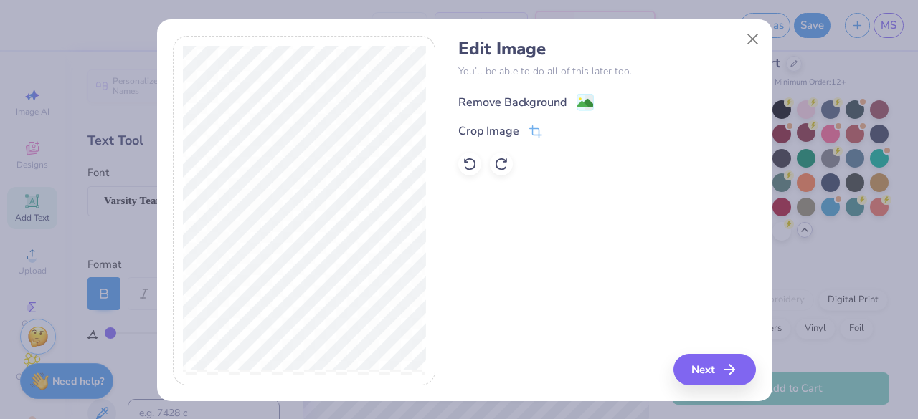
click at [524, 103] on div "Remove Background" at bounding box center [512, 102] width 108 height 17
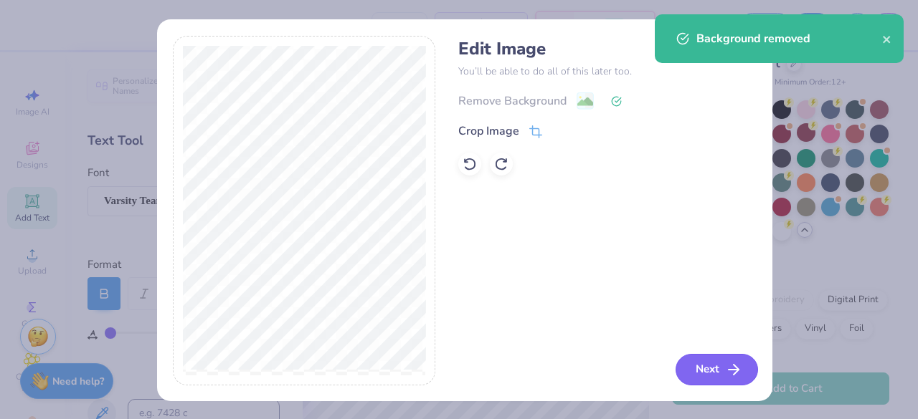
click at [691, 371] on button "Next" at bounding box center [716, 370] width 82 height 32
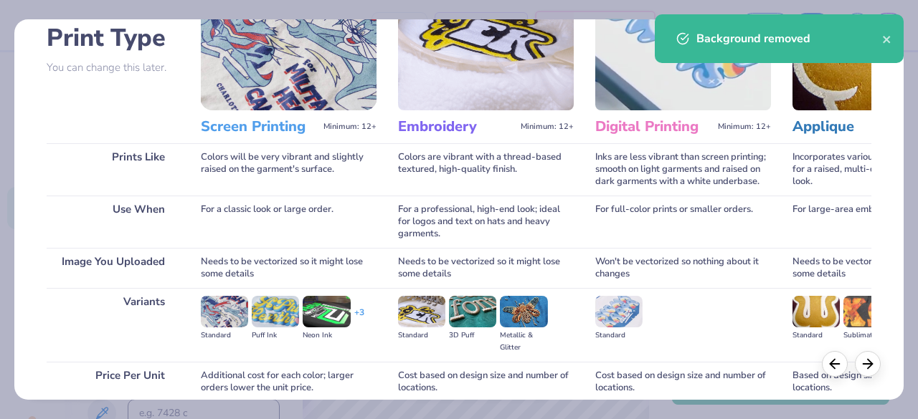
scroll to position [215, 0]
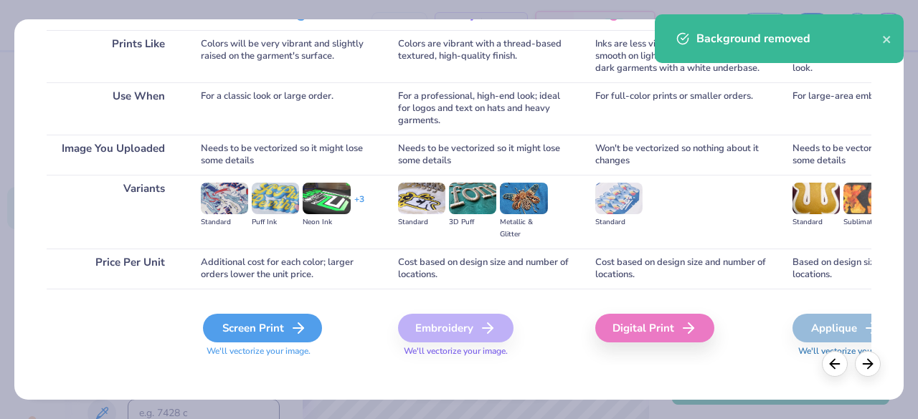
drag, startPoint x: 237, startPoint y: 328, endPoint x: 261, endPoint y: 317, distance: 26.6
click at [237, 328] on div "Screen Print" at bounding box center [262, 328] width 119 height 29
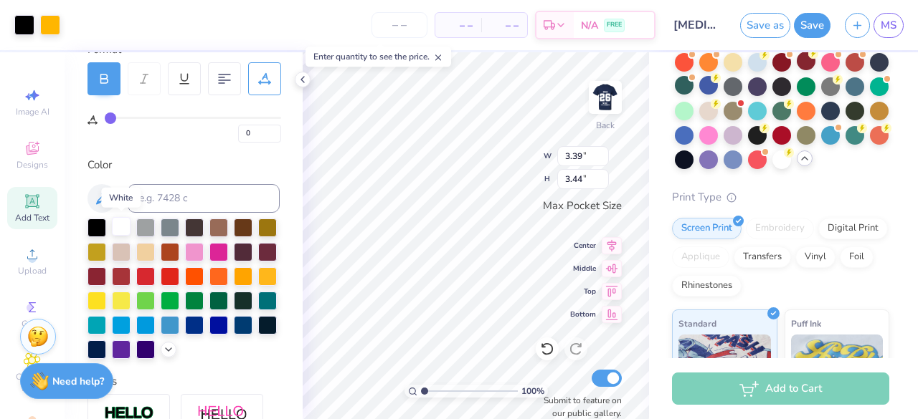
click at [120, 224] on div at bounding box center [121, 226] width 19 height 19
click at [123, 220] on div at bounding box center [121, 226] width 19 height 19
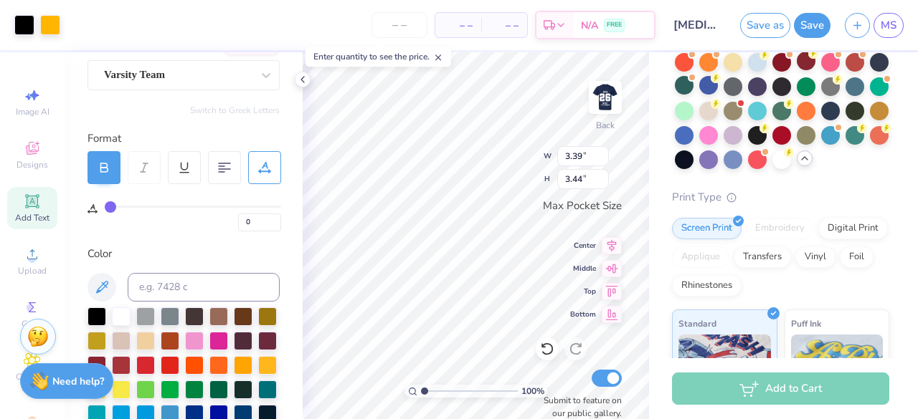
scroll to position [0, 0]
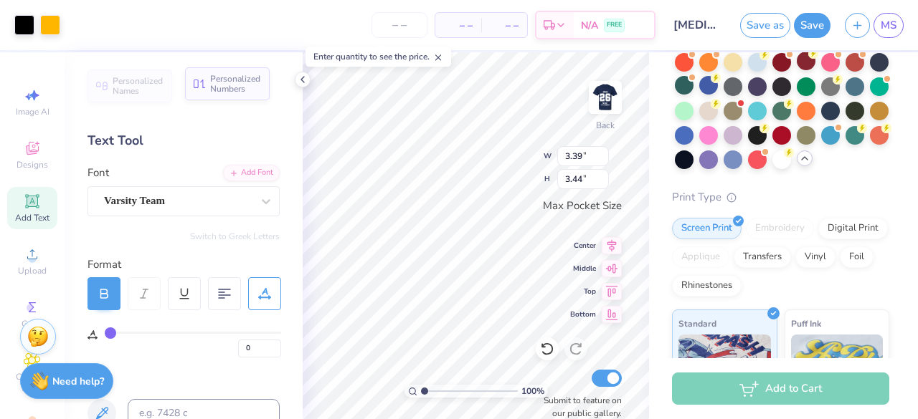
click at [249, 82] on span "Personalized Numbers" at bounding box center [235, 84] width 51 height 20
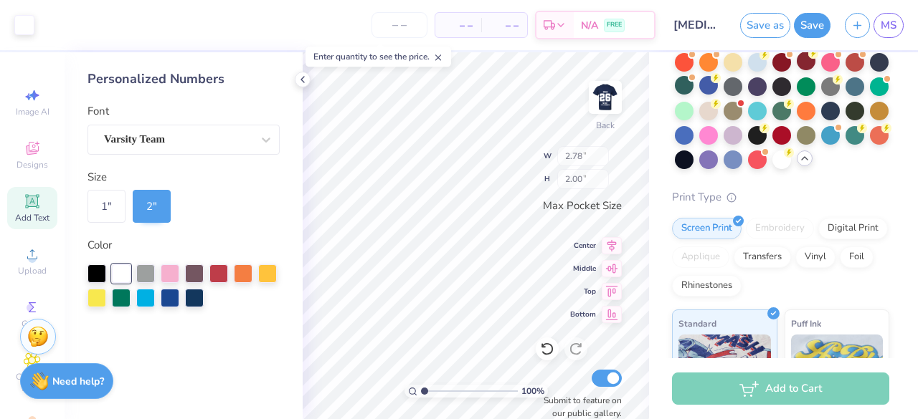
type input "2.78"
type input "2.00"
